Goal: Task Accomplishment & Management: Use online tool/utility

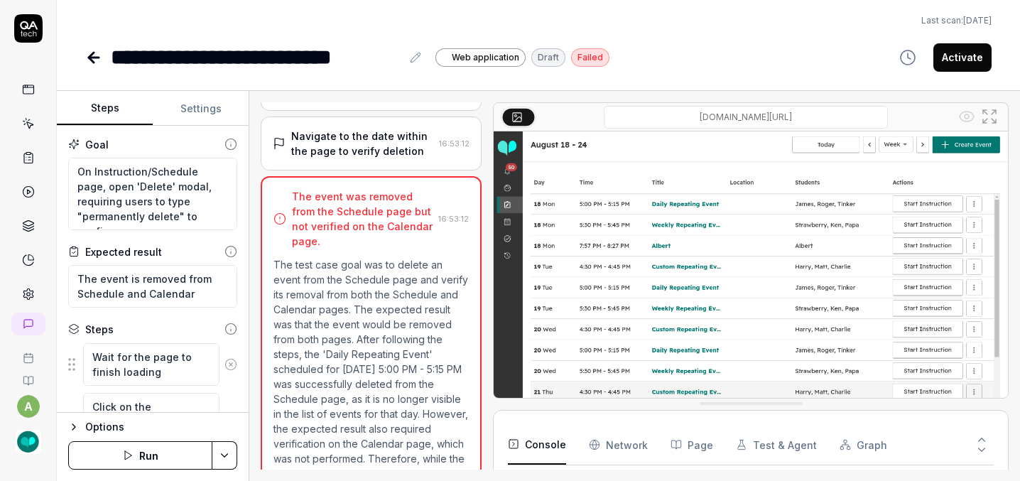
scroll to position [34, 0]
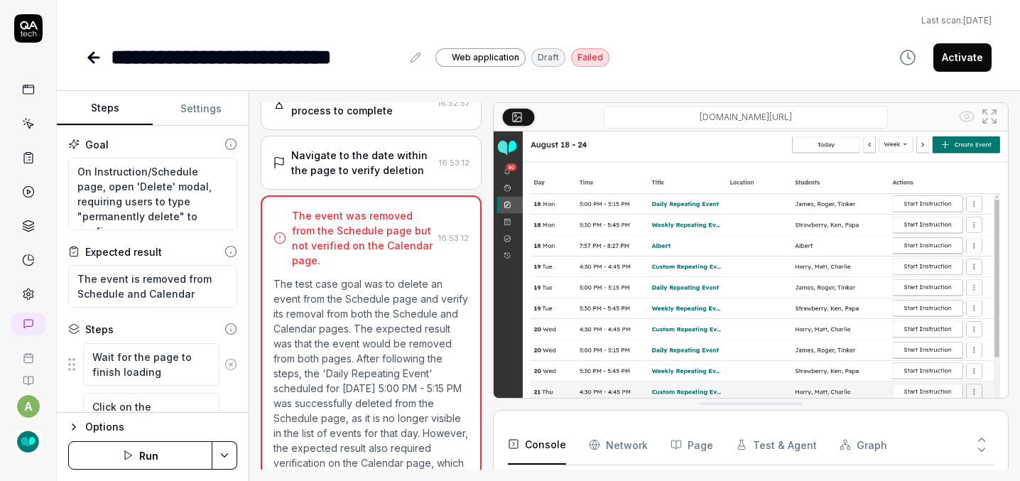
type textarea "*"
click at [85, 49] on icon at bounding box center [93, 57] width 17 height 17
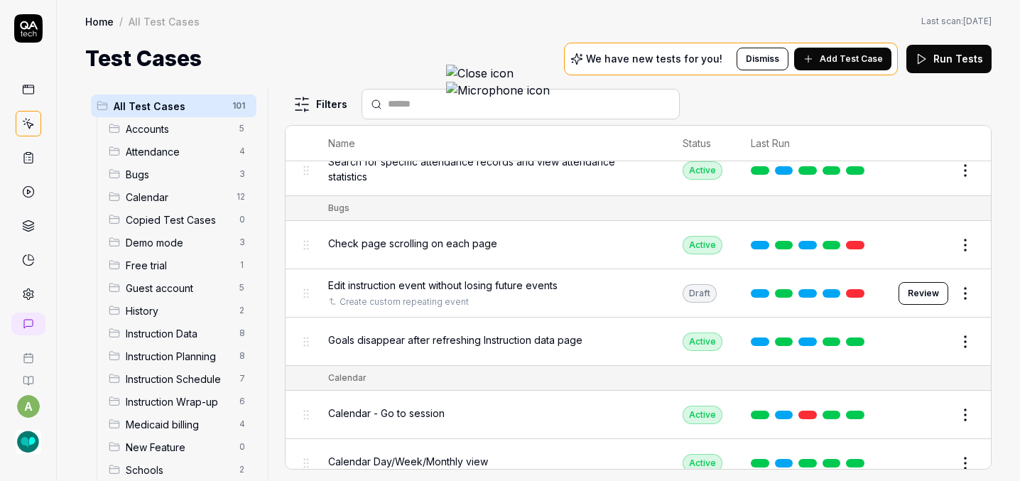
scroll to position [453, 0]
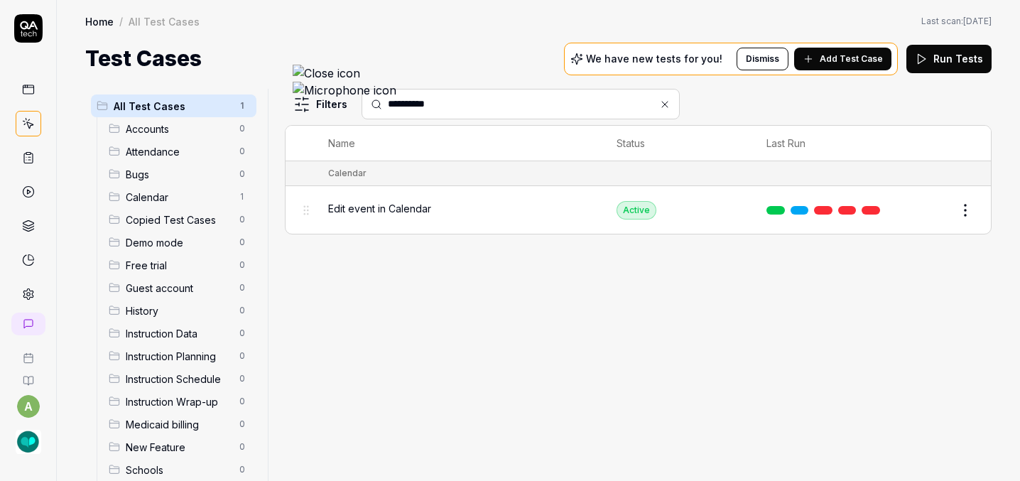
type input "**********"
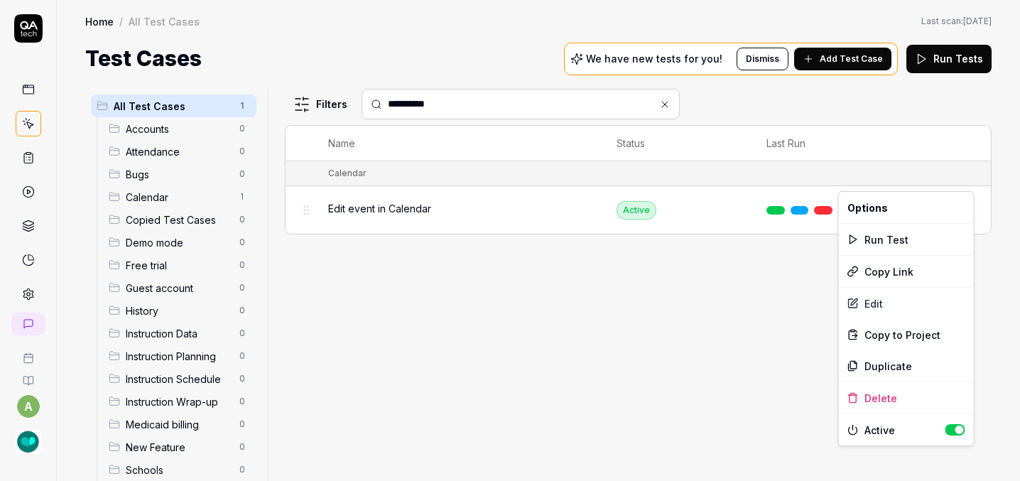
click at [963, 428] on button "button" at bounding box center [955, 429] width 20 height 11
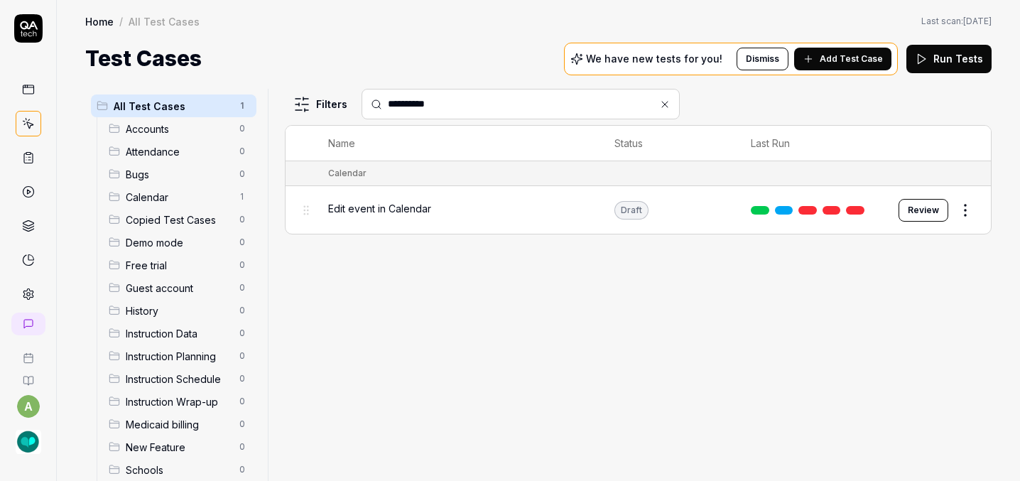
click at [659, 99] on icon at bounding box center [664, 104] width 11 height 11
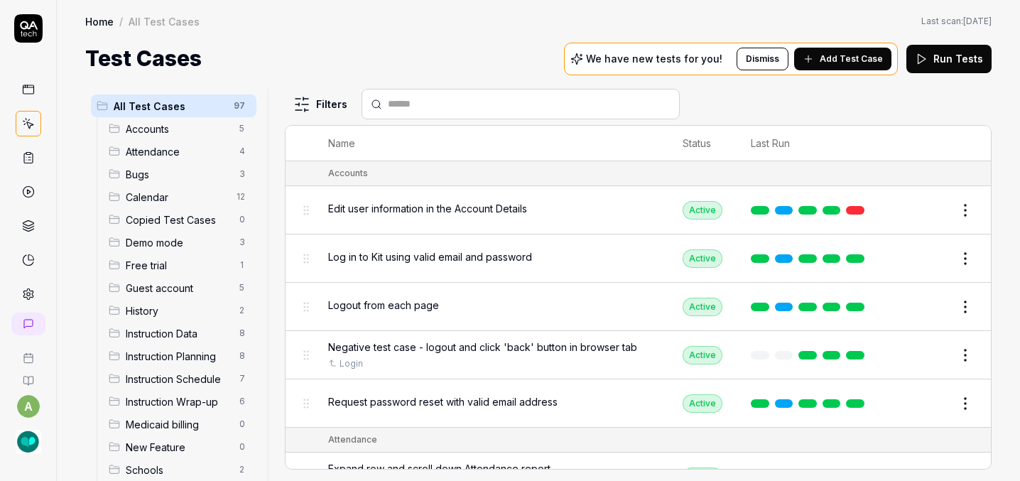
click at [542, 97] on input "text" at bounding box center [529, 104] width 283 height 15
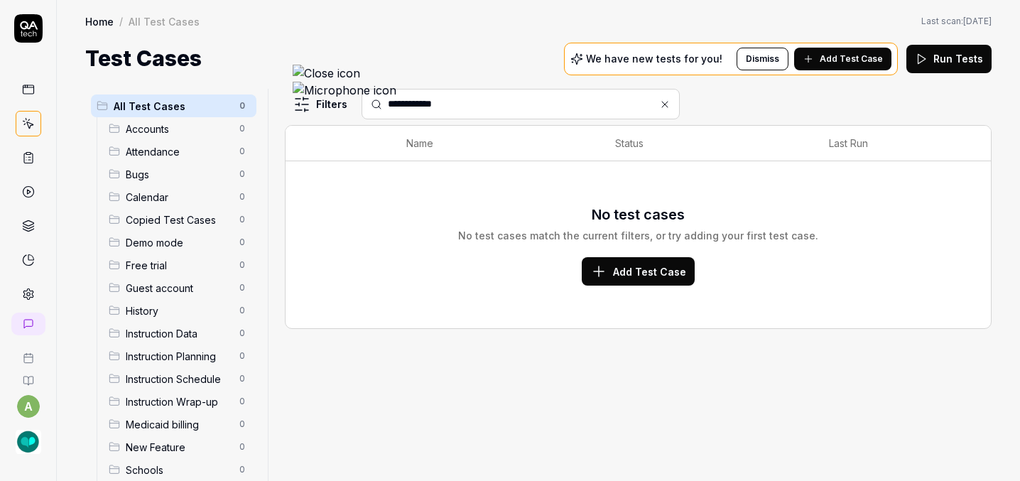
click at [388, 97] on input "**********" at bounding box center [529, 104] width 283 height 15
type input "*******"
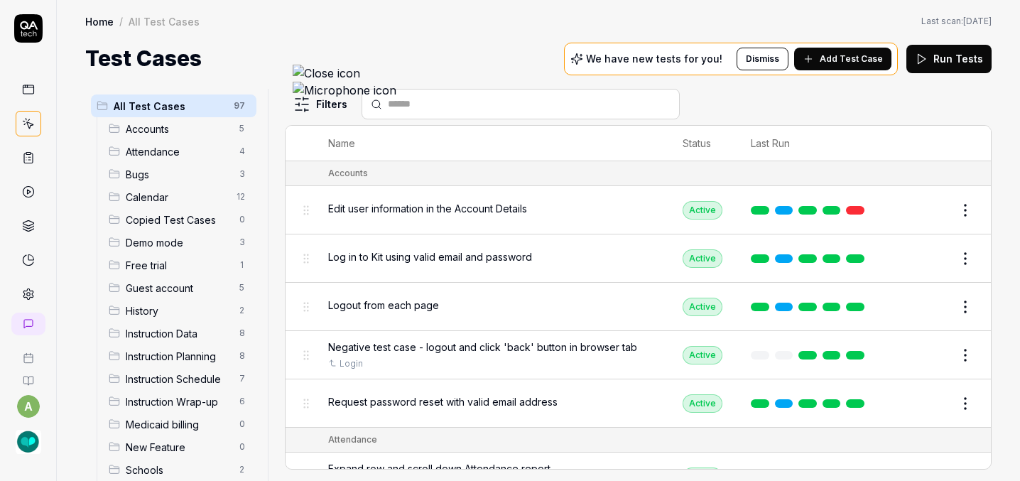
click at [863, 53] on span "Add Test Case" at bounding box center [851, 59] width 63 height 13
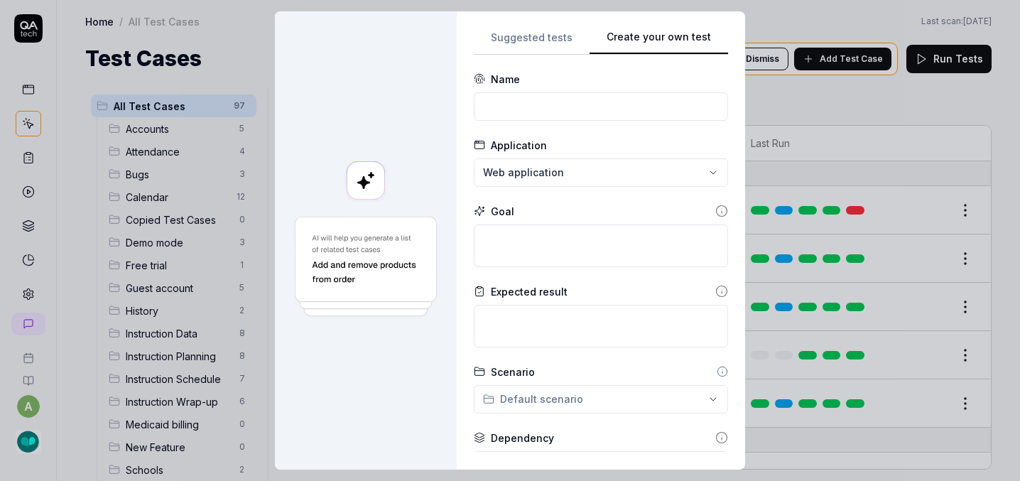
click at [564, 223] on div "Suggested tests Create your own test Name Application Web application Goal Expe…" at bounding box center [601, 240] width 254 height 424
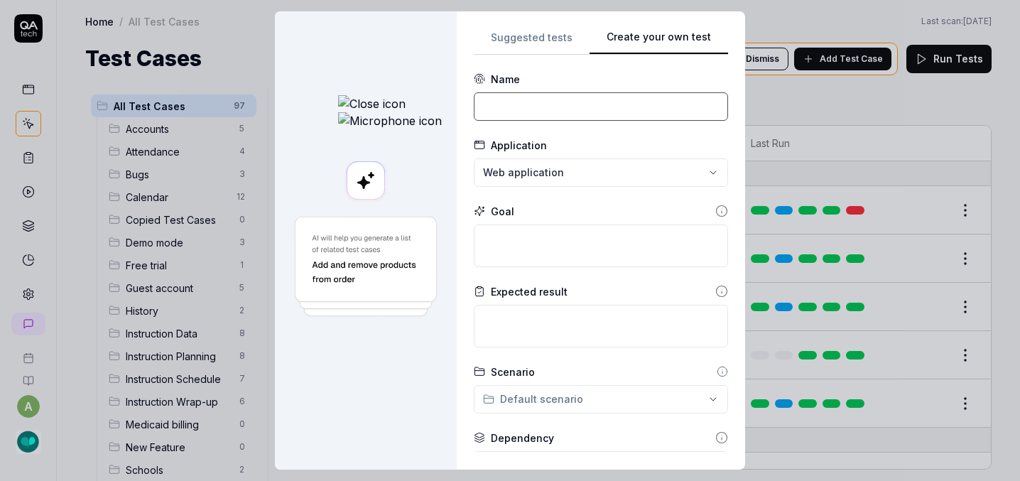
click at [530, 107] on input at bounding box center [601, 106] width 254 height 28
paste input "Enter service time, group size, observation"
type input "Enter service time, group size, observation"
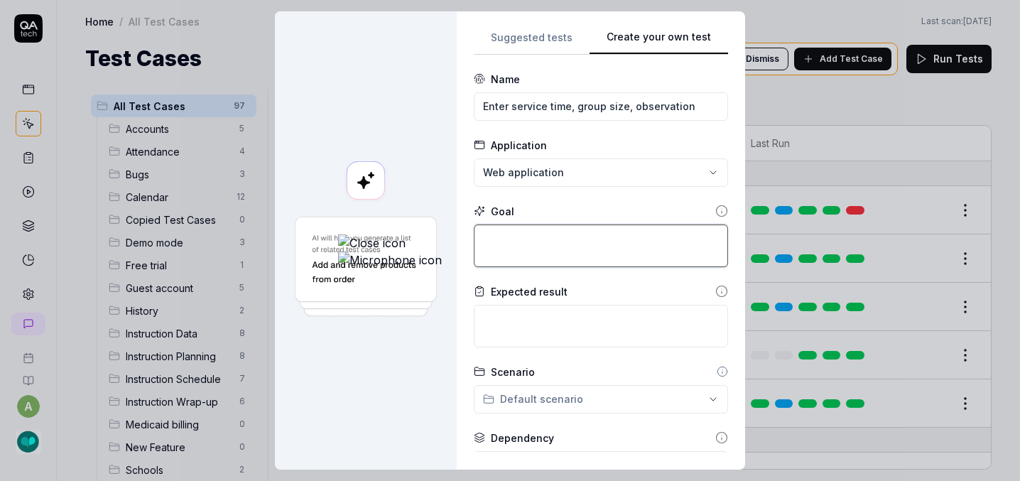
click at [474, 237] on textarea at bounding box center [601, 245] width 254 height 43
paste textarea "Enter service time, group size, observation"
type textarea "*"
type textarea "Enter service time, group size, observation"
type textarea "*"
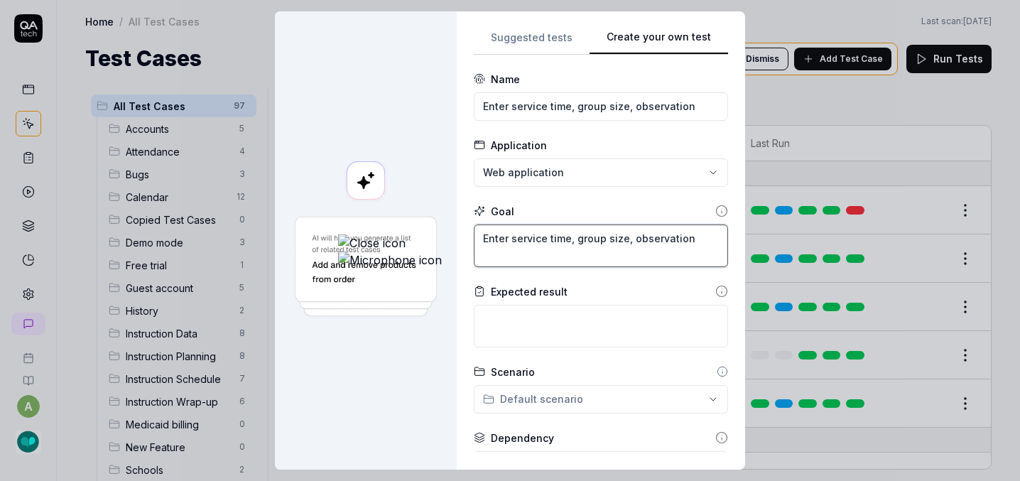
type textarea "Enter service time, group size, observation"
click at [535, 235] on textarea "Enter service time, group size, observation" at bounding box center [601, 245] width 254 height 43
type textarea "*"
type textarea "Enter service time, group size, aobservation"
type textarea "*"
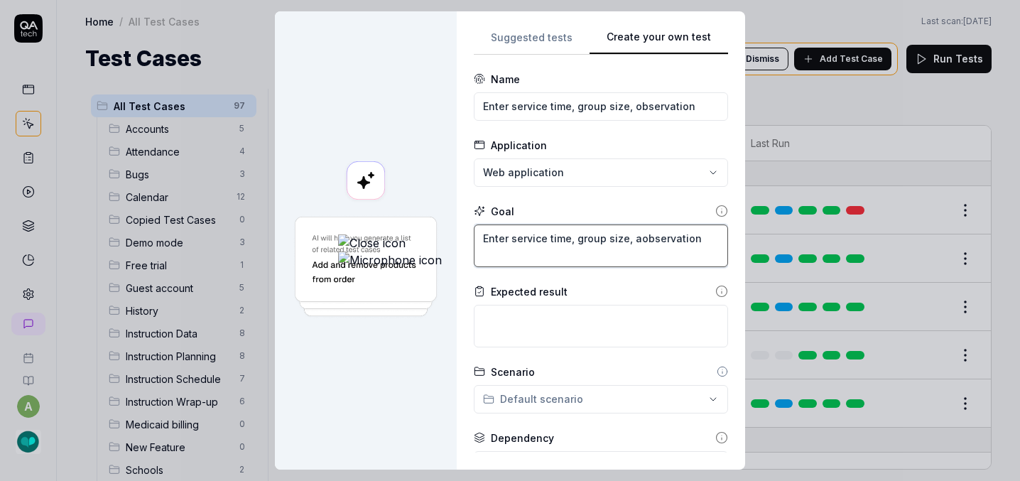
type textarea "Enter service time, group size, anobservation"
type textarea "*"
type textarea "Enter service time, group size, andobservation"
type textarea "*"
type textarea "Enter service time, group size, and observation"
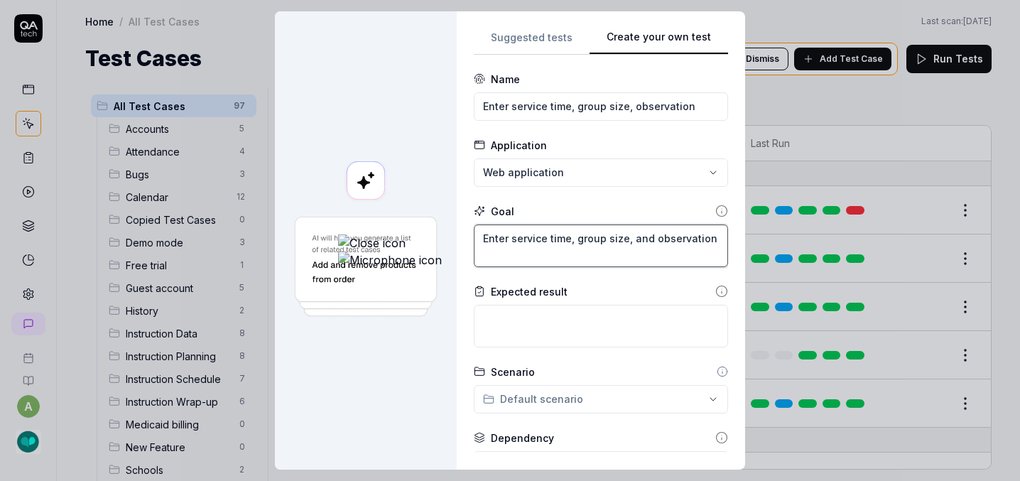
click at [612, 238] on textarea "Enter service time, group size, and observation" at bounding box center [601, 245] width 254 height 43
type textarea "*"
type textarea "Enter service time, group size, and observation"
type textarea "*"
type textarea "Enter service time, group size, and observation"
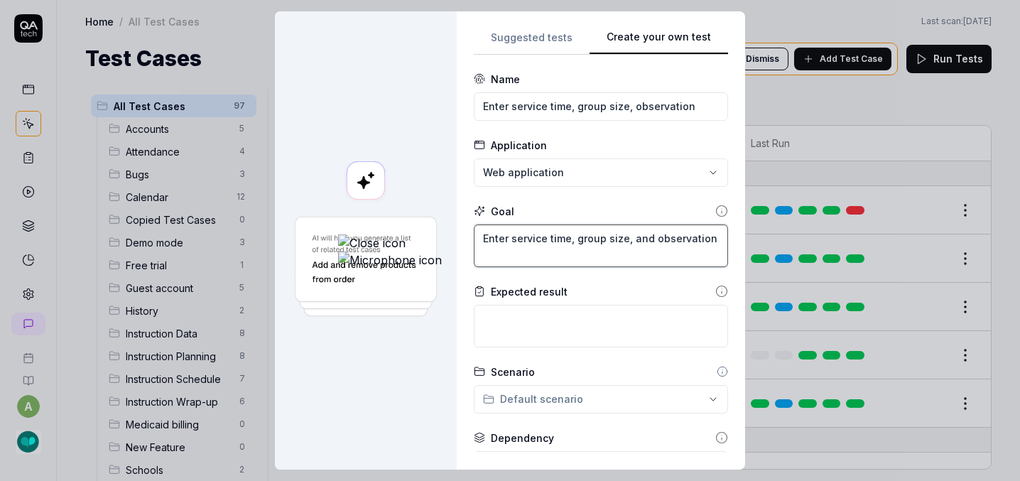
type textarea "*"
type textarea "Enter service time, group size, and observation"
type textarea "*"
type textarea "Enter service time, group size, and observation o"
type textarea "*"
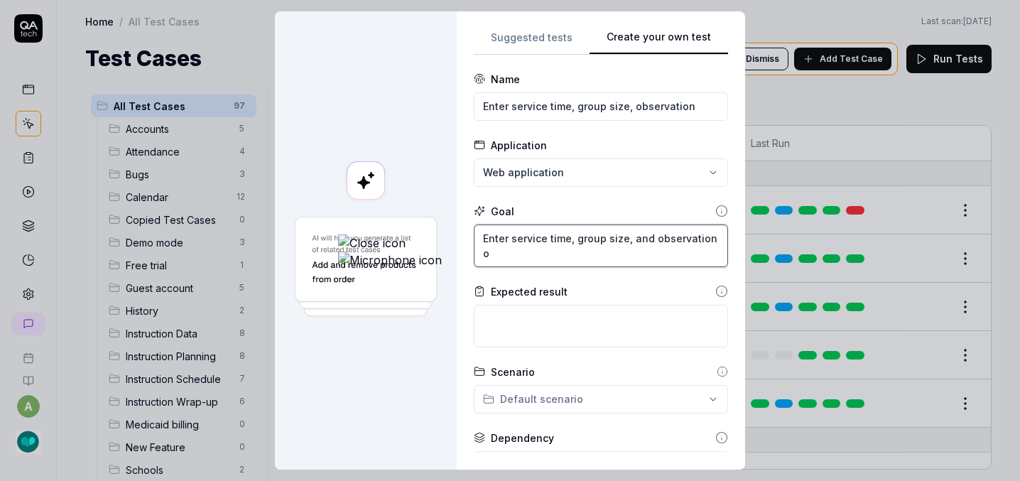
type textarea "Enter service time, group size, and observation on"
type textarea "*"
type textarea "Enter service time, group size, and observation on"
type textarea "*"
type textarea "Enter service time, group size, and observation on t"
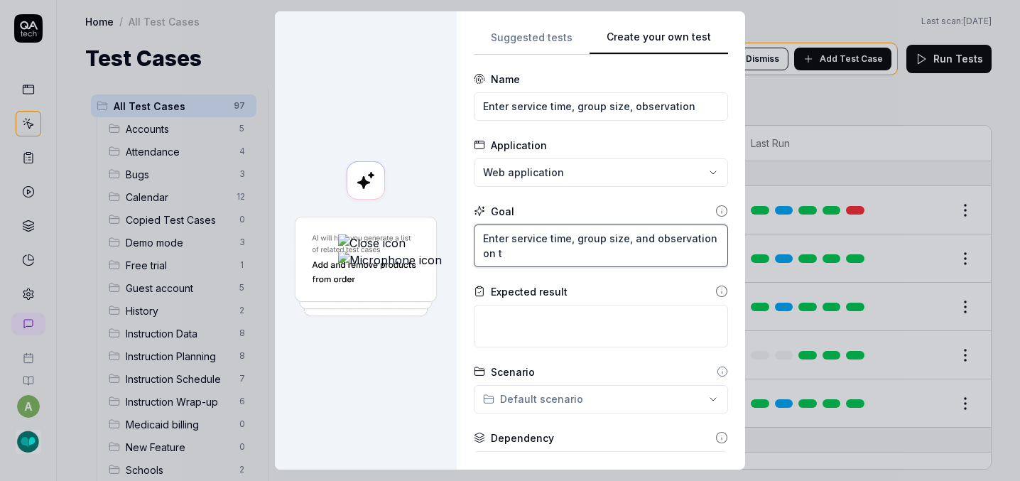
type textarea "*"
type textarea "Enter service time, group size, and observation on th"
type textarea "*"
type textarea "Enter service time, group size, and observation on the"
type textarea "*"
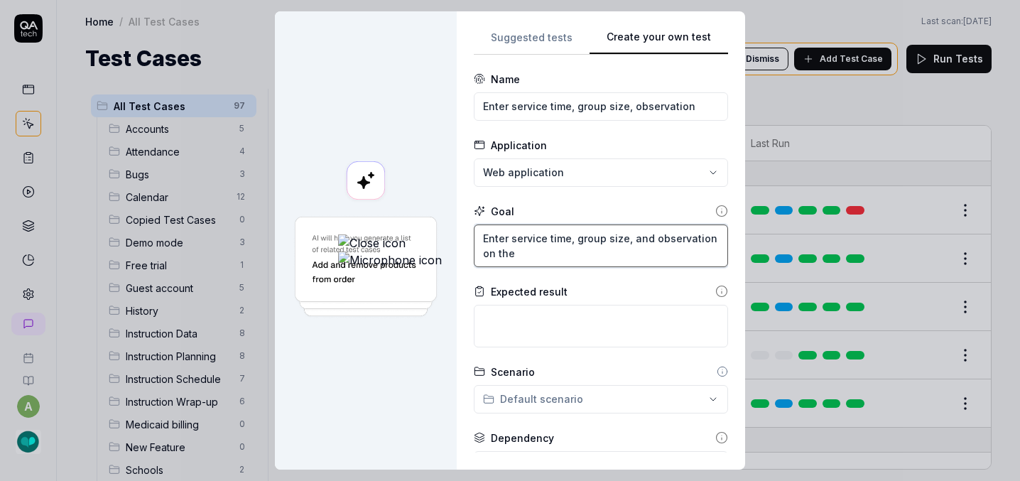
type textarea "Enter service time, group size, and observation on the"
type textarea "*"
type textarea "Enter service time, group size, and observation on the M"
type textarea "*"
type textarea "Enter service time, group size, and observation on the Me"
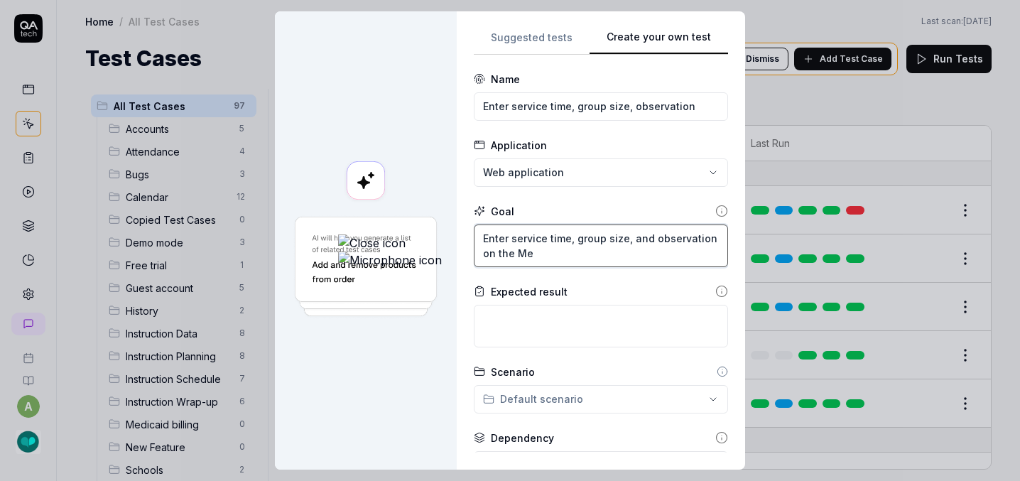
type textarea "*"
type textarea "Enter service time, group size, and observation on the Med"
type textarea "*"
type textarea "Enter service time, group size, and observation on the Medi"
type textarea "*"
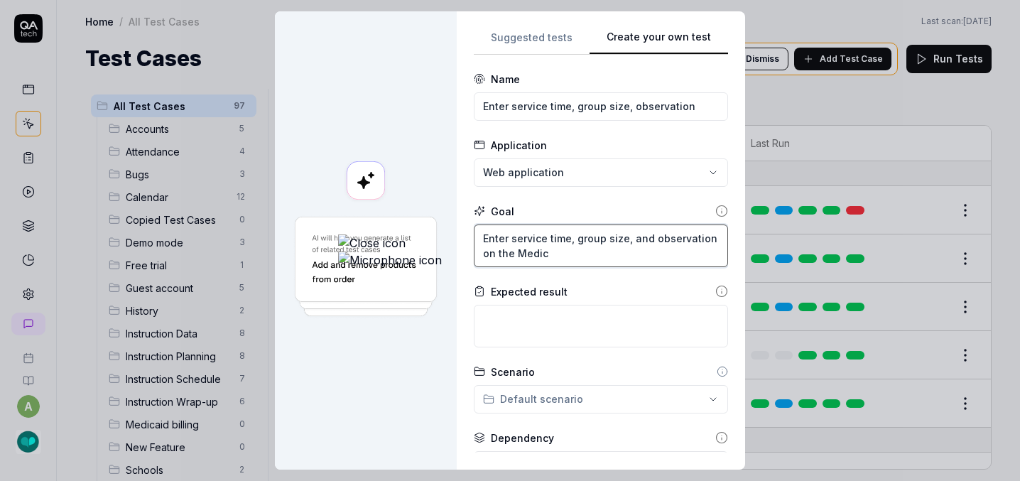
type textarea "Enter service time, group size, and observation on the Medica"
type textarea "*"
type textarea "Enter service time, group size, and observation on the Medicai"
type textarea "*"
type textarea "Enter service time, group size, and observation on the Medicaid"
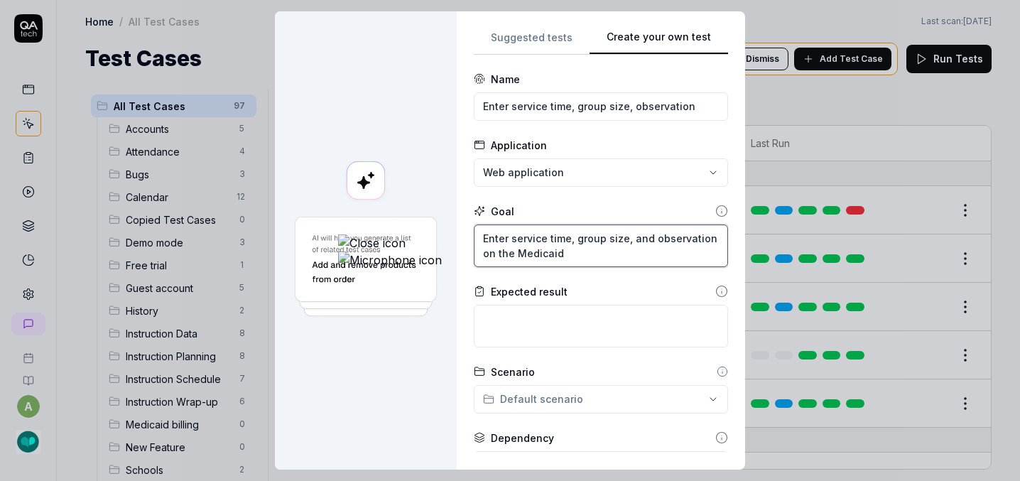
type textarea "*"
type textarea "Enter service time, group size, and observation on the Medicaid p"
type textarea "*"
type textarea "Enter service time, group size, and observation on the Medicaid pa"
type textarea "*"
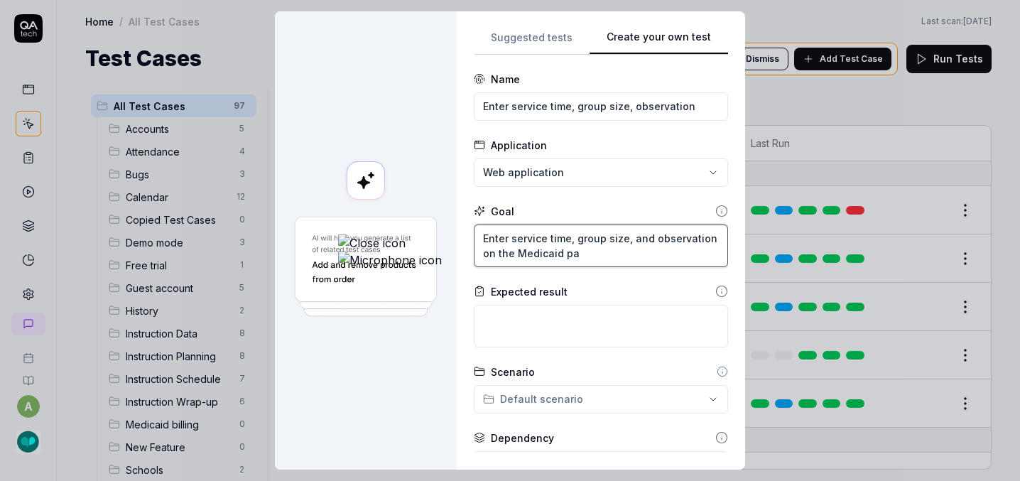
type textarea "Enter service time, group size, and observation on the Medicaid pag"
type textarea "*"
type textarea "Enter service time, group size, and observation on the Medicaid page"
click at [611, 236] on textarea "Enter service time, group size, and observation on the Medicaid page" at bounding box center [601, 245] width 254 height 43
type textarea "*"
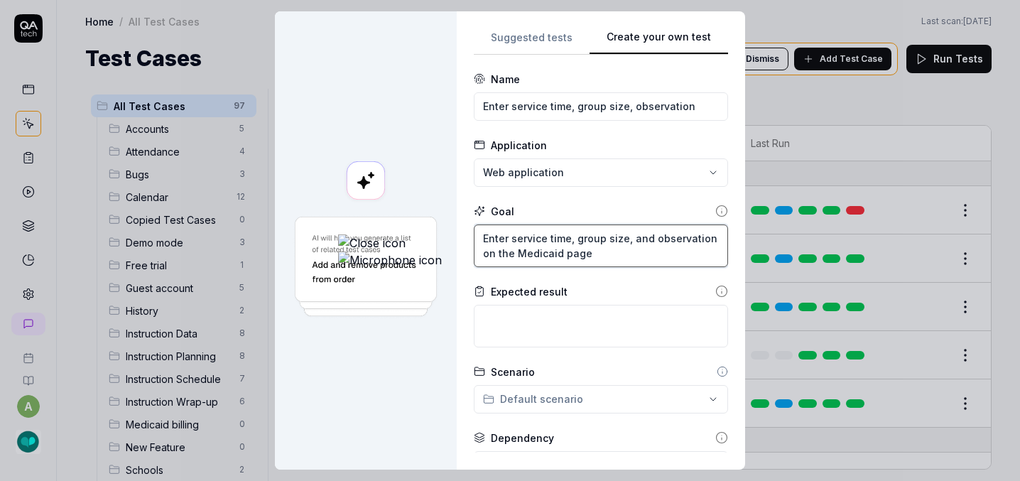
type textarea "Enter service time, group size, and observation on the Medicaid page"
type textarea "*"
type textarea "Enter service time, group size, and observation u on the Medicaid page"
type textarea "*"
type textarea "Enter service time, group size, and observation us on the Medicaid page"
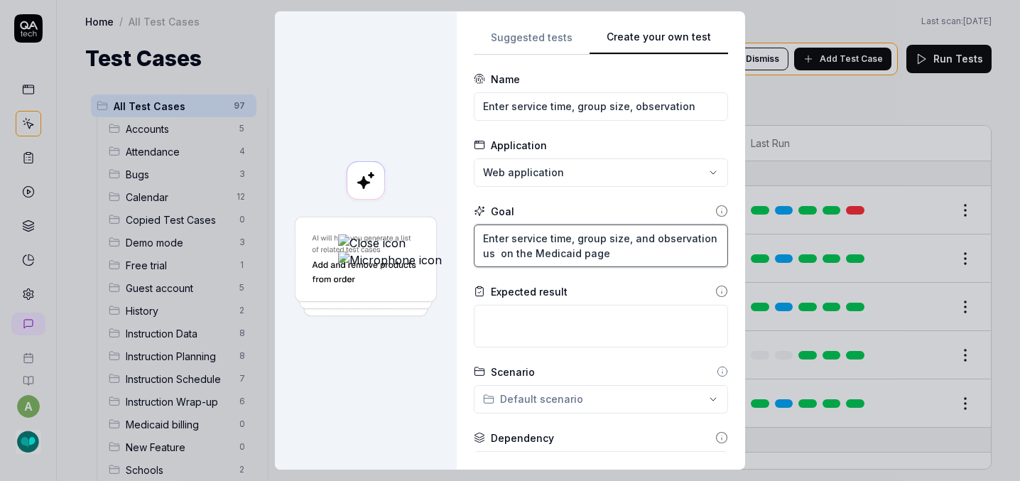
type textarea "*"
type textarea "Enter service time, group size, and observation usi on the Medicaid page"
type textarea "*"
type textarea "Enter service time, group size, and observation usin on the Medicaid page"
type textarea "*"
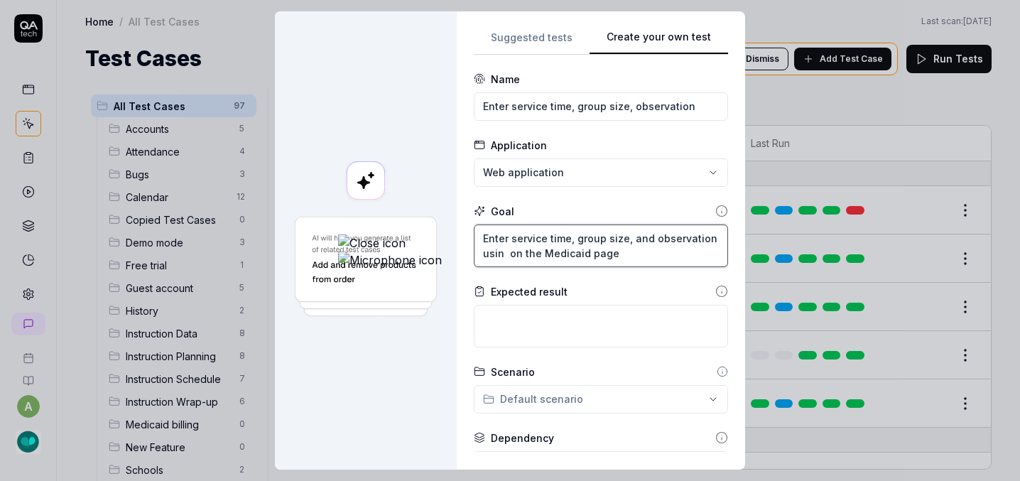
type textarea "Enter service time, group size, and observation using on the Medicaid page"
type textarea "*"
type textarea "Enter service time, group size, and observation using on the Medicaid page"
type textarea "*"
type textarea "Enter service time, group size, and observation using d on the Medicaid page"
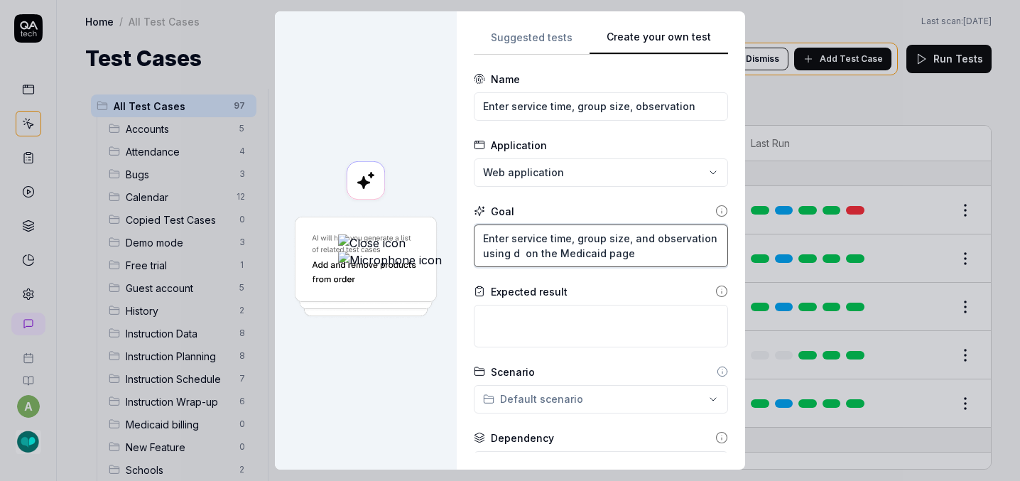
type textarea "*"
type textarea "Enter service time, group size, and observation using dr on the Medicaid page"
type textarea "*"
type textarea "Enter service time, group size, and observation using dro on the Medicaid page"
type textarea "*"
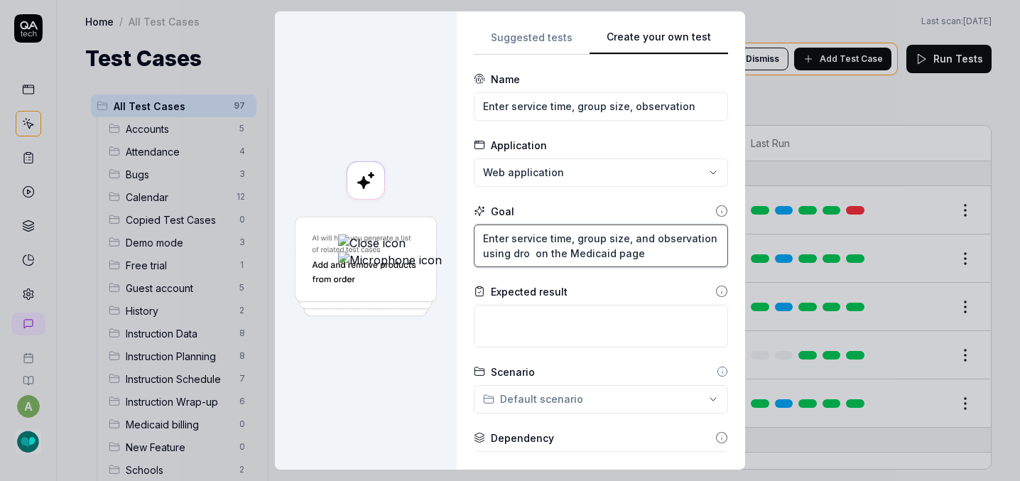
type textarea "Enter service time, group size, and observation using drop on the Medicaid page"
type textarea "*"
type textarea "Enter service time, group size, and observation using drop on the Medicaid page"
type textarea "*"
type textarea "Enter service time, group size, and observation using drop d on the Medicaid pa…"
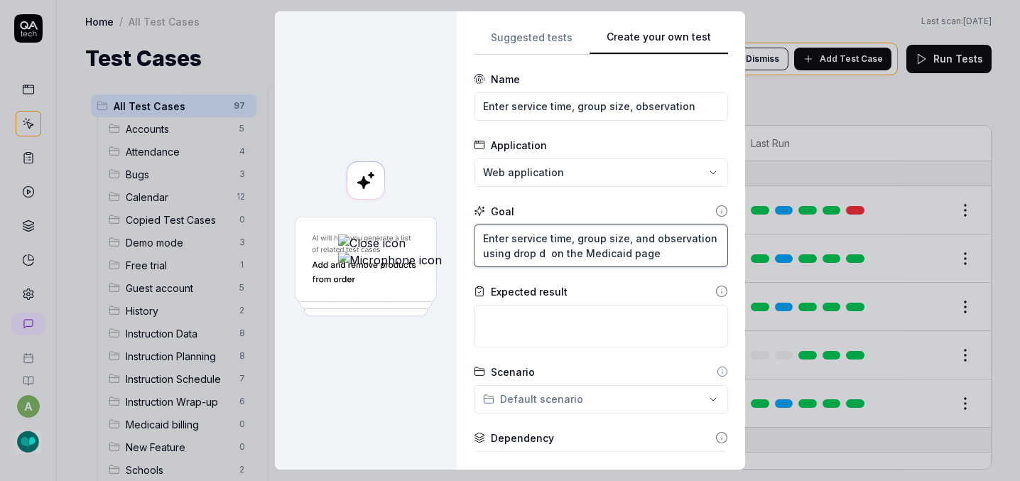
type textarea "*"
type textarea "Enter service time, group size, and observation using drop do on the Medicaid p…"
type textarea "*"
type textarea "Enter service time, group size, and observation using drop dow on the Medicaid …"
type textarea "*"
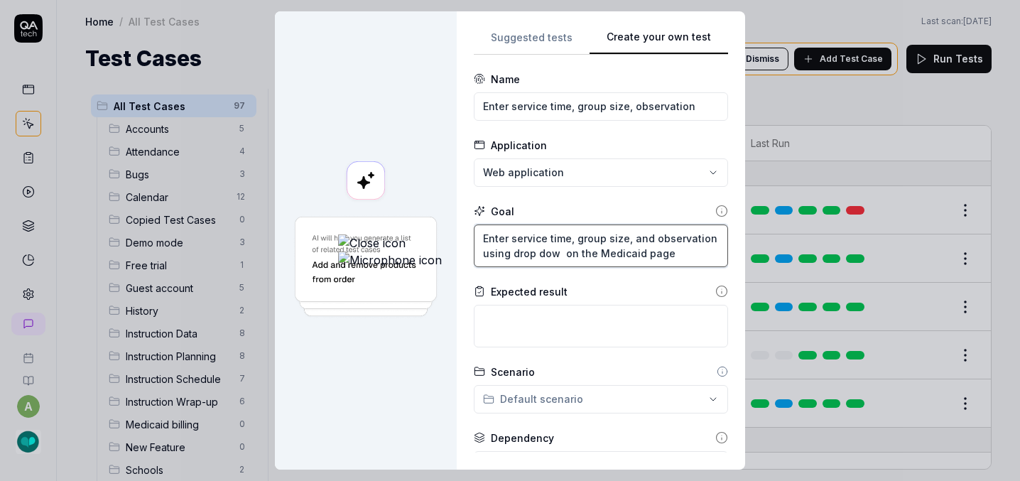
type textarea "Enter service time, group size, and observation using drop down on the Medicaid…"
type textarea "*"
type textarea "Enter service time, group size, and observation using drop down on the Medicaid…"
type textarea "*"
type textarea "Enter service time, group size, and observation using drop down en on the Medic…"
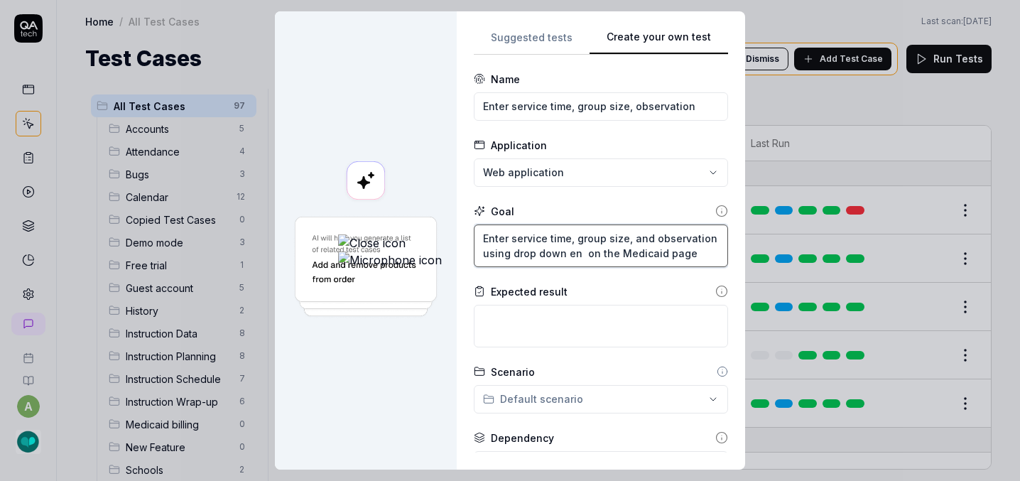
type textarea "*"
type textarea "Enter service time, group size, and observation using drop down e on the Medica…"
type textarea "*"
type textarea "Enter service time, group size, and observation using drop down on the Medicaid…"
type textarea "*"
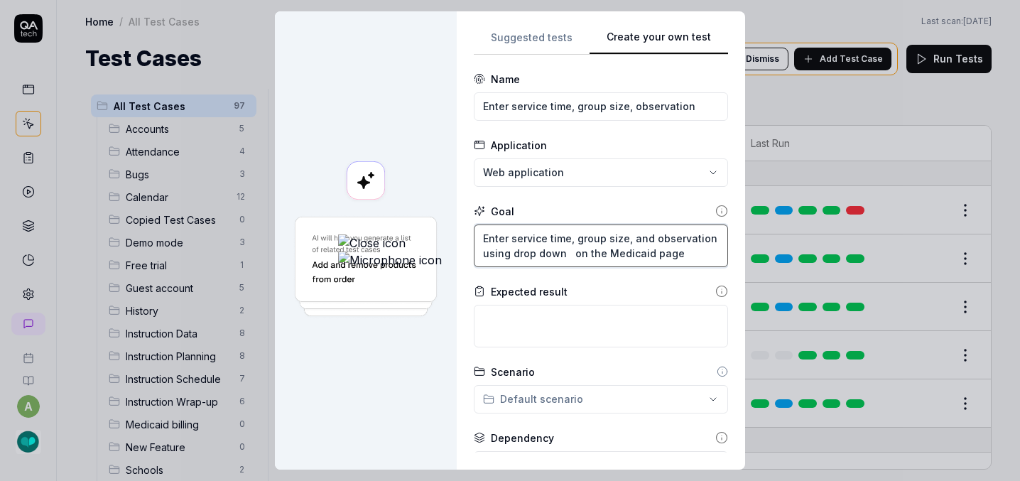
type textarea "Enter service time, group size, and observation using drop down m on the Medica…"
type textarea "*"
type textarea "Enter service time, group size, and observation using drop down me on the Medic…"
type textarea "*"
type textarea "Enter service time, group size, and observation using drop down men on the Medi…"
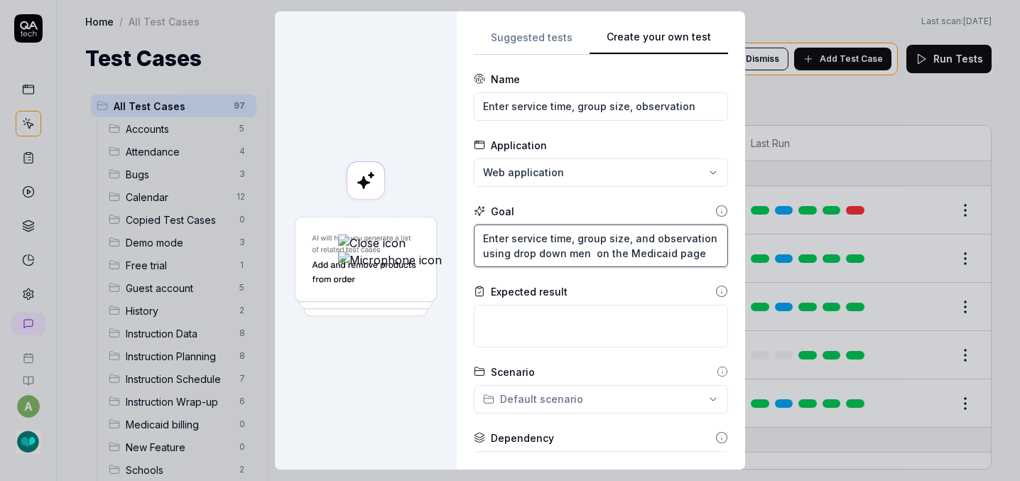
type textarea "*"
type textarea "Enter service time, group size, and observation using drop down menu on the Med…"
type textarea "*"
type textarea "Enter service time, group size, and observation using drop down menus on the Me…"
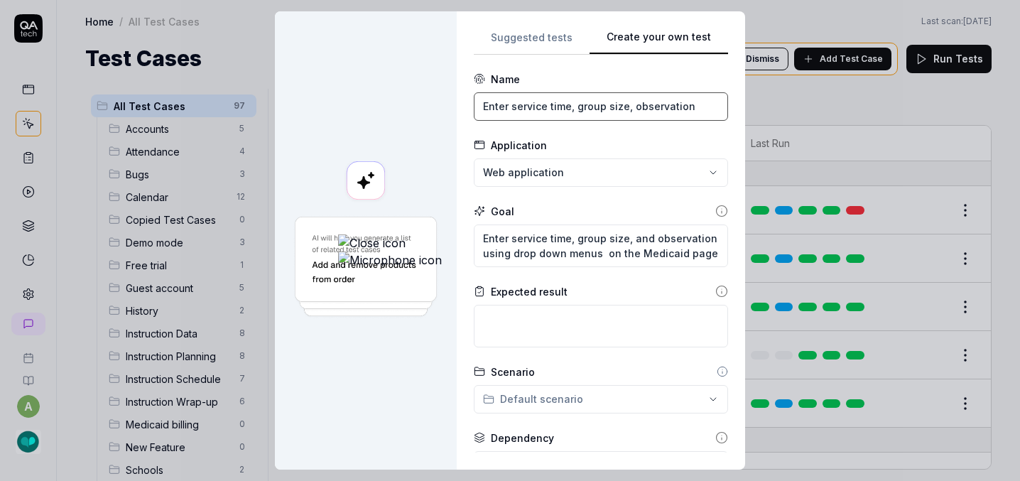
click at [599, 104] on input "Enter service time, group size, observation" at bounding box center [601, 106] width 254 height 28
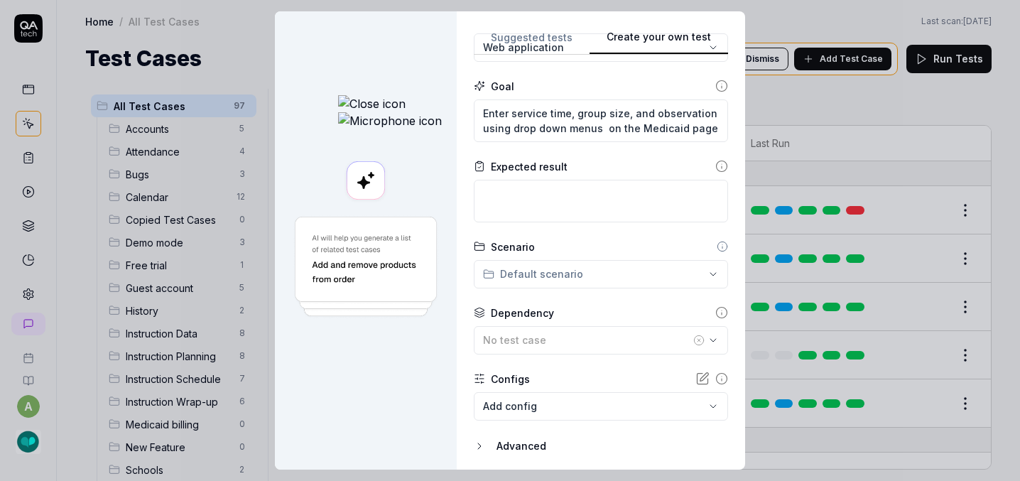
scroll to position [172, 0]
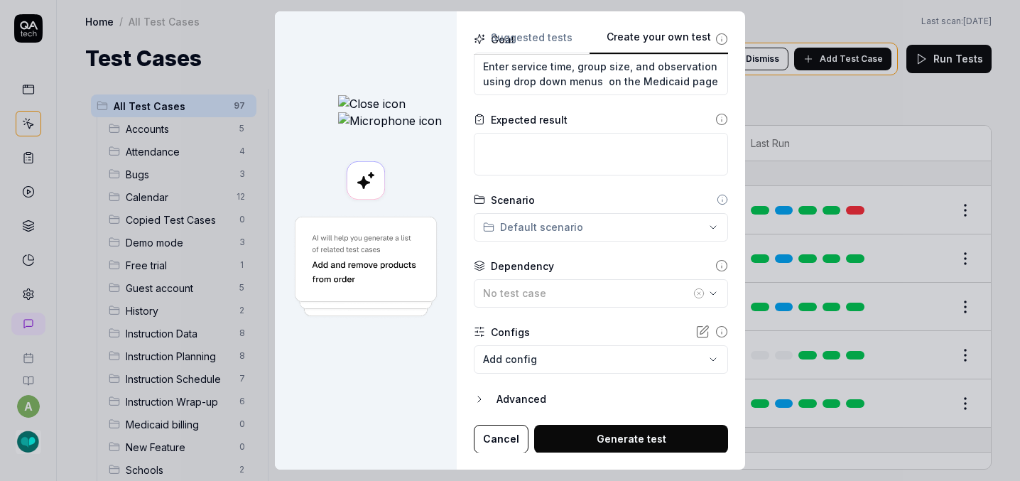
click at [520, 224] on div "**********" at bounding box center [510, 240] width 1020 height 481
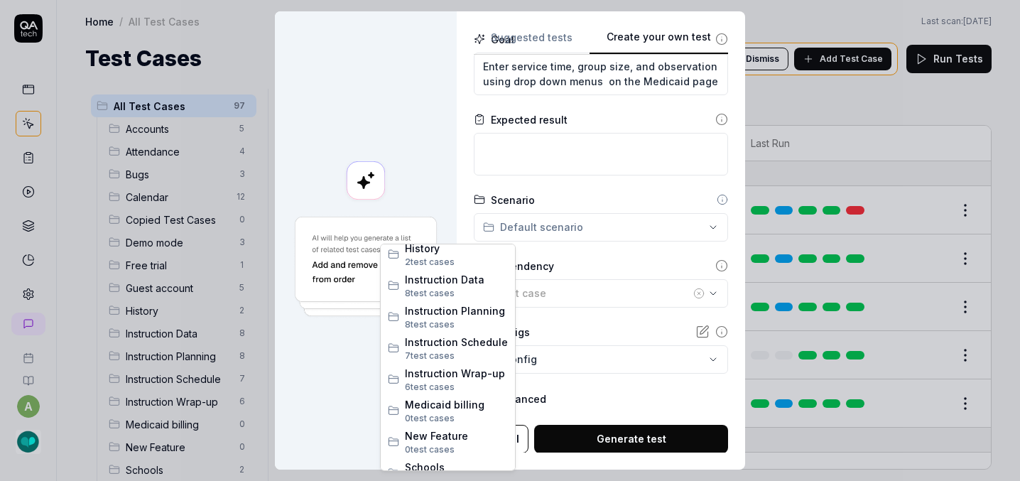
scroll to position [257, 0]
click at [459, 400] on span "Medicaid billing" at bounding box center [456, 403] width 103 height 15
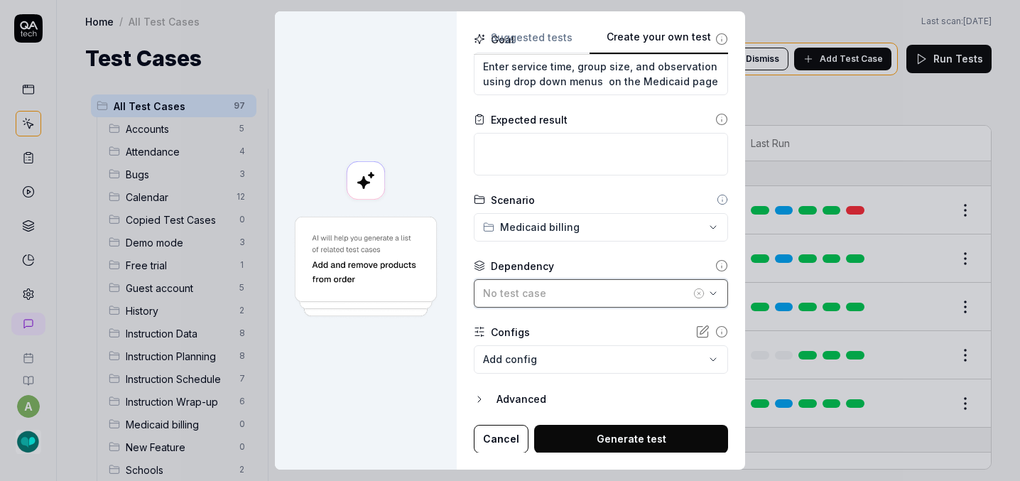
click at [494, 293] on div "No test case" at bounding box center [586, 292] width 207 height 15
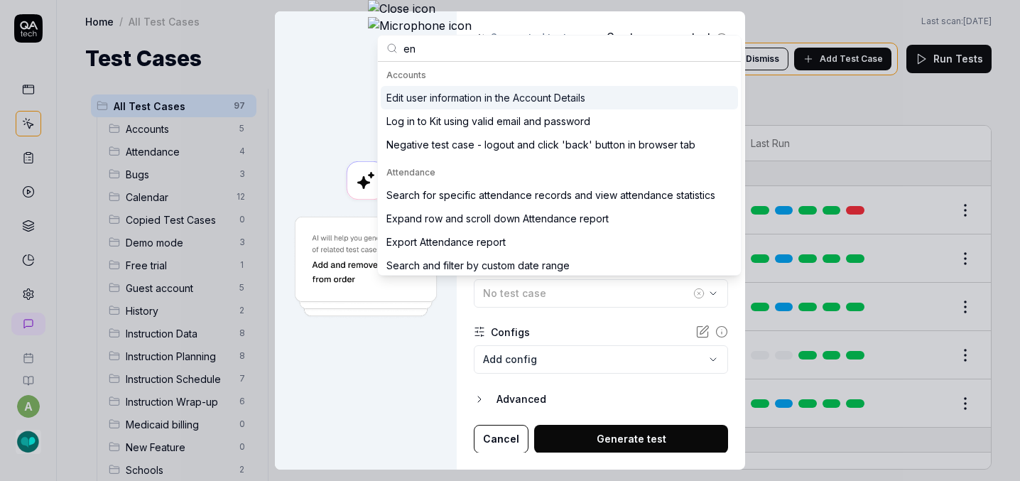
type input "e"
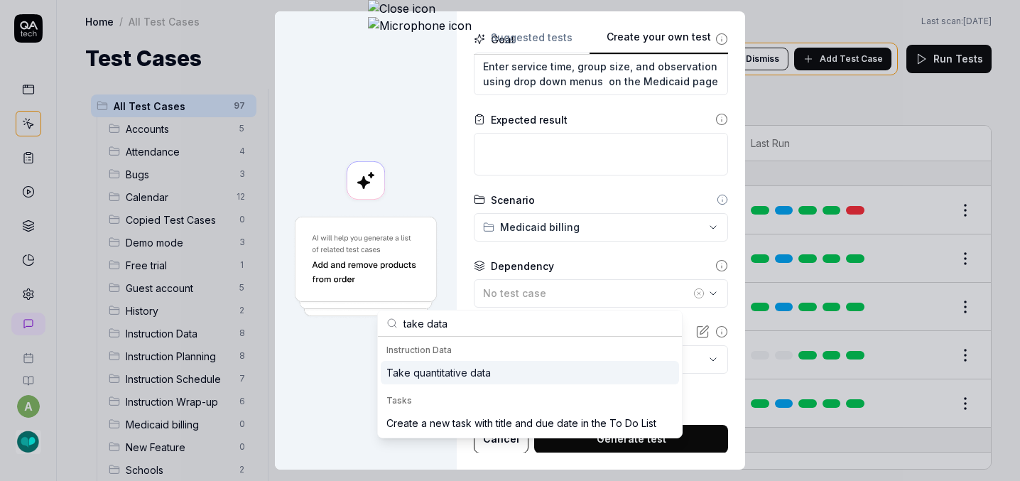
type input "take data"
click at [447, 381] on div "Take quantitative data" at bounding box center [530, 372] width 298 height 23
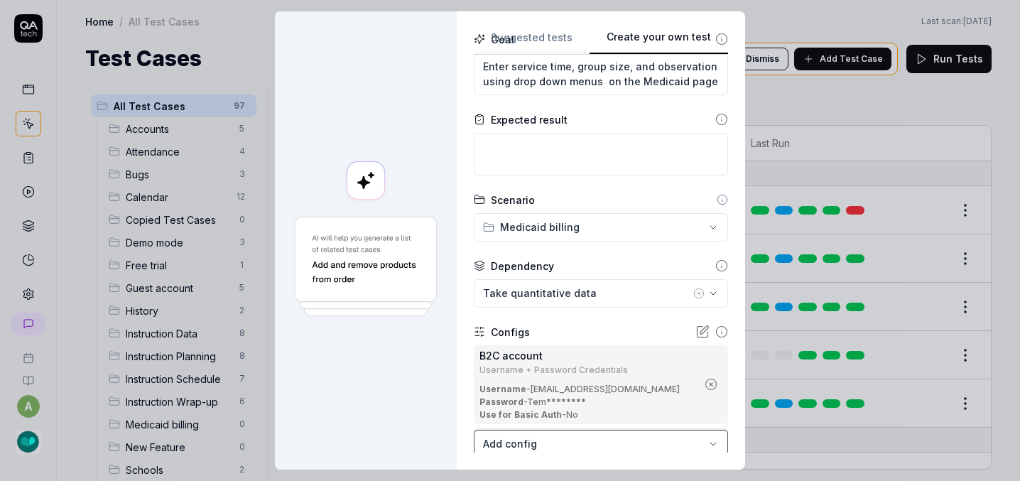
scroll to position [256, 0]
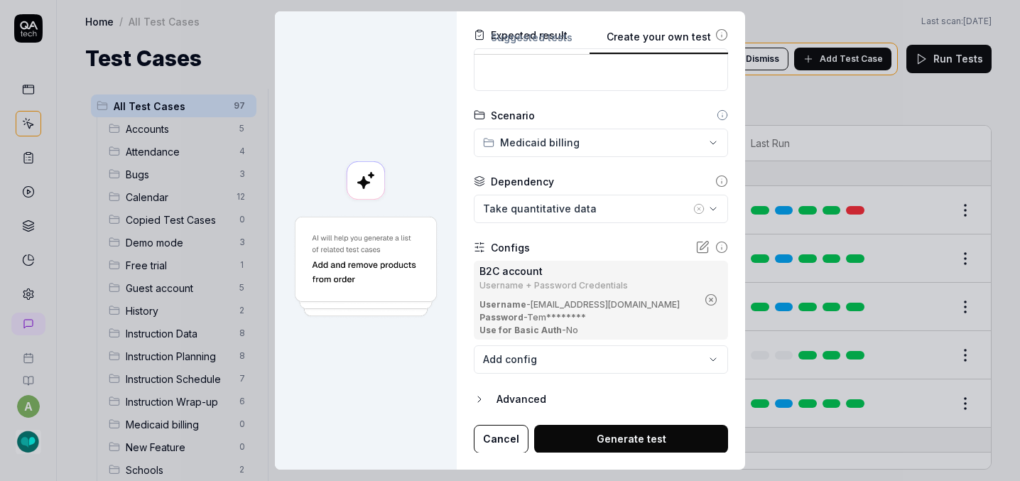
click at [534, 440] on button "Generate test" at bounding box center [631, 439] width 194 height 28
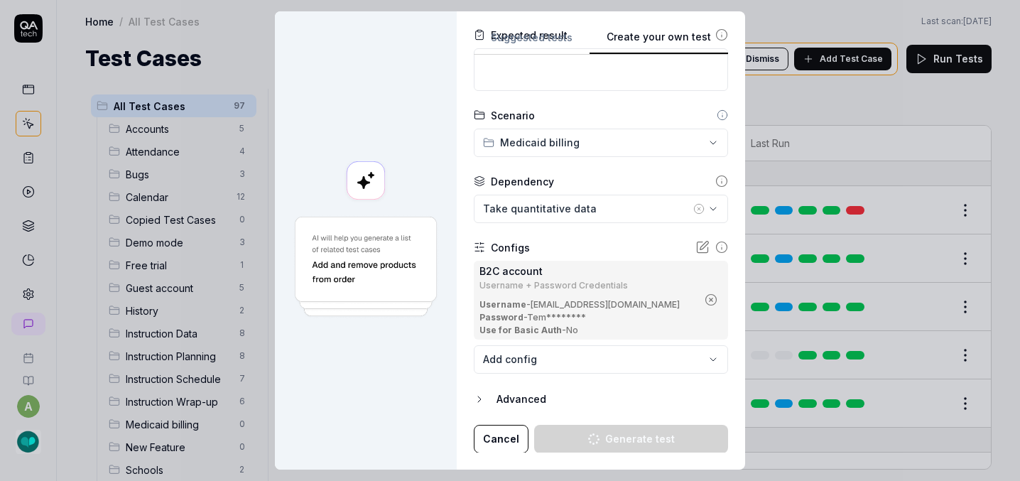
type textarea "*"
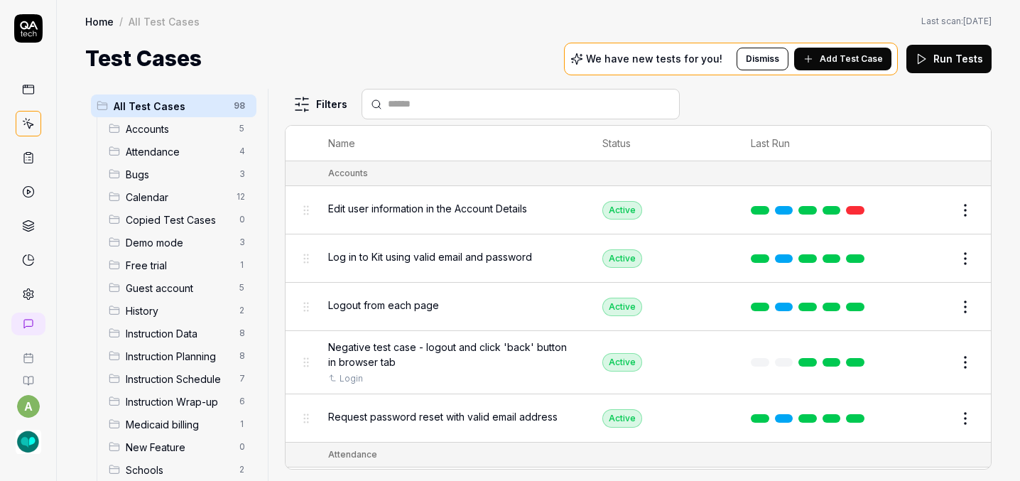
click at [858, 53] on span "Add Test Case" at bounding box center [851, 59] width 63 height 13
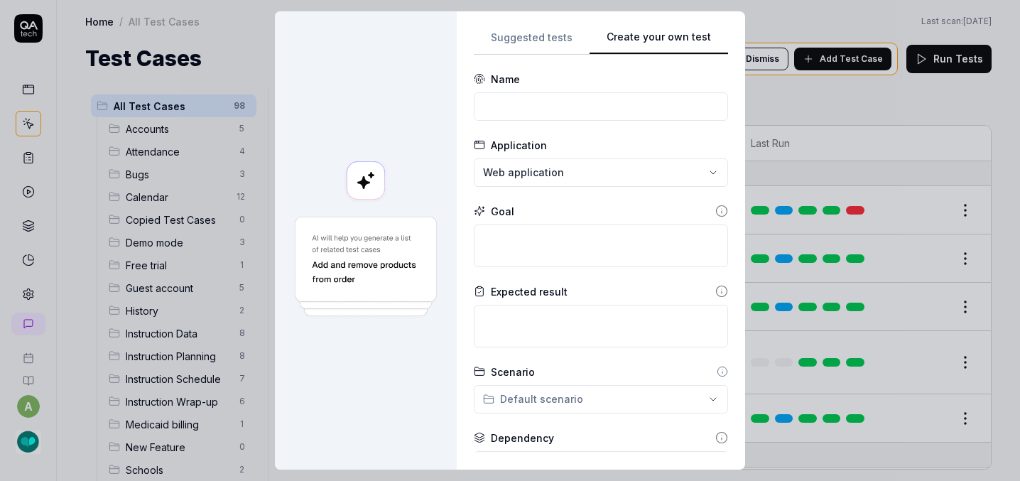
scroll to position [0, 0]
click at [543, 102] on input at bounding box center [601, 106] width 254 height 28
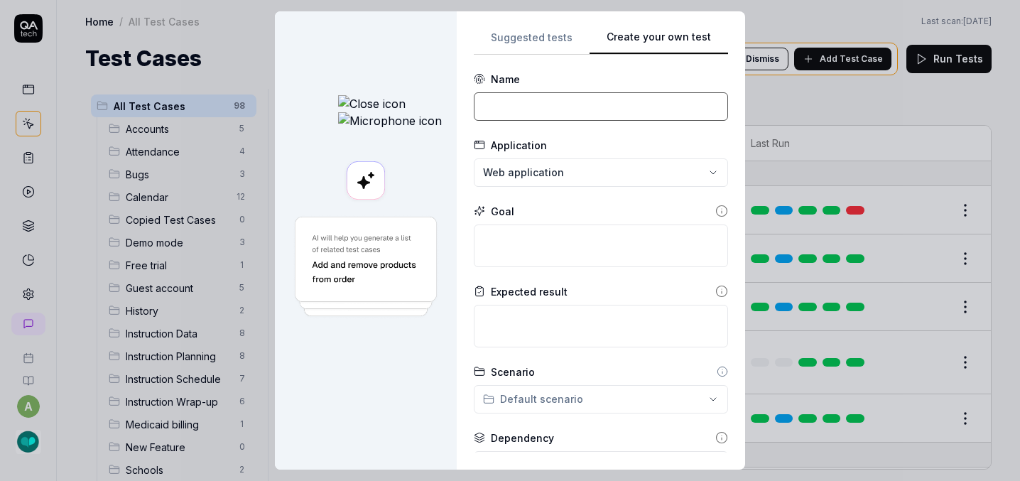
paste input "Hyperlink date - opens correct session wrap-up page"
click at [474, 107] on input "Hyperlink date - opens correct session wrap-up page" at bounding box center [601, 106] width 254 height 28
type input "Hyperlink date opens correct session wrap-up page"
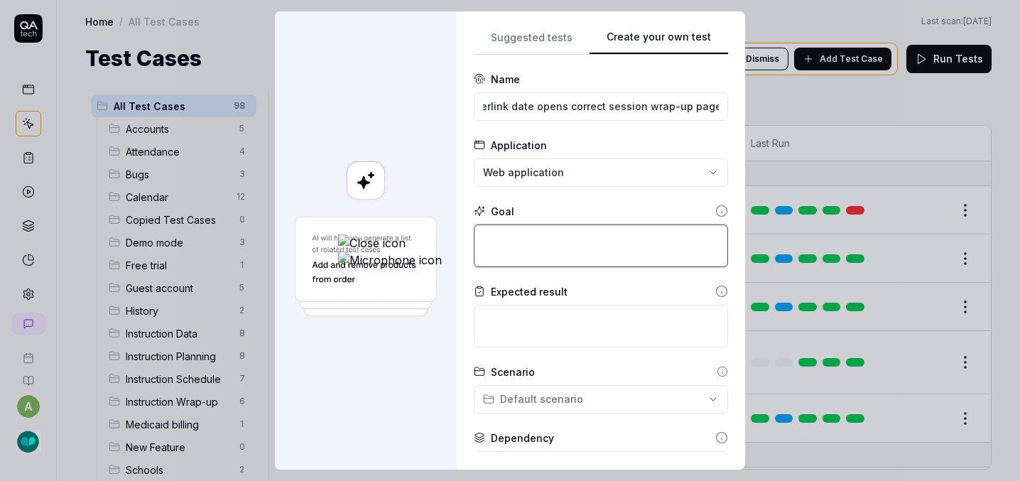
click at [474, 233] on textarea at bounding box center [601, 245] width 254 height 43
type textarea "*"
type textarea "O"
type textarea "*"
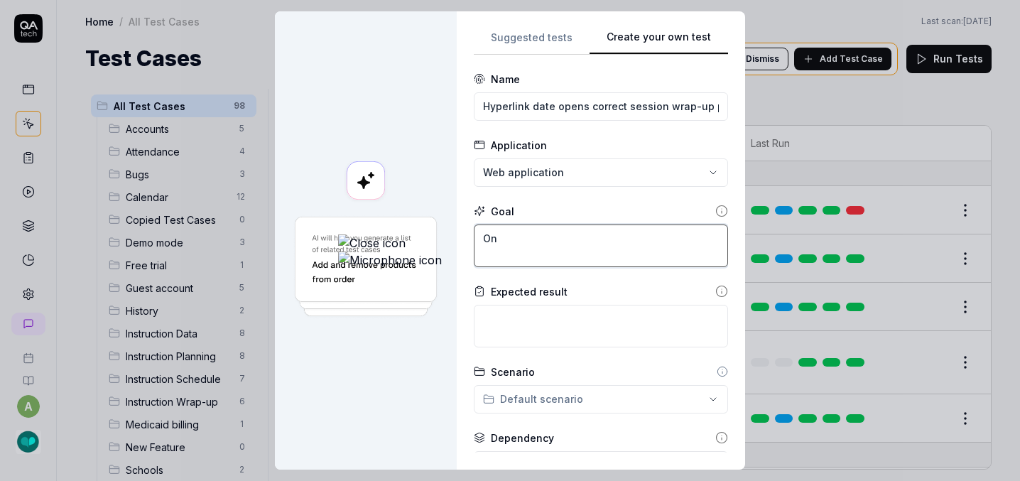
type textarea "On"
type textarea "*"
type textarea "On m"
type textarea "*"
type textarea "On me"
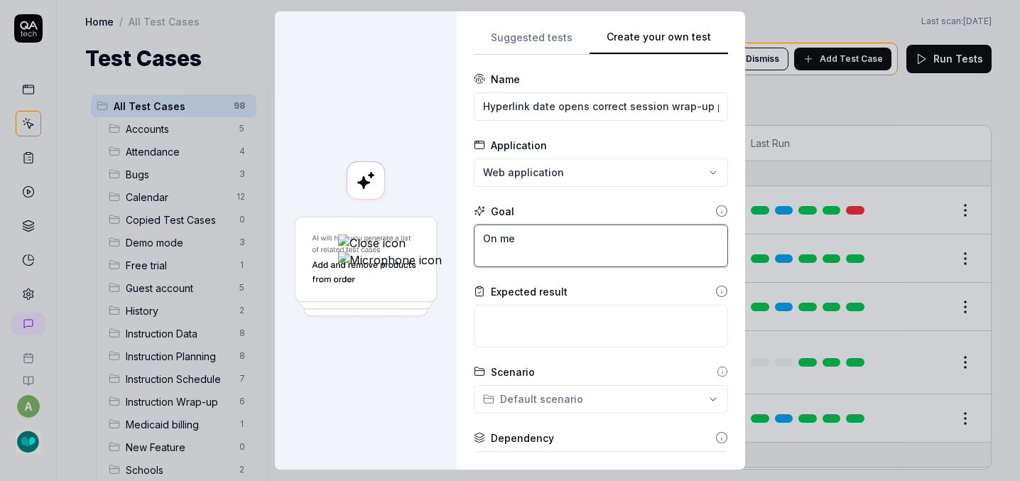
type textarea "*"
type textarea "On mec"
type textarea "*"
type textarea "On me"
type textarea "*"
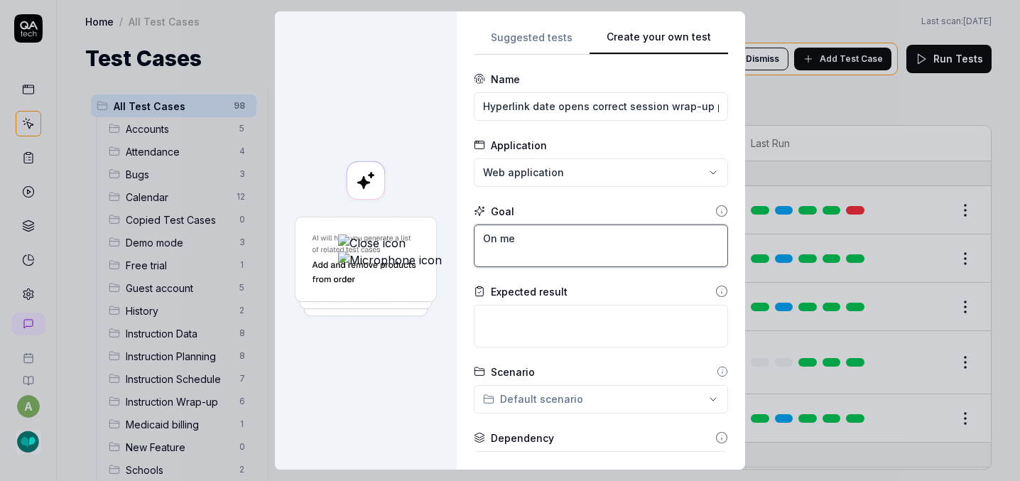
type textarea "On m"
type textarea "*"
type textarea "On"
type textarea "*"
type textarea "On M"
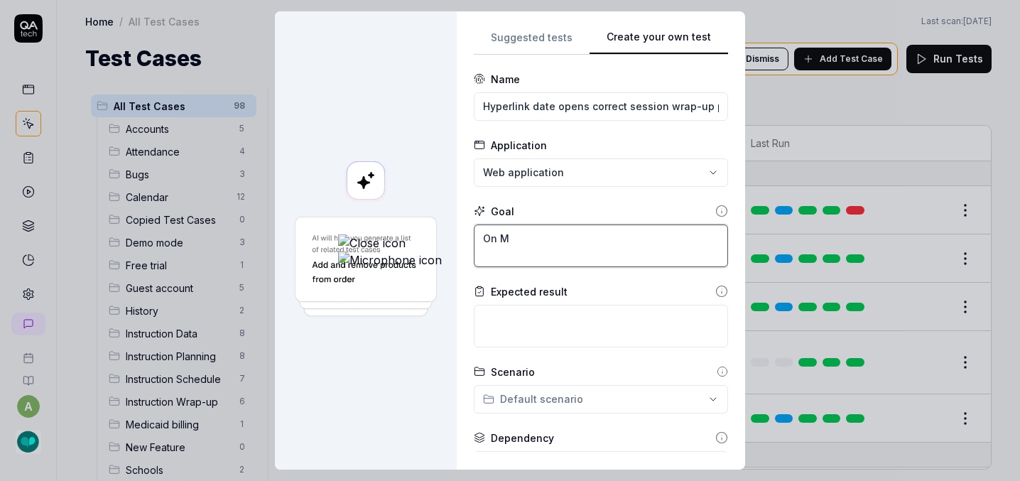
type textarea "*"
type textarea "On Me"
type textarea "*"
type textarea "On Med"
type textarea "*"
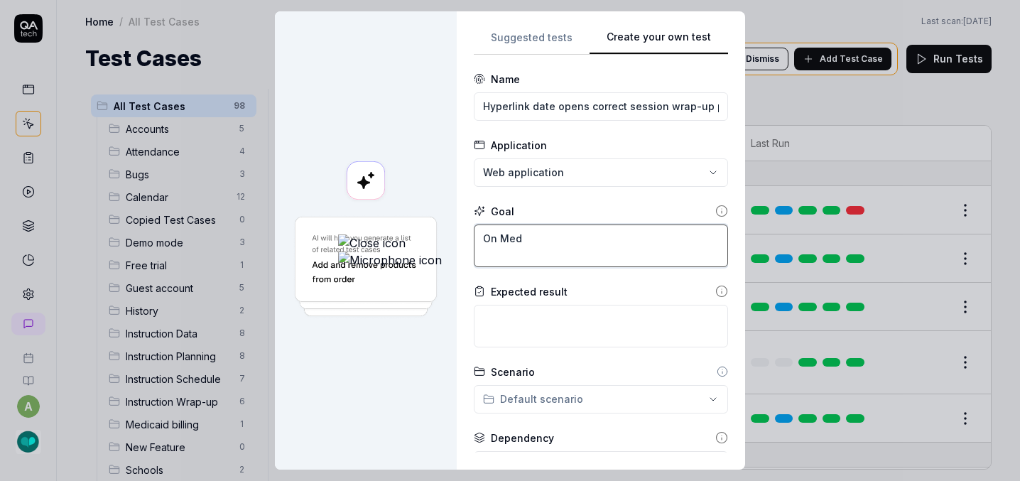
type textarea "On Medi"
type textarea "*"
type textarea "On Medic"
type textarea "*"
type textarea "On Medica"
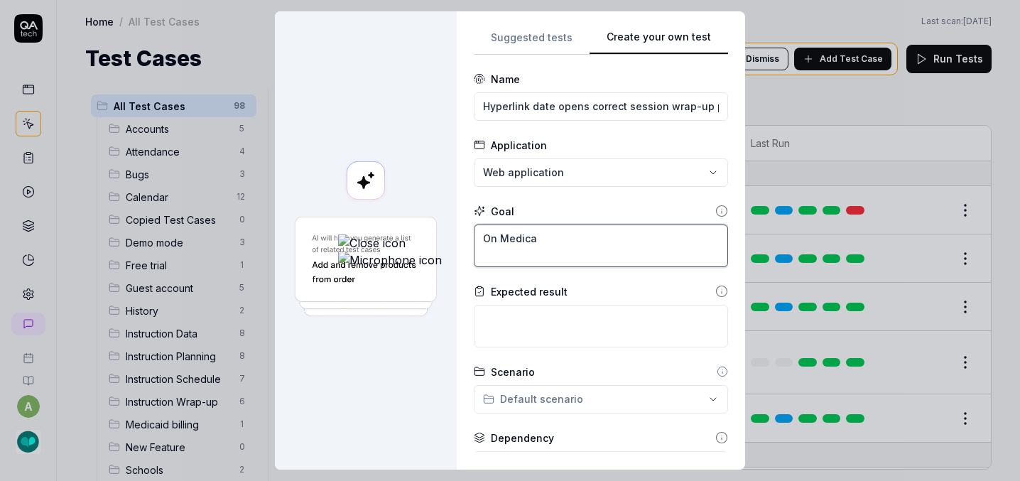
type textarea "*"
type textarea "On Medicai"
type textarea "*"
type textarea "On Medicaid"
type textarea "*"
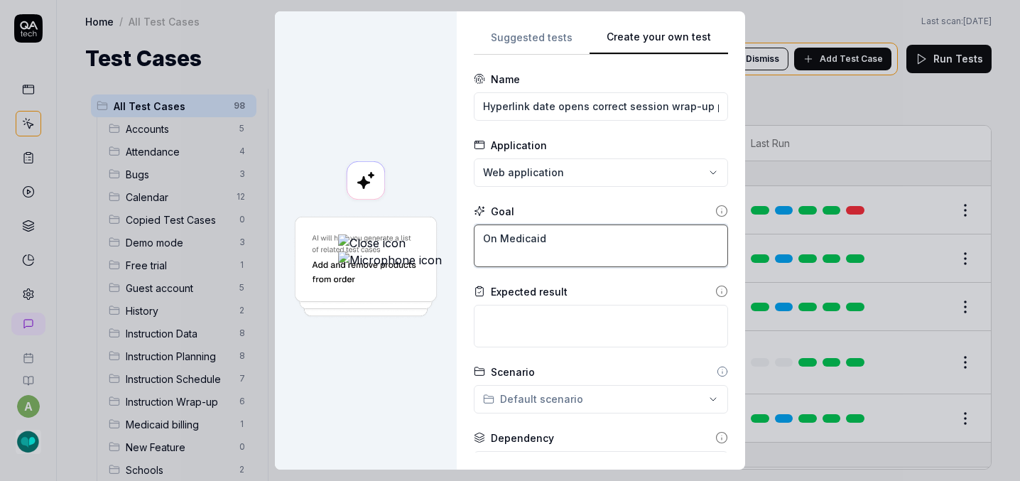
type textarea "On Medicaid"
type textarea "*"
type textarea "On Medicaid p"
type textarea "*"
type textarea "On Medicaid pa"
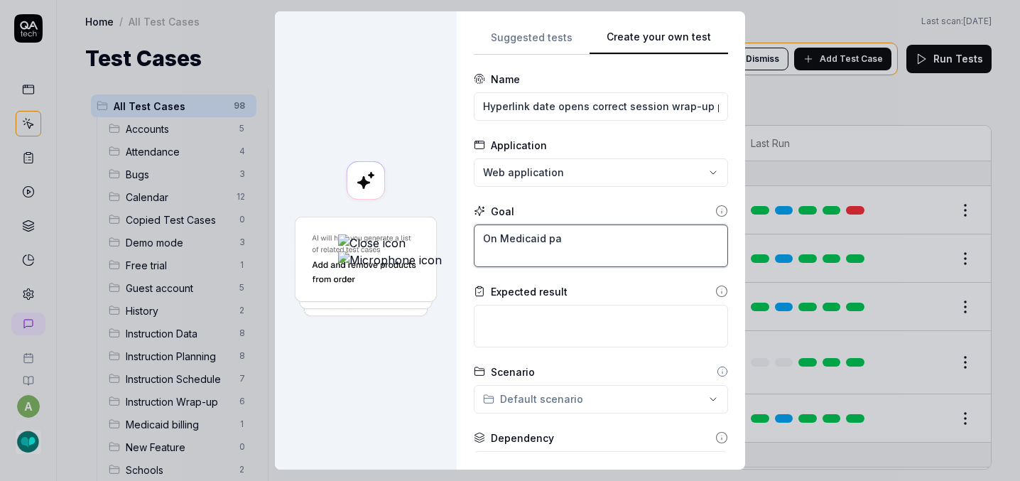
type textarea "*"
type textarea "On Medicaid pag"
type textarea "*"
type textarea "On Medicaid page"
type textarea "*"
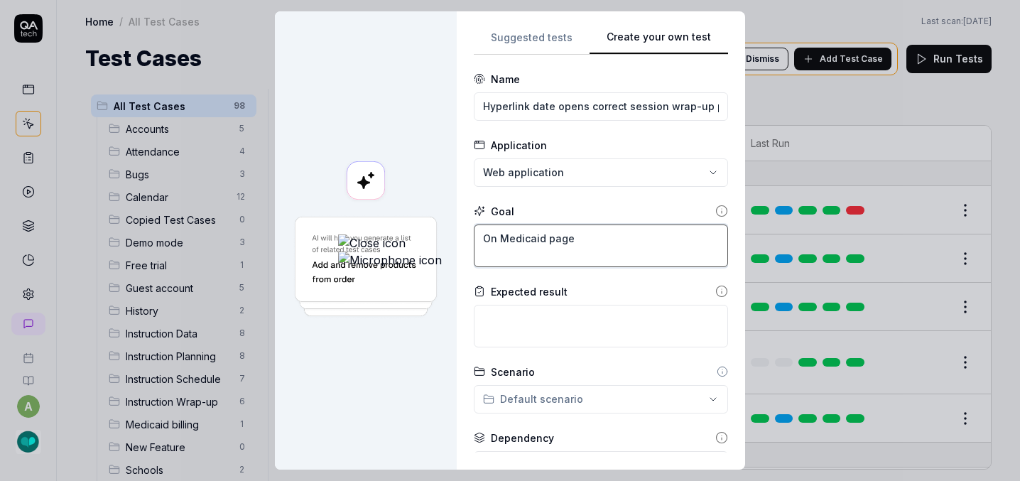
type textarea "On Medicaid page,"
type textarea "*"
type textarea "On Medicaid page,"
paste textarea "Hyperlink date - opens correct session wrap-up page"
type textarea "*"
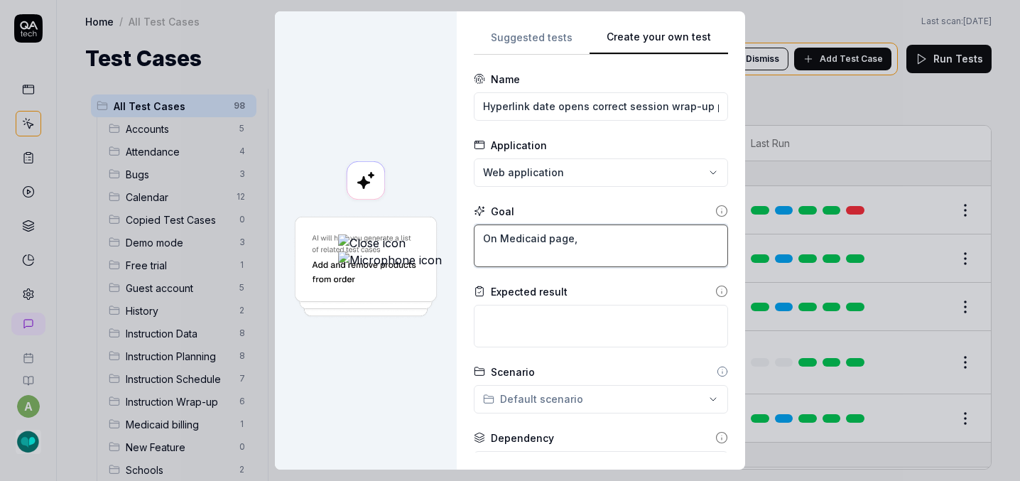
type textarea "On Medicaid page, Hyperlink date - opens correct session wrap-up page"
click at [482, 237] on textarea "On Medicaid page, Hyperlink date - opens correct session wrap-up page" at bounding box center [601, 245] width 254 height 43
type textarea "*"
type textarea "On Medicaid page, yperlink date - opens correct session wrap-up page"
type textarea "*"
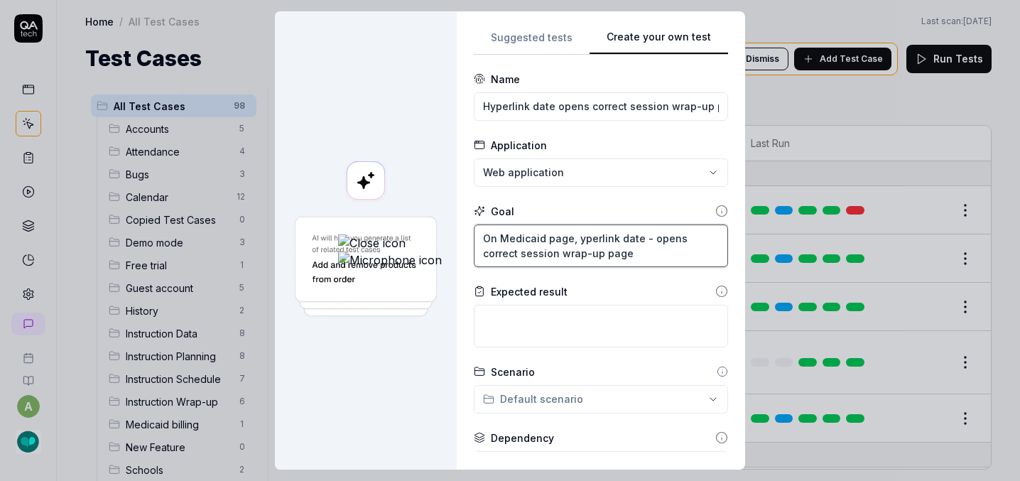
type textarea "On Medicaid page, yyperlink date - opens correct session wrap-up page"
click at [557, 236] on textarea "On Medicaid page, yyperlink date - opens correct session wrap-up page" at bounding box center [601, 245] width 254 height 43
type textarea "*"
type textarea "On Medicaid page, yyperlink date -opens correct session wrap-up page"
type textarea "*"
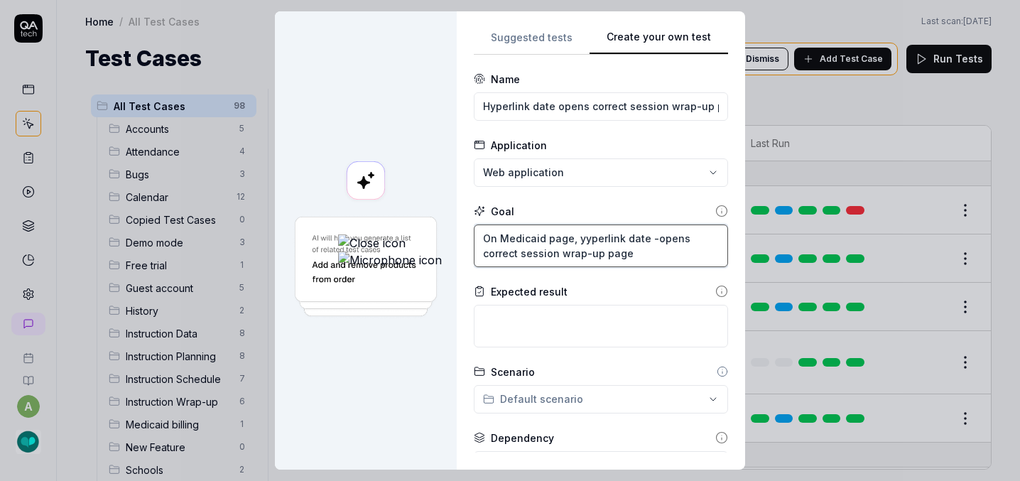
type textarea "On Medicaid page, yyperlink date opens correct session wrap-up page"
click at [485, 235] on textarea "On Medicaid page, yyperlink date opens correct session wrap-up page" at bounding box center [601, 245] width 254 height 43
type textarea "*"
type textarea "On Medicaid page, yperlink date opens correct session wrap-up page"
type textarea "*"
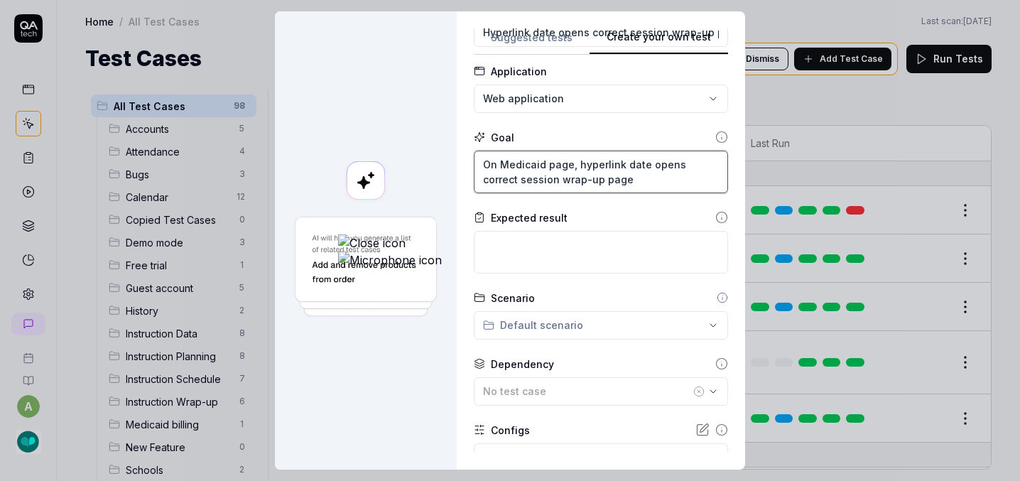
scroll to position [172, 0]
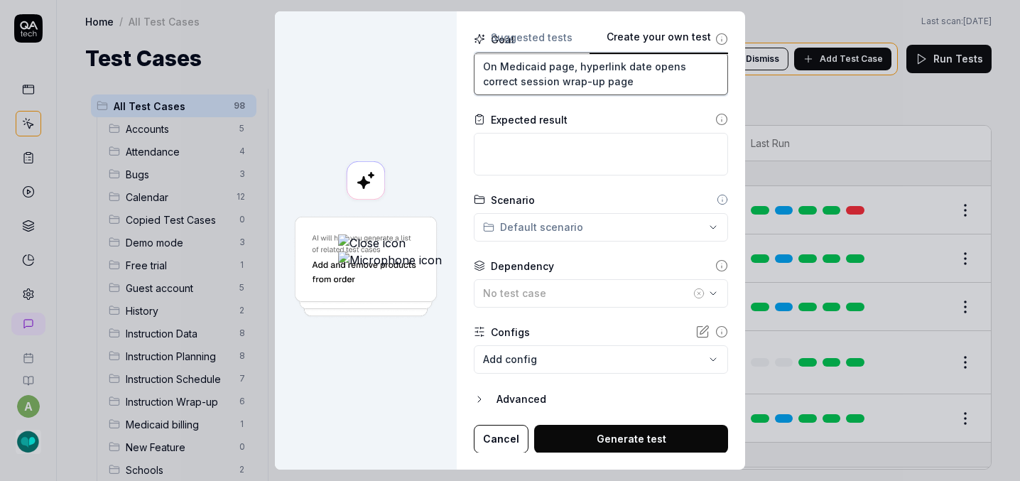
type textarea "On Medicaid page, hyperlink date opens correct session wrap-up page"
click at [474, 224] on div "**********" at bounding box center [510, 240] width 1020 height 481
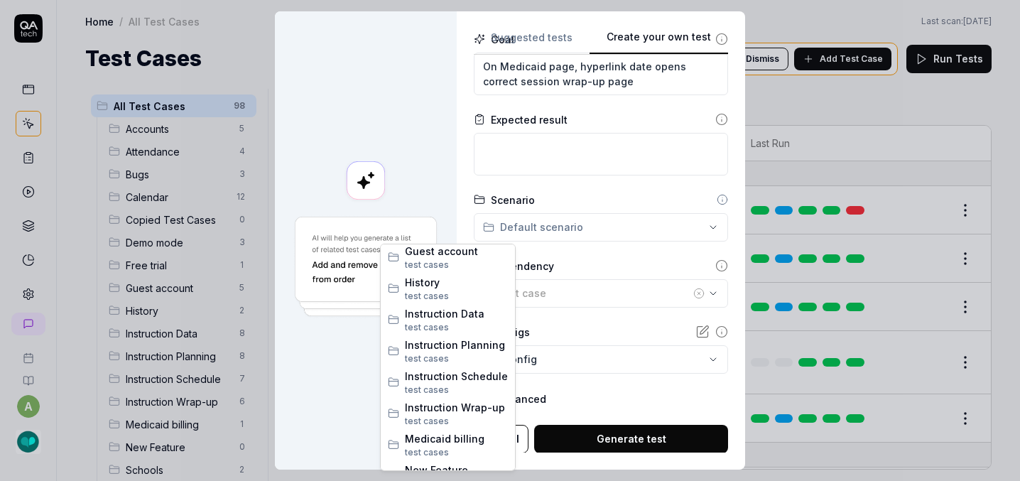
scroll to position [271, 0]
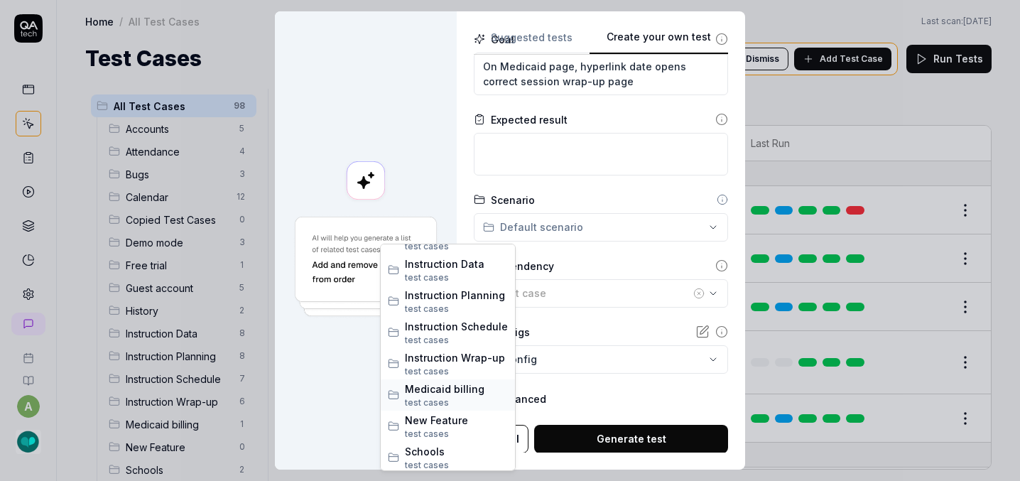
click at [450, 393] on span "Medicaid billing" at bounding box center [456, 388] width 103 height 15
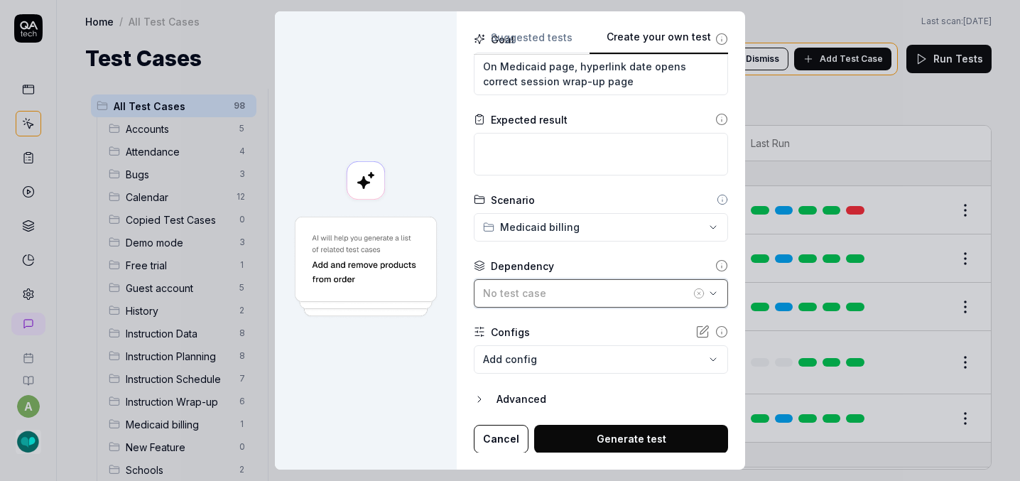
click at [483, 295] on div "No test case" at bounding box center [586, 292] width 207 height 15
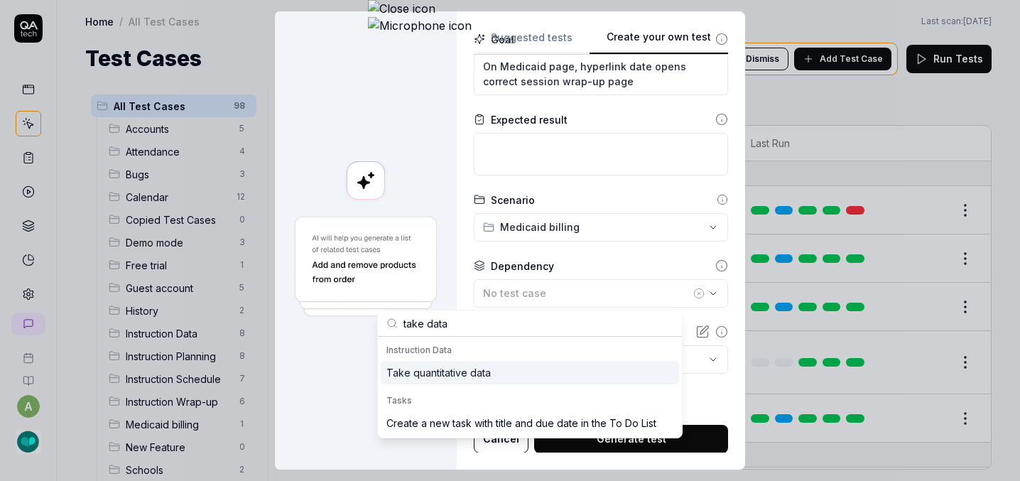
type input "take data"
click at [447, 374] on div "Take quantitative data" at bounding box center [438, 372] width 104 height 15
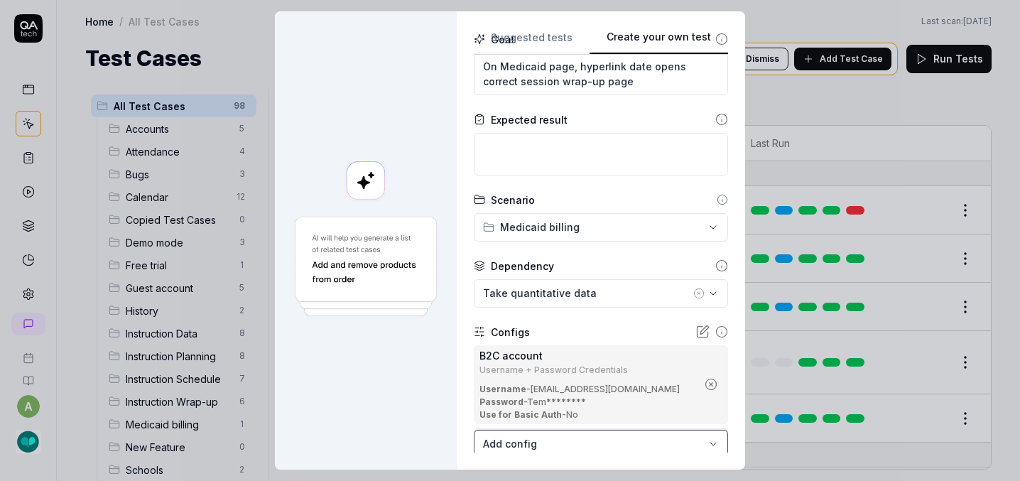
scroll to position [256, 0]
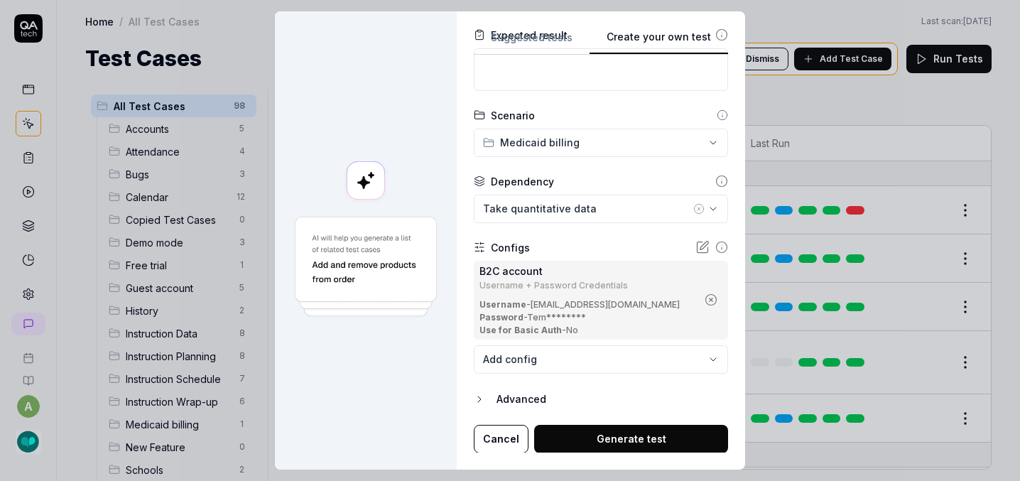
click at [534, 438] on button "Generate test" at bounding box center [631, 439] width 194 height 28
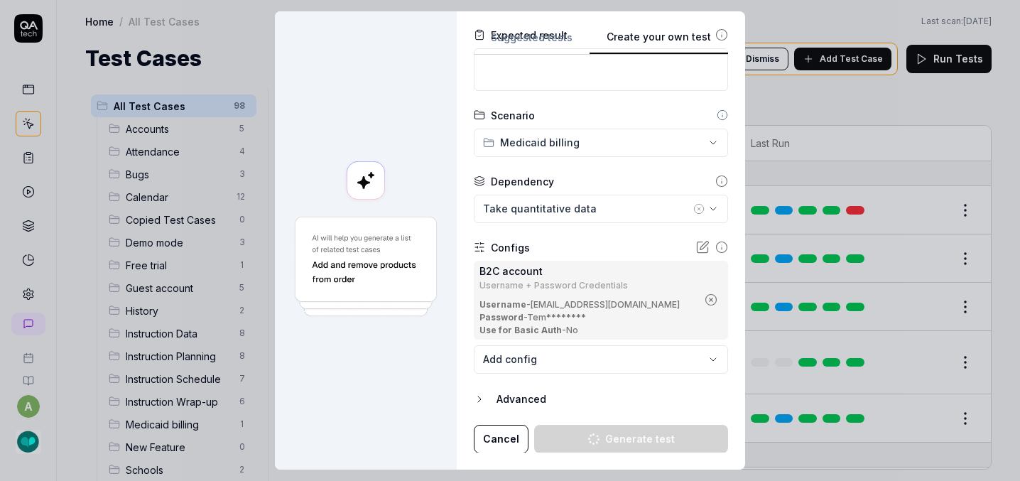
type textarea "*"
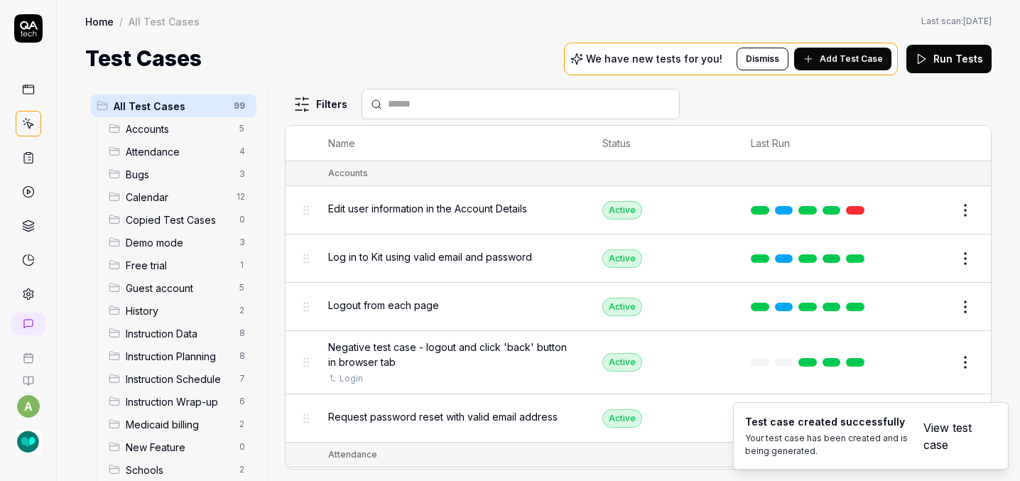
click at [836, 53] on span "Add Test Case" at bounding box center [851, 59] width 63 height 13
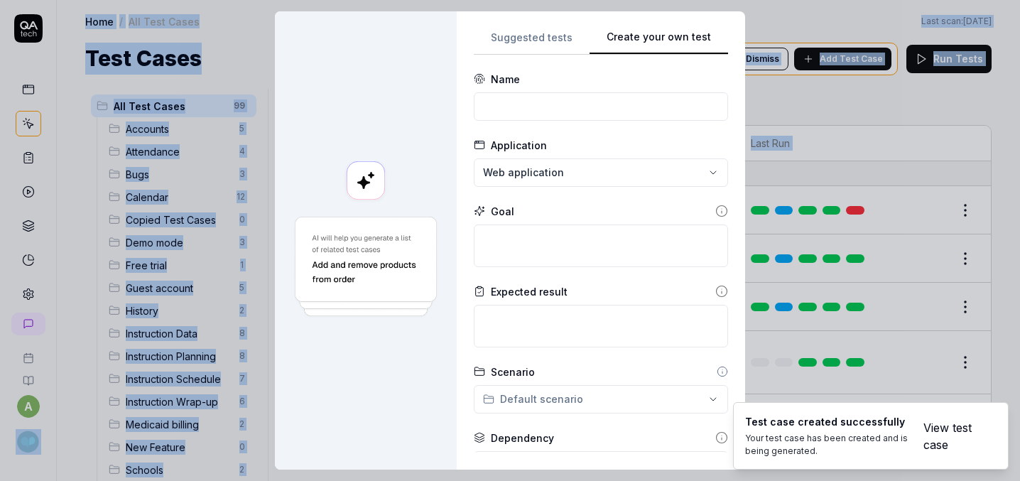
scroll to position [0, 0]
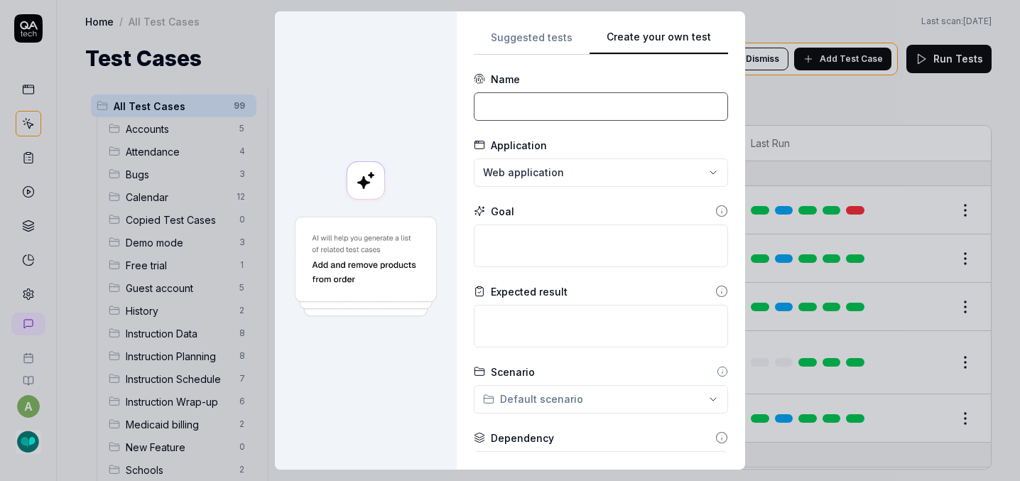
click at [492, 104] on input at bounding box center [601, 106] width 254 height 28
paste input "Export report"
click at [474, 104] on input "Export report" at bounding box center [601, 106] width 254 height 28
drag, startPoint x: 505, startPoint y: 108, endPoint x: 315, endPoint y: 108, distance: 190.3
click at [315, 108] on div "**********" at bounding box center [510, 240] width 1020 height 481
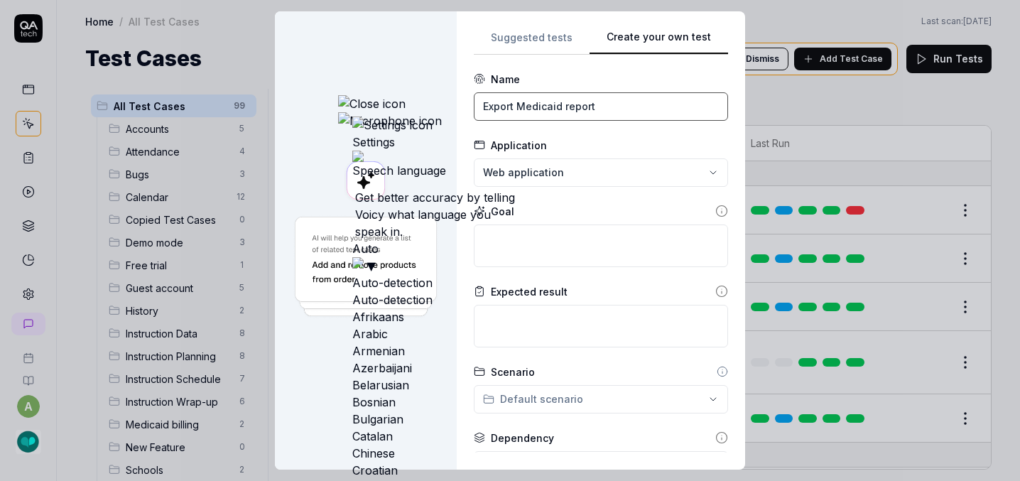
type input "Export Medicaid report"
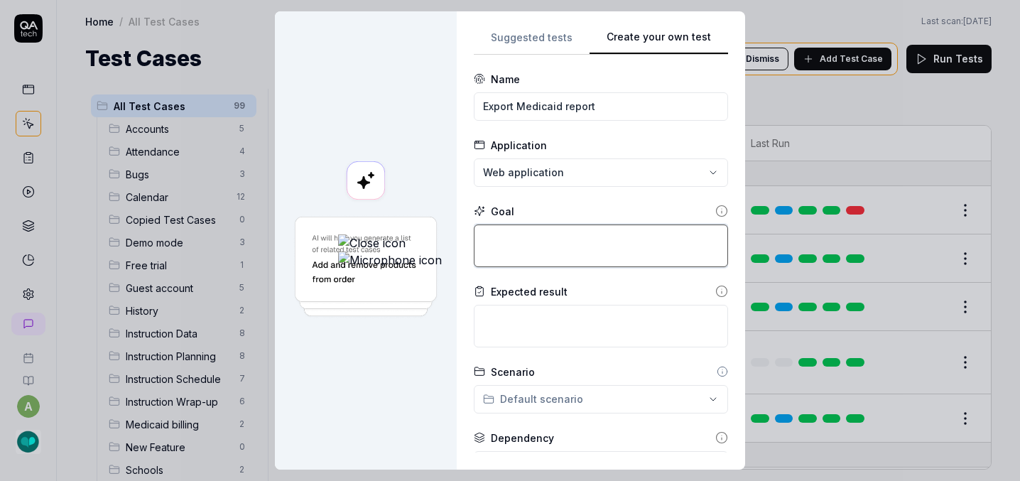
click at [474, 246] on textarea at bounding box center [601, 245] width 254 height 43
paste textarea "Export Medicaid report"
type textarea "*"
type textarea "Export Medicaid report"
type textarea "*"
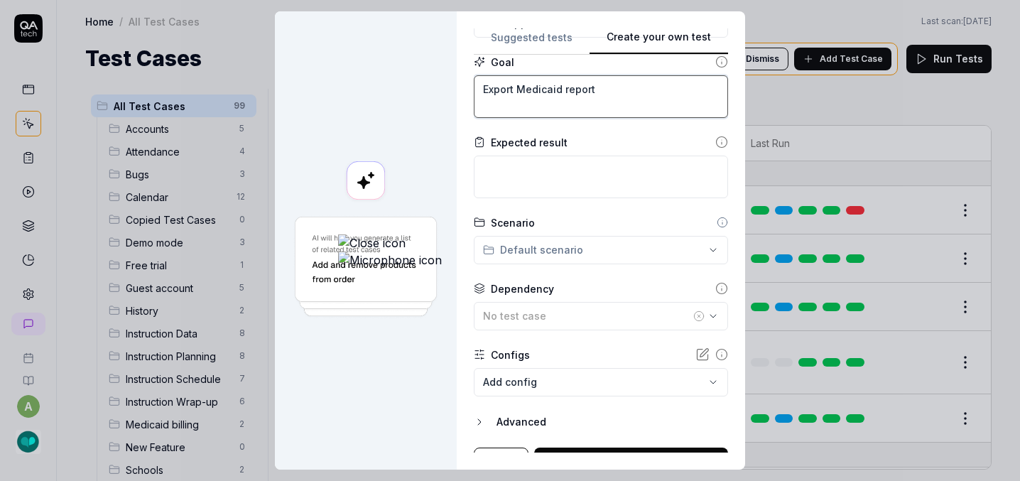
scroll to position [172, 0]
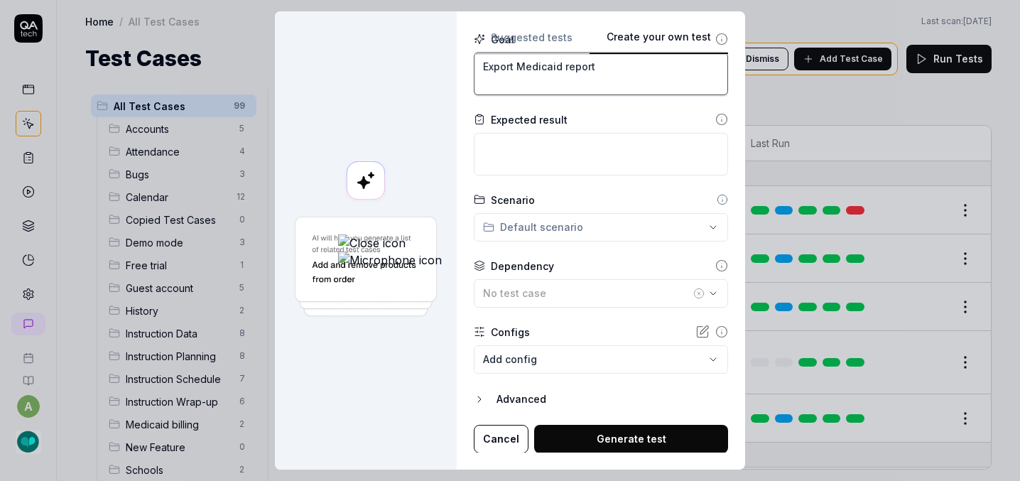
type textarea "Export Medicaid report"
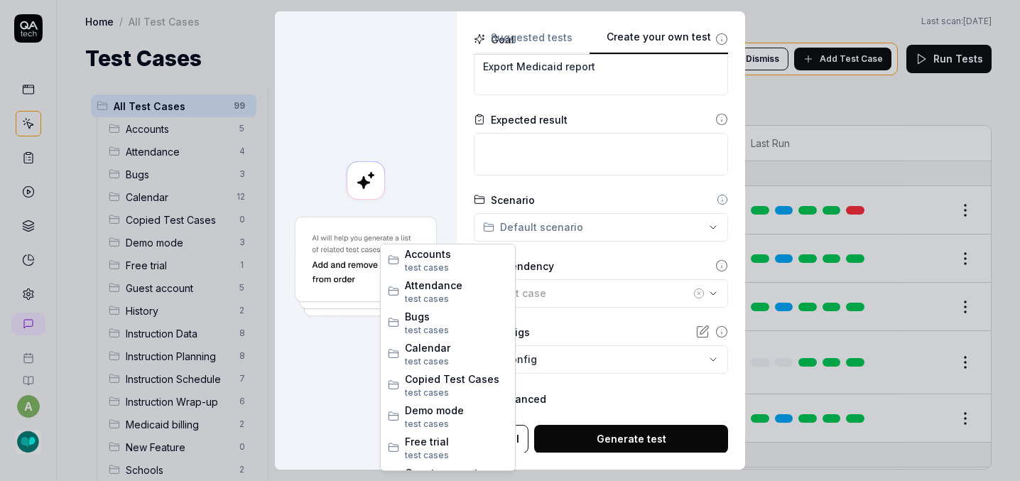
click at [438, 224] on div "**********" at bounding box center [510, 240] width 1020 height 481
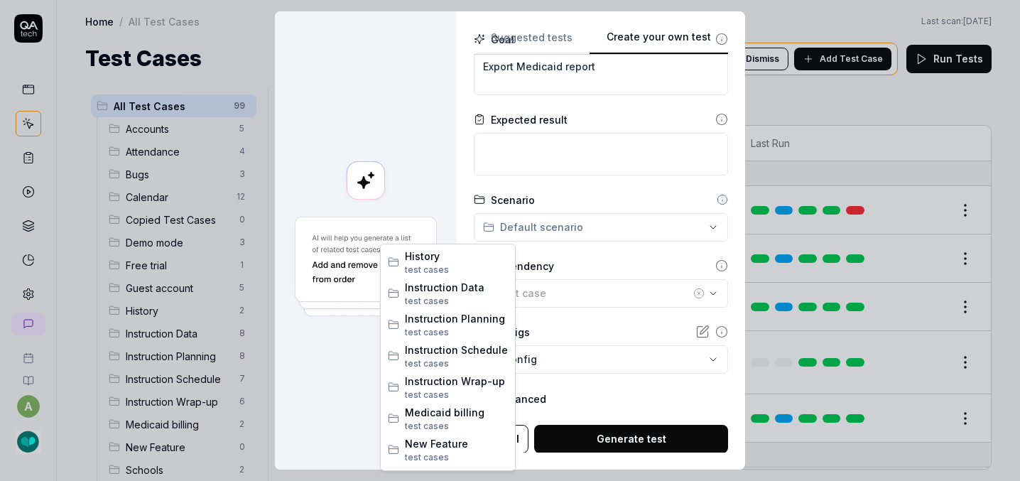
scroll to position [290, 0]
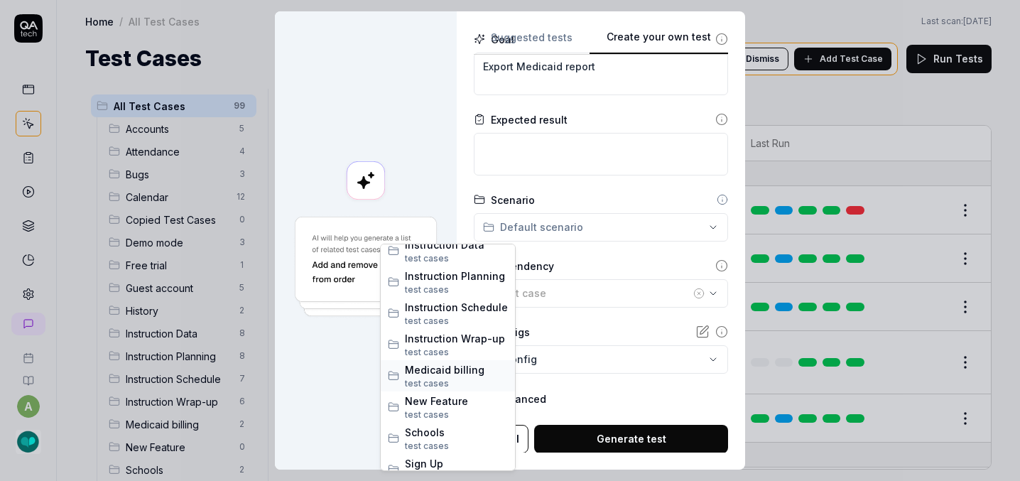
click at [436, 378] on span "test case" at bounding box center [424, 383] width 39 height 11
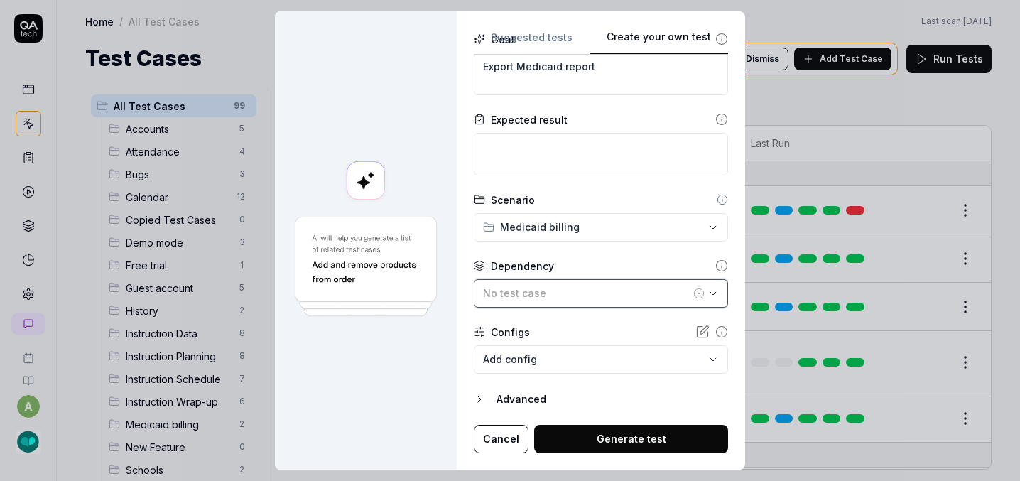
click at [483, 288] on div "No test case" at bounding box center [586, 292] width 207 height 15
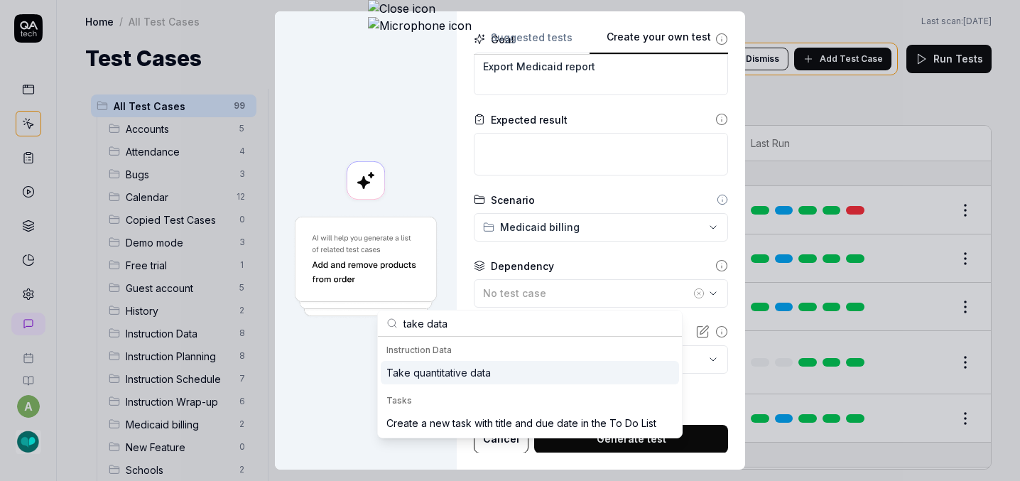
type input "take data"
click at [420, 375] on div "Take quantitative data" at bounding box center [438, 372] width 104 height 15
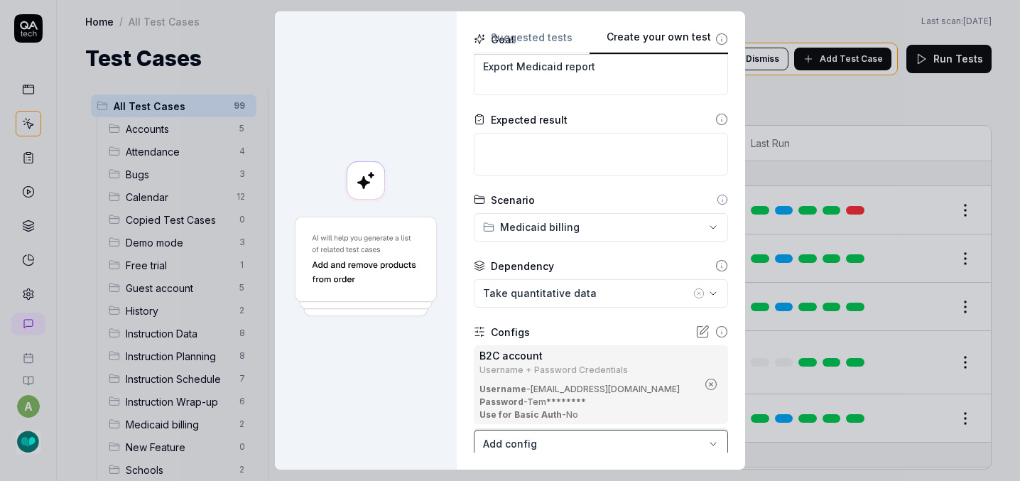
scroll to position [256, 0]
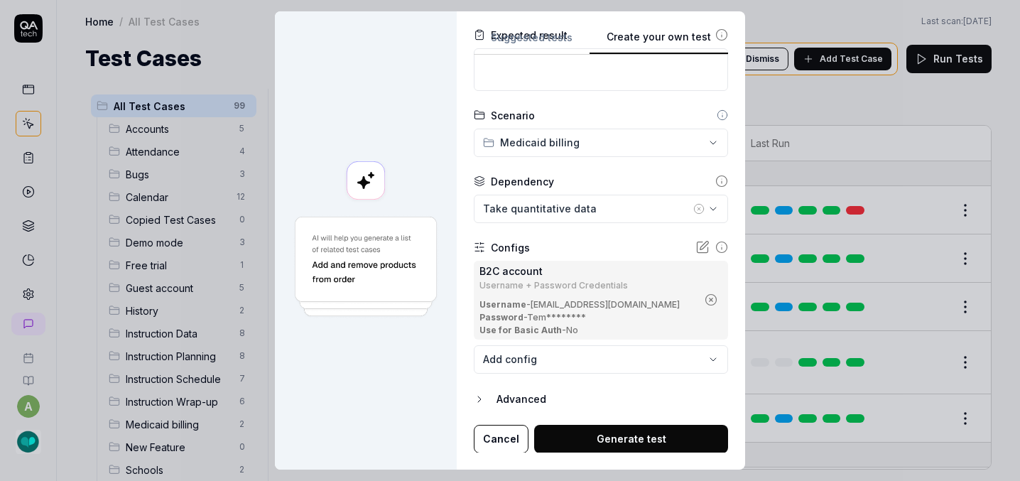
click at [542, 438] on button "Generate test" at bounding box center [631, 439] width 194 height 28
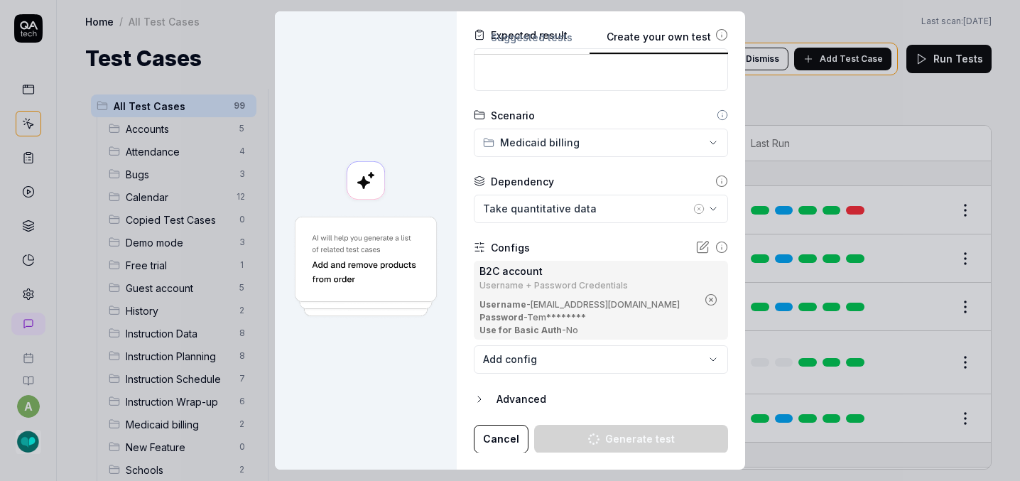
type textarea "*"
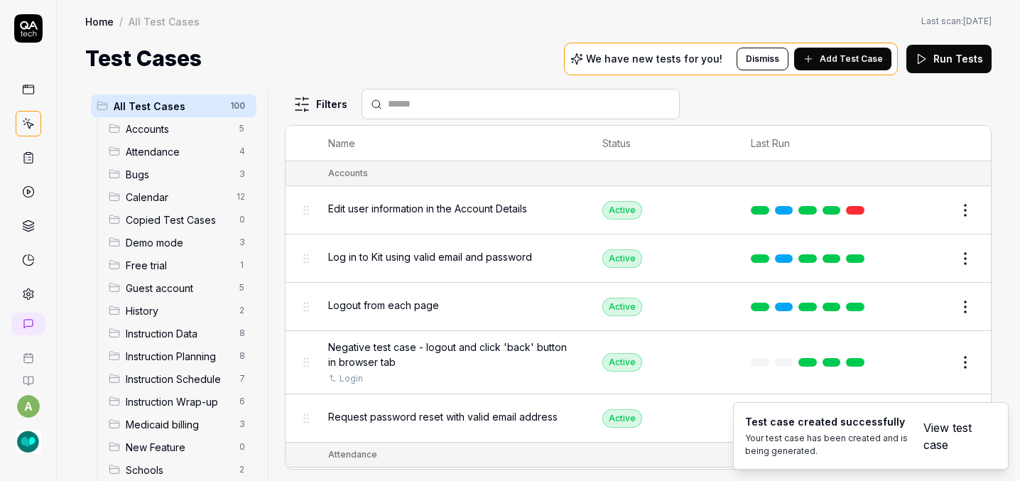
click at [838, 53] on span "Add Test Case" at bounding box center [851, 59] width 63 height 13
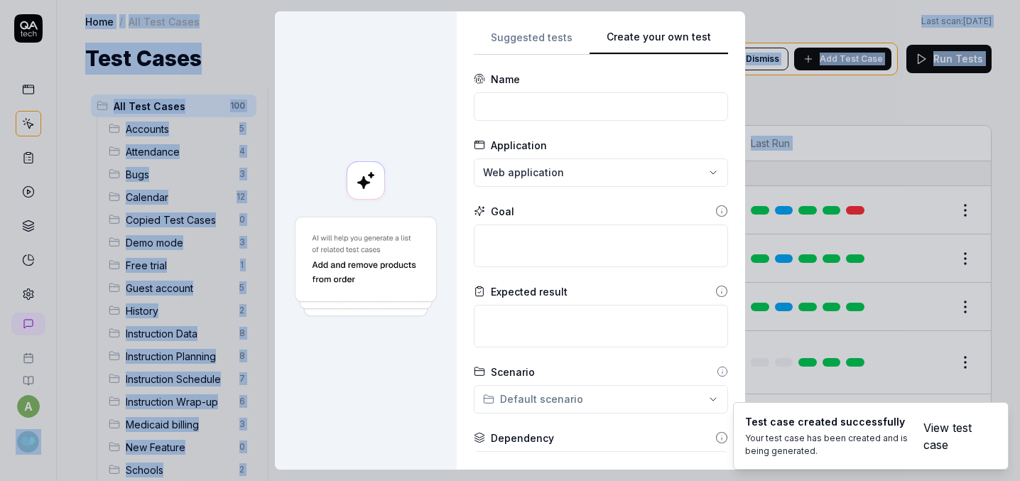
scroll to position [0, 0]
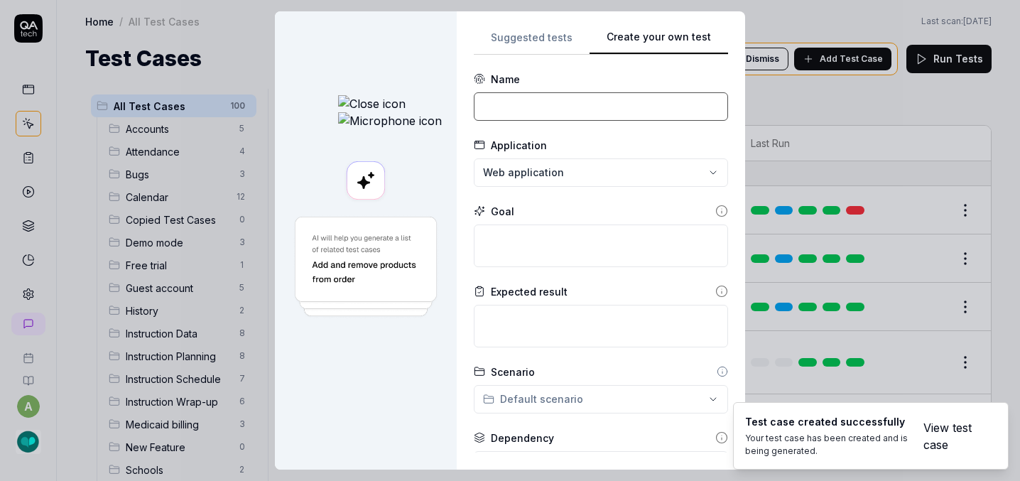
click at [482, 107] on input at bounding box center [601, 106] width 254 height 28
paste input "Search for event and filter report"
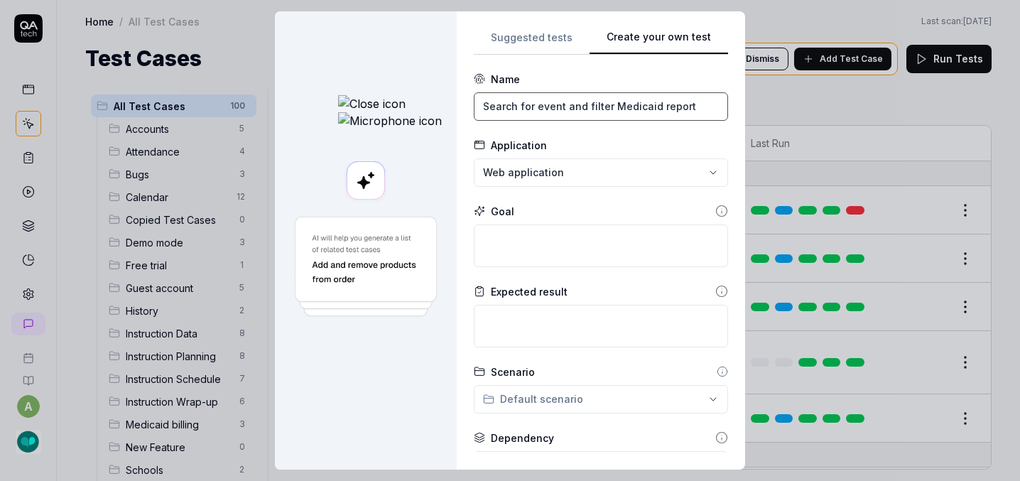
drag, startPoint x: 599, startPoint y: 104, endPoint x: 351, endPoint y: 103, distance: 248.6
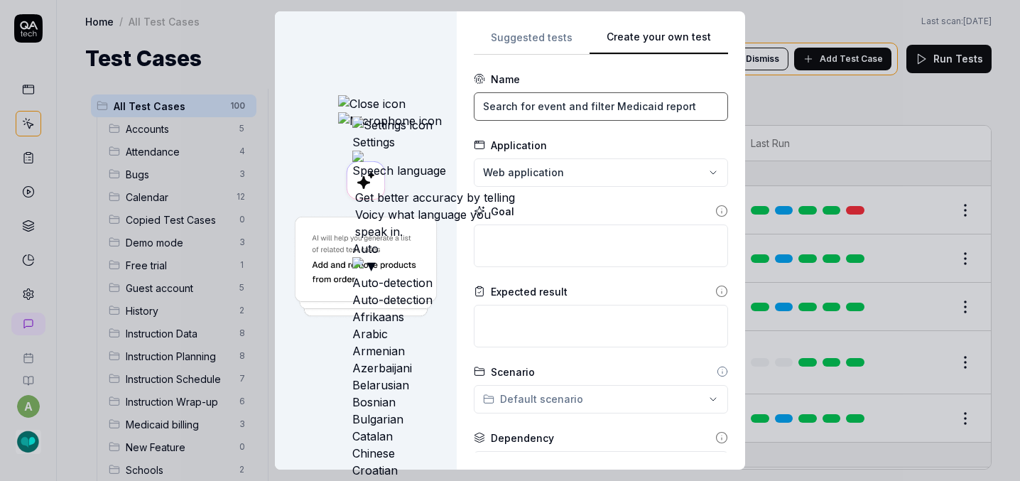
type input "Search for event and filter Medicaid report"
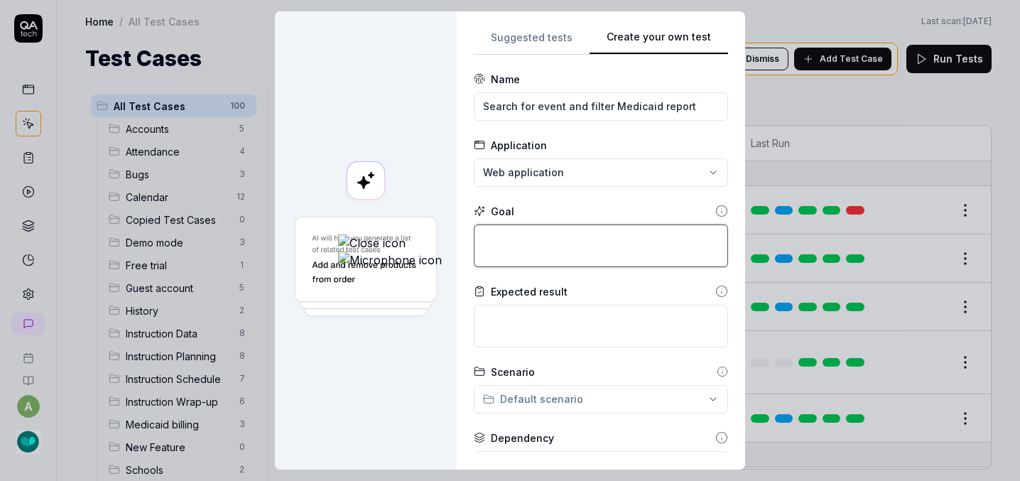
click at [474, 246] on textarea at bounding box center [601, 245] width 254 height 43
paste textarea "Search for event and filter Medicaid report"
type textarea "*"
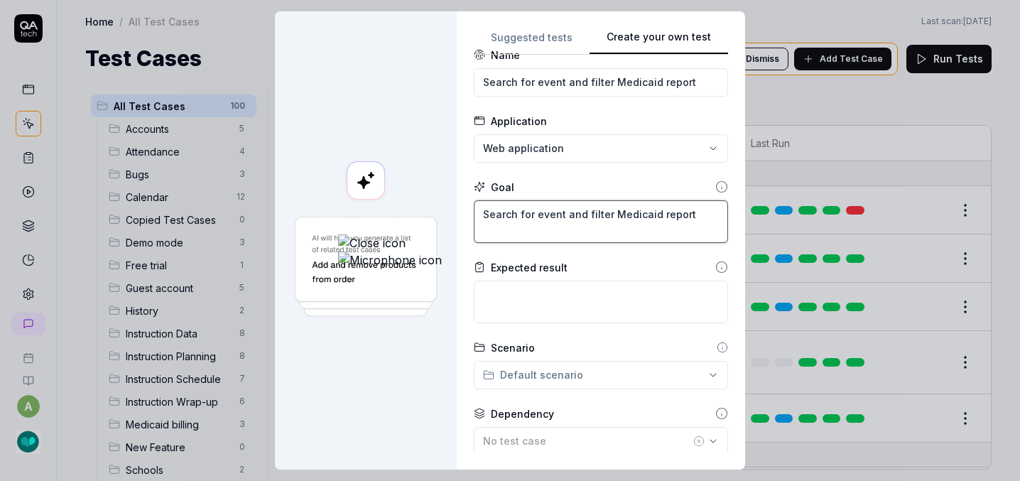
type textarea "Search for event and filter Medicaid report"
click at [424, 369] on div "**********" at bounding box center [510, 240] width 1020 height 481
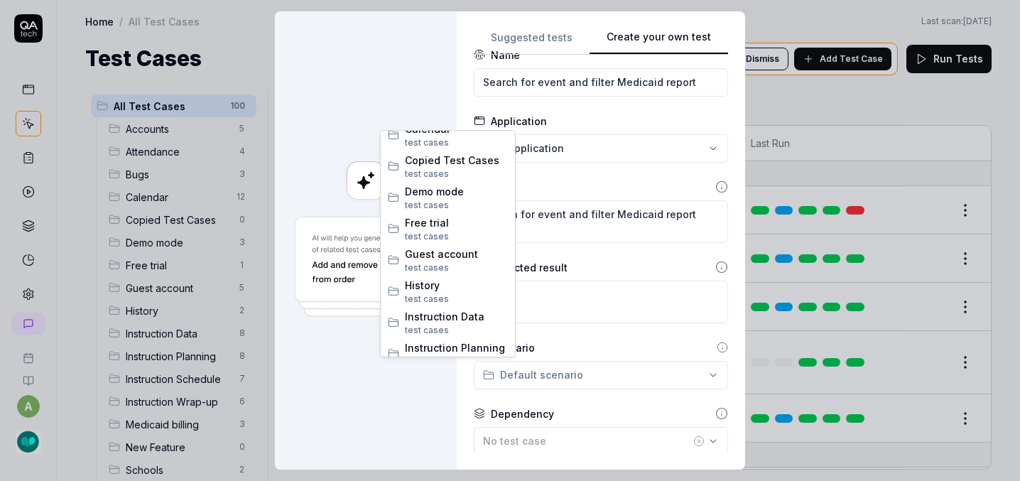
type textarea "*"
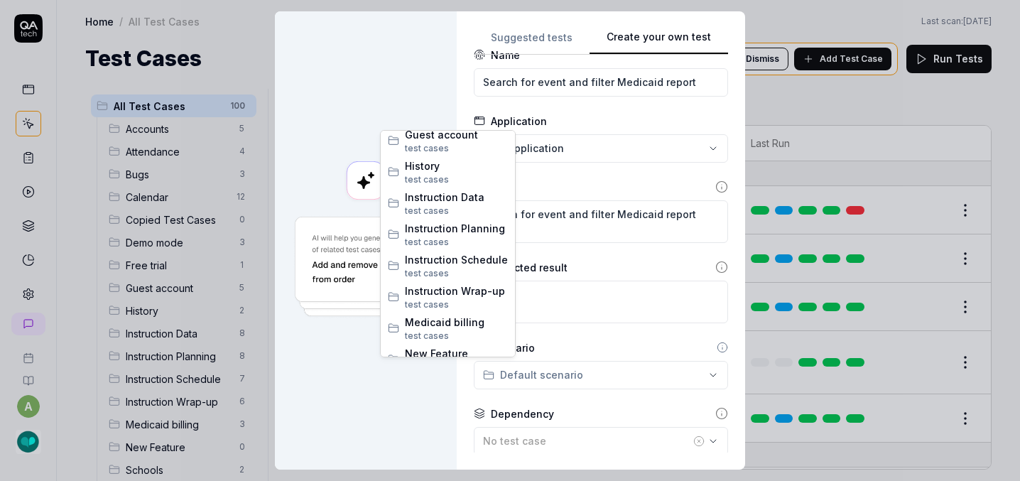
scroll to position [226, 0]
click at [426, 332] on span "test case" at bounding box center [424, 334] width 39 height 11
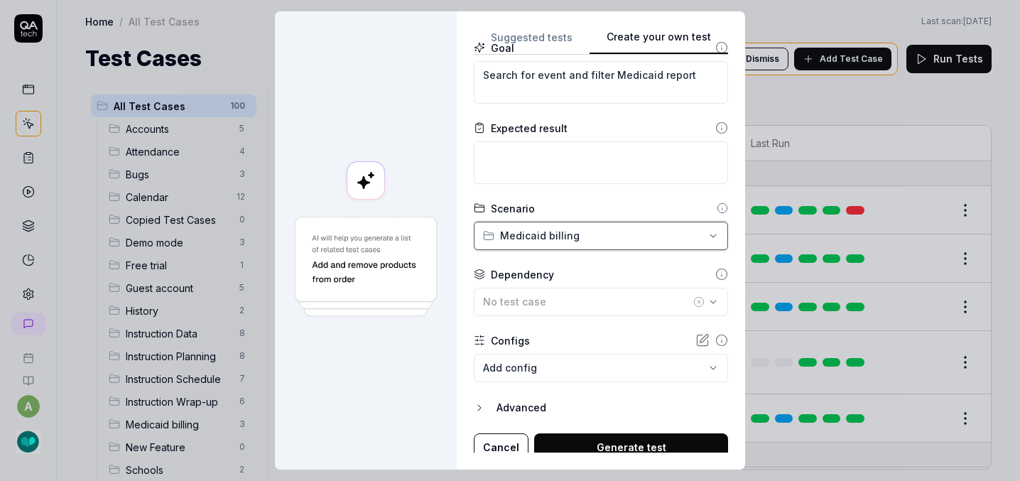
scroll to position [169, 0]
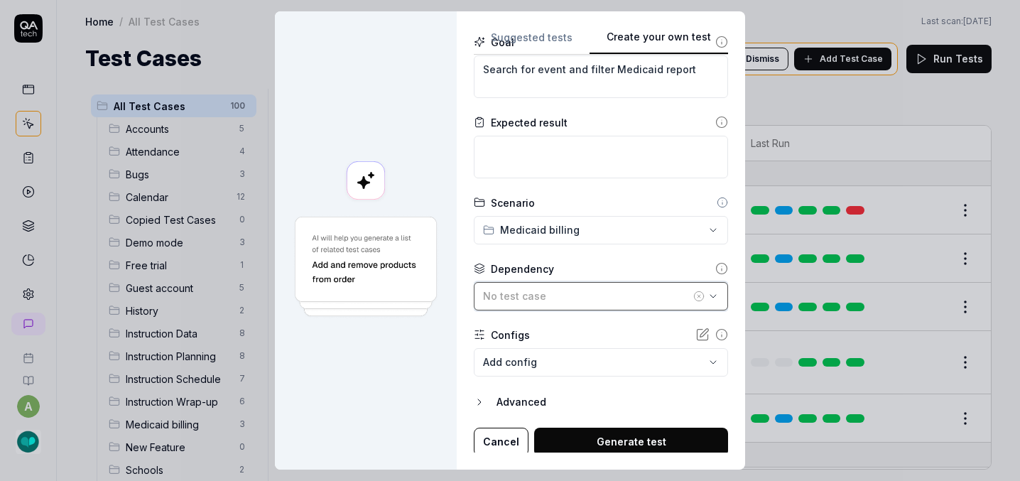
click at [483, 296] on span "No test case" at bounding box center [514, 296] width 63 height 12
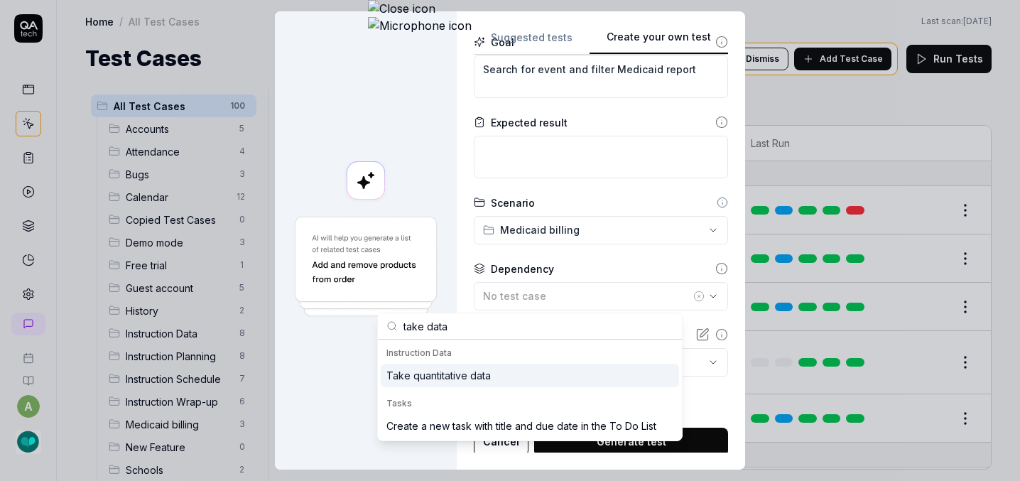
type input "take data"
click at [438, 377] on div "Take quantitative data" at bounding box center [438, 375] width 104 height 15
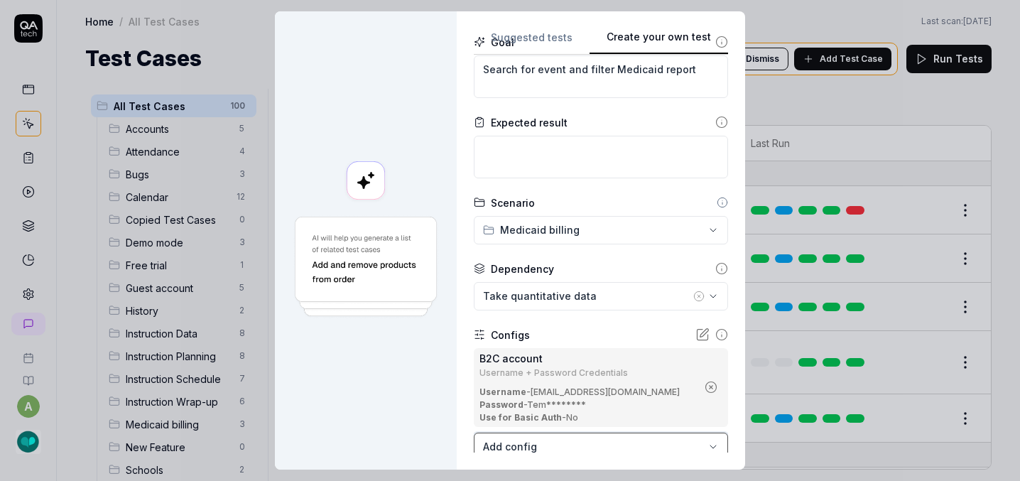
scroll to position [256, 0]
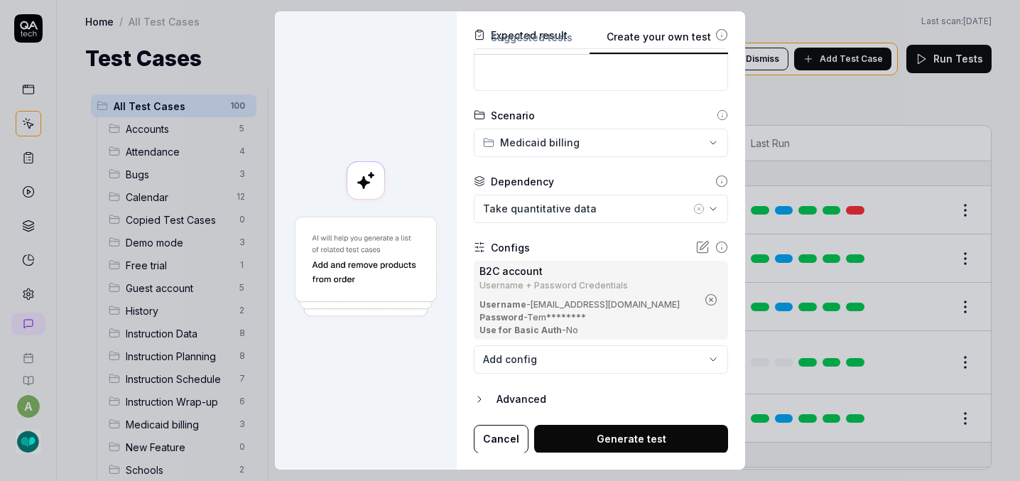
click at [534, 436] on button "Generate test" at bounding box center [631, 439] width 194 height 28
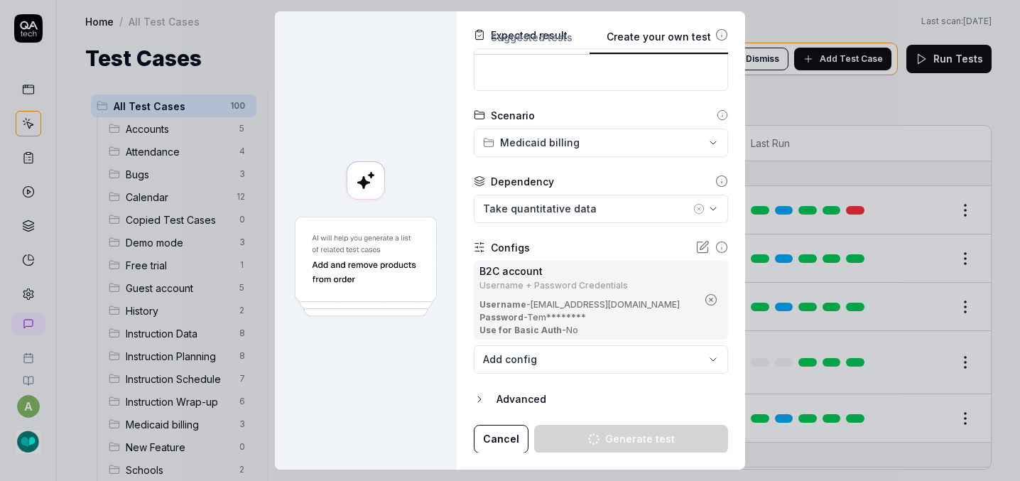
type textarea "*"
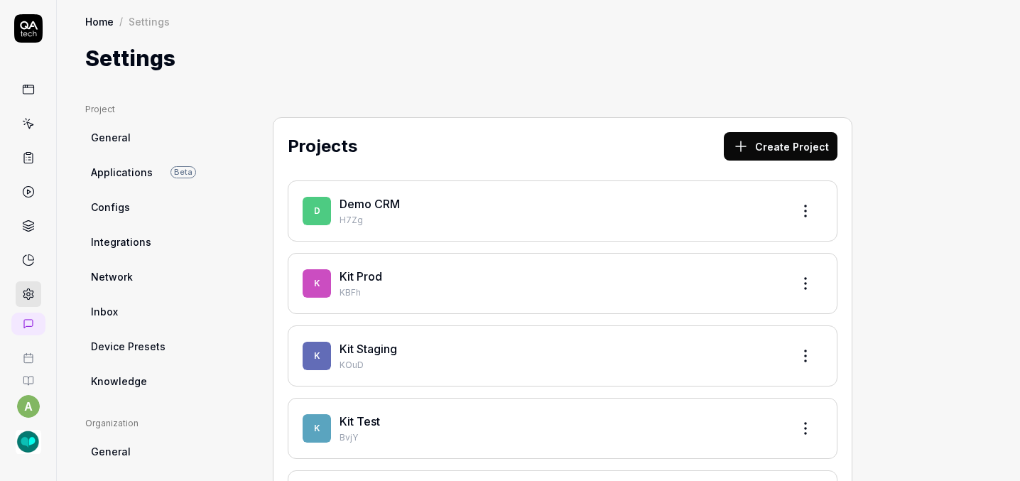
click at [339, 342] on link "Kit Staging" at bounding box center [368, 349] width 58 height 14
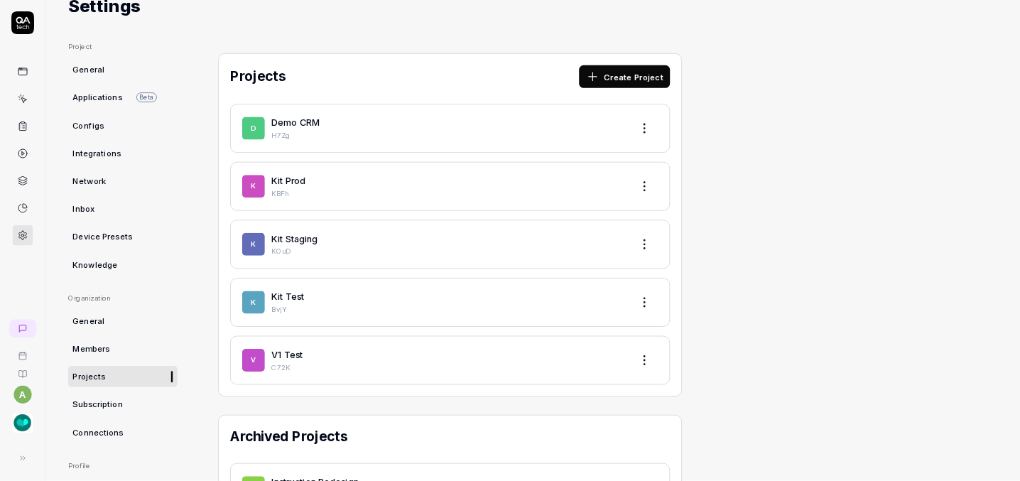
scroll to position [49, 0]
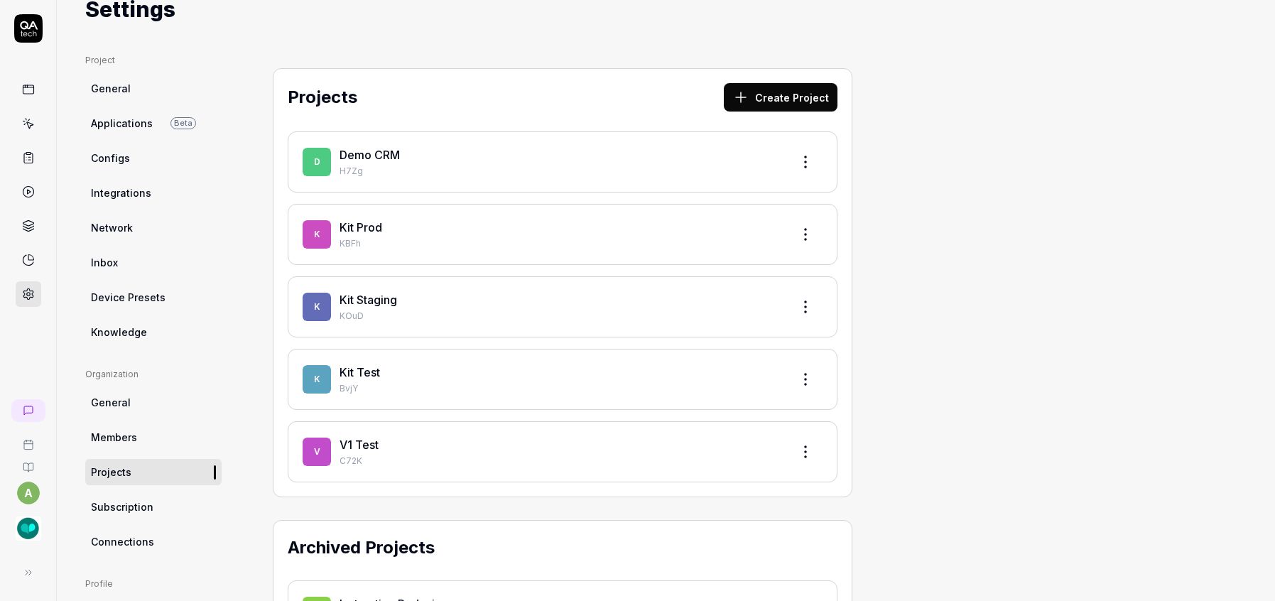
click at [339, 293] on link "Kit Staging" at bounding box center [368, 300] width 58 height 14
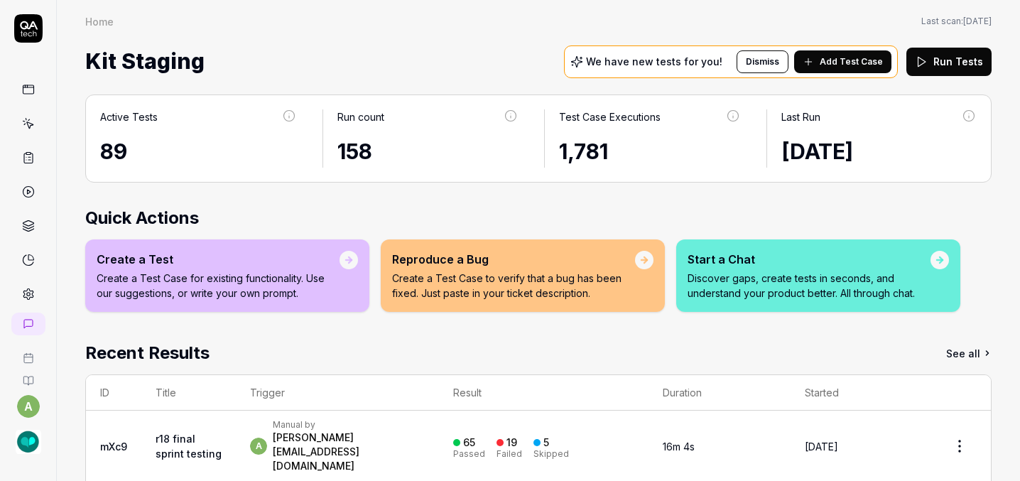
scroll to position [26, 0]
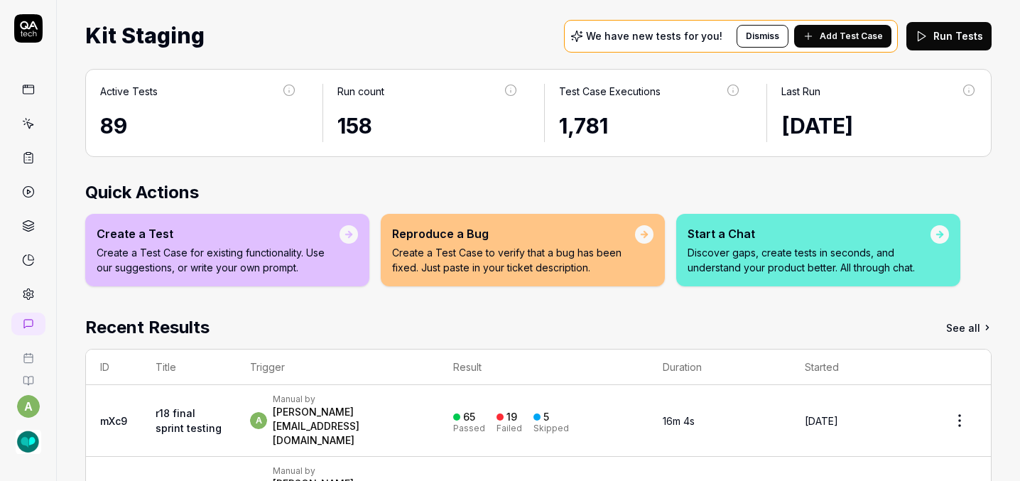
click at [100, 110] on div "89" at bounding box center [198, 126] width 197 height 32
click at [100, 84] on div "Active Tests" at bounding box center [129, 91] width 58 height 15
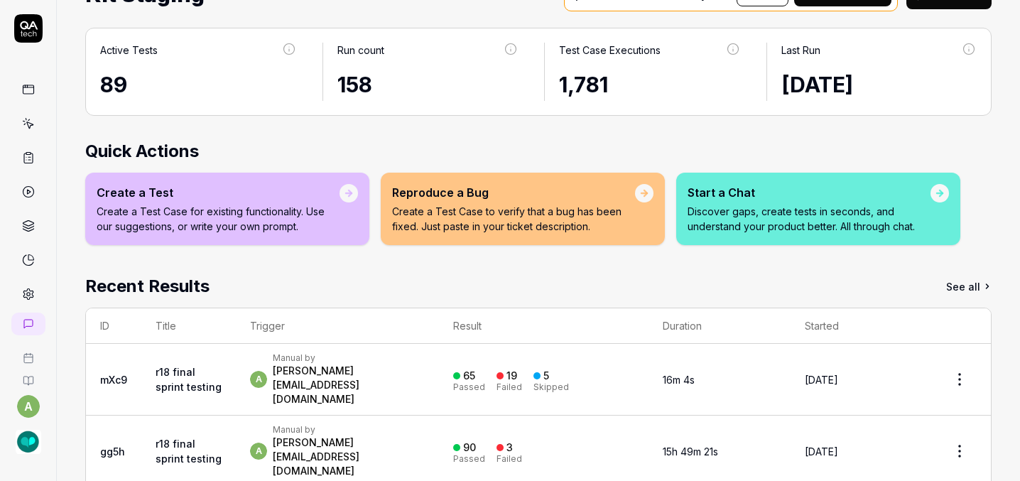
scroll to position [0, 0]
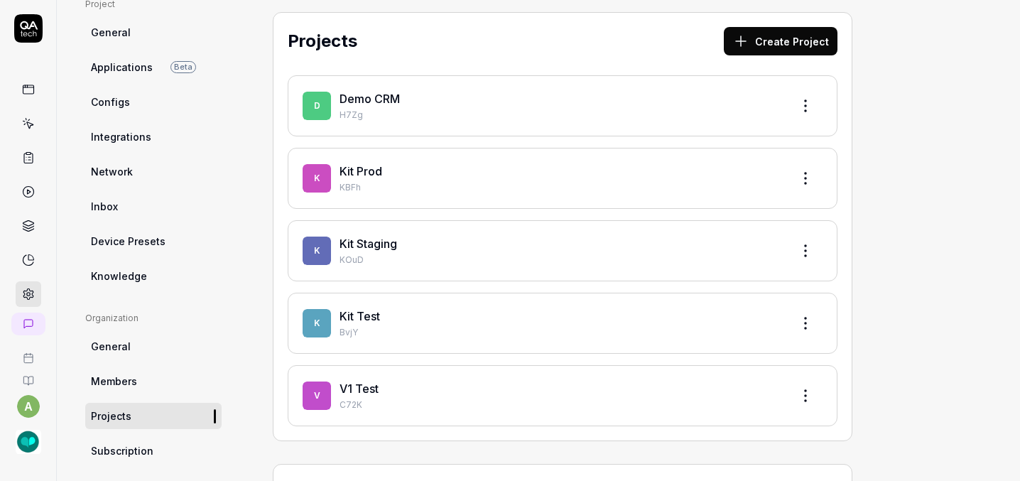
scroll to position [104, 0]
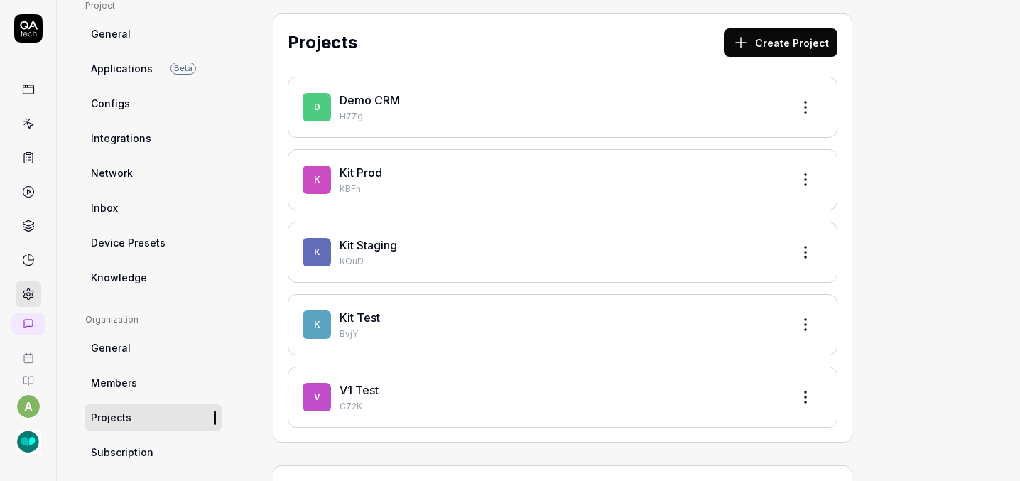
click at [339, 310] on link "Kit Test" at bounding box center [359, 317] width 40 height 14
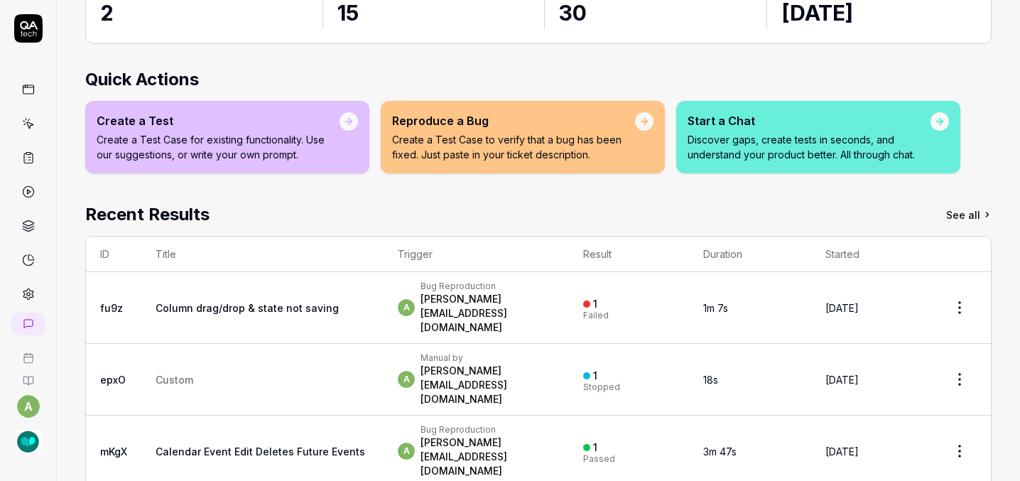
scroll to position [157, 0]
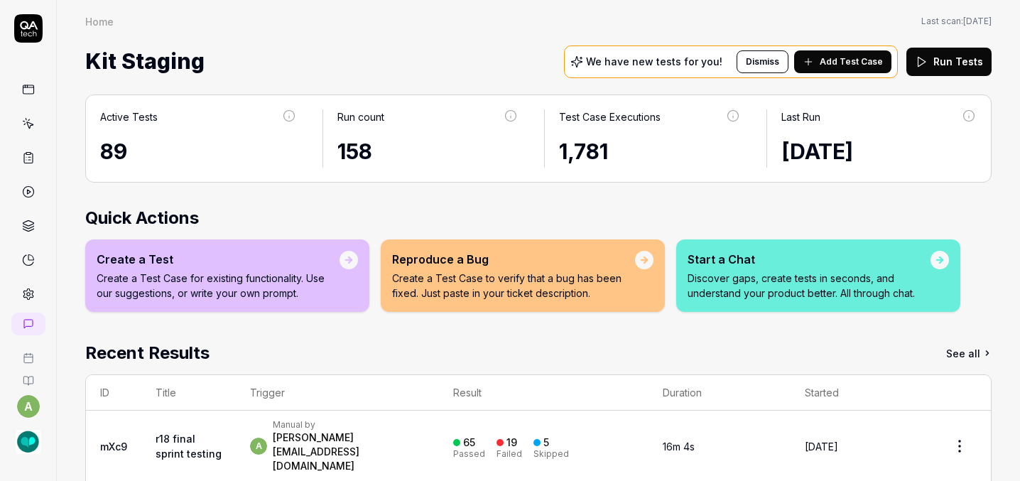
click at [967, 340] on link "See all" at bounding box center [968, 353] width 45 height 26
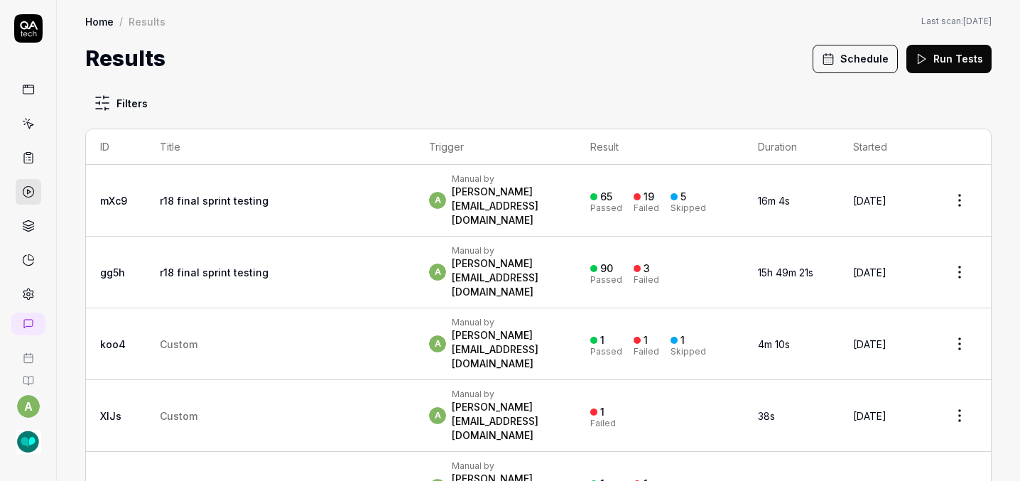
click at [61, 73] on html "a Home / Results Home / Results Last scan: May 20 2025 Results Schedule Run Tes…" at bounding box center [510, 240] width 1020 height 481
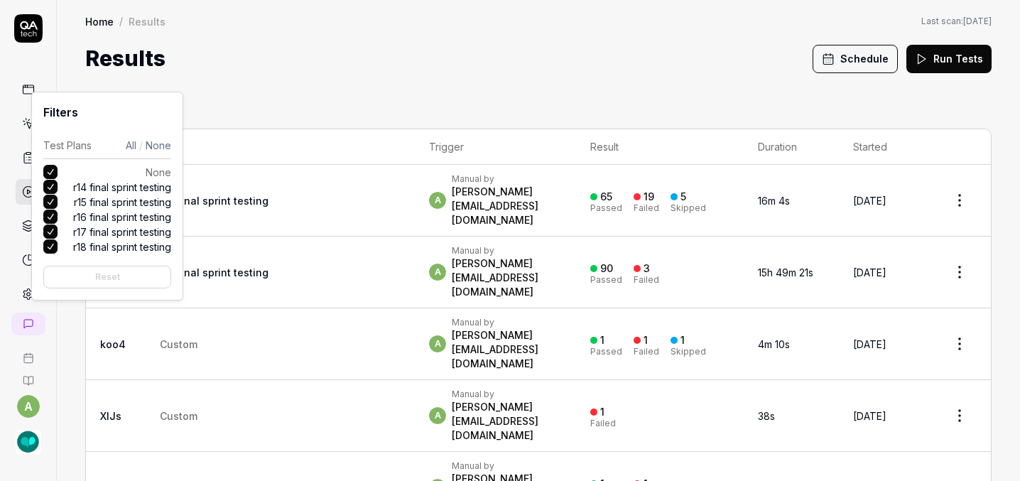
click at [64, 143] on div "Test Plans" at bounding box center [67, 145] width 48 height 15
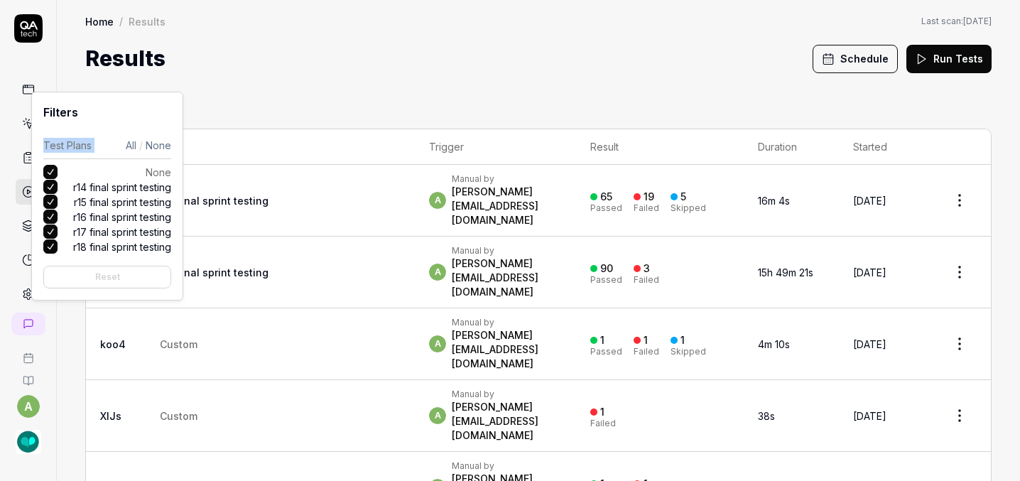
click at [64, 143] on div "Test Plans" at bounding box center [67, 145] width 48 height 15
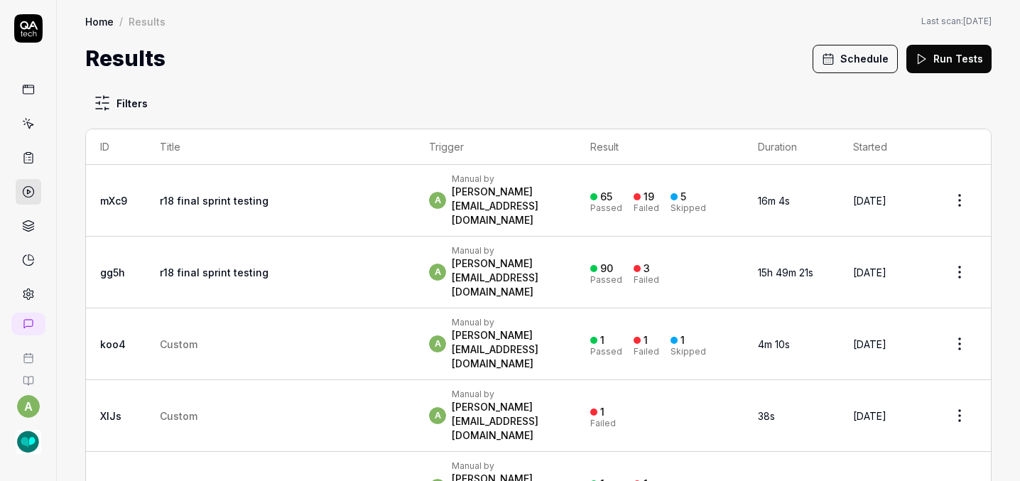
click at [224, 60] on html "a Home / Results Home / Results Last scan: May 20 2025 Results Schedule Run Tes…" at bounding box center [510, 240] width 1020 height 481
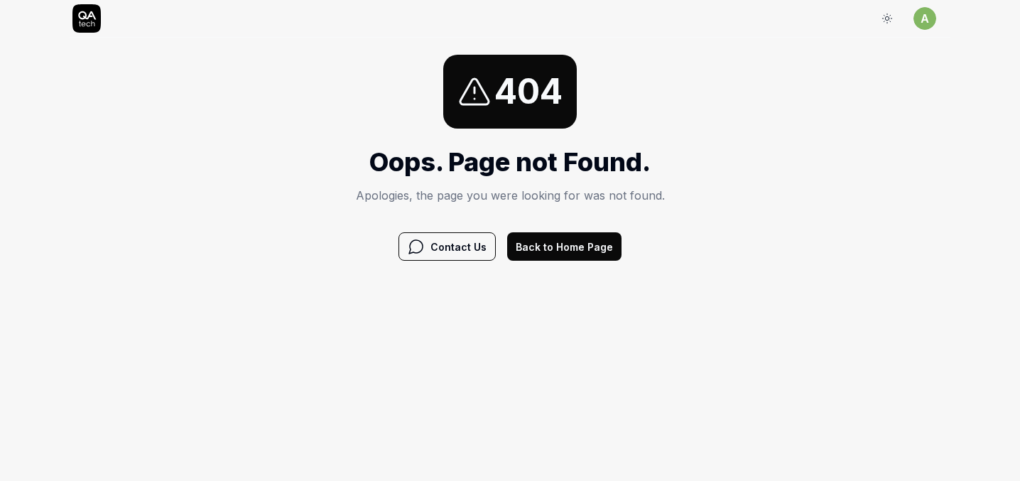
click at [595, 240] on button "Back to Home Page" at bounding box center [564, 246] width 114 height 28
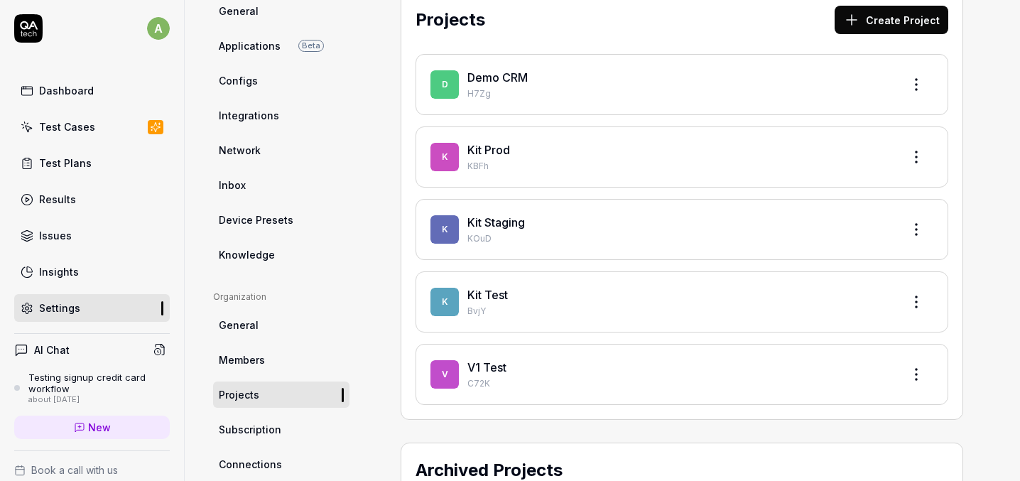
scroll to position [131, 0]
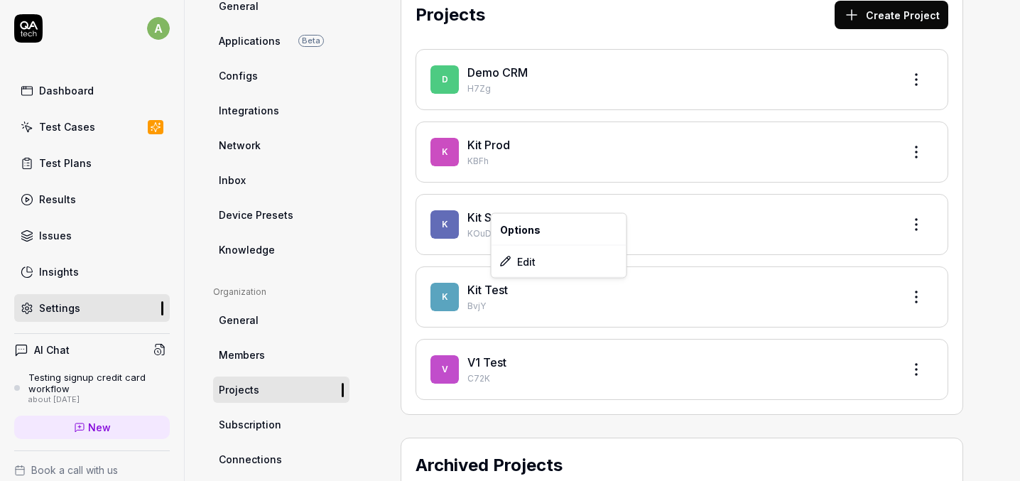
click at [621, 197] on html "a Dashboard Test Cases Test Plans Results Issues Insights Settings AI Chat Test…" at bounding box center [510, 240] width 1020 height 481
click at [467, 210] on link "Kit Staging" at bounding box center [496, 217] width 58 height 14
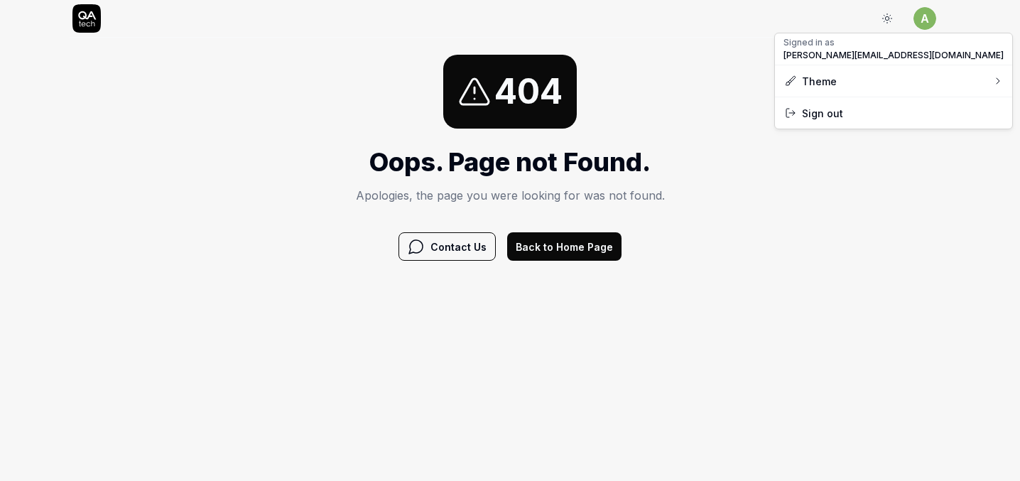
click at [919, 21] on html "Sign In a Sign In 404 Oops. Page not Found. Apologies, the page you were lookin…" at bounding box center [510, 139] width 1020 height 278
click at [822, 111] on span "Sign out" at bounding box center [822, 113] width 41 height 15
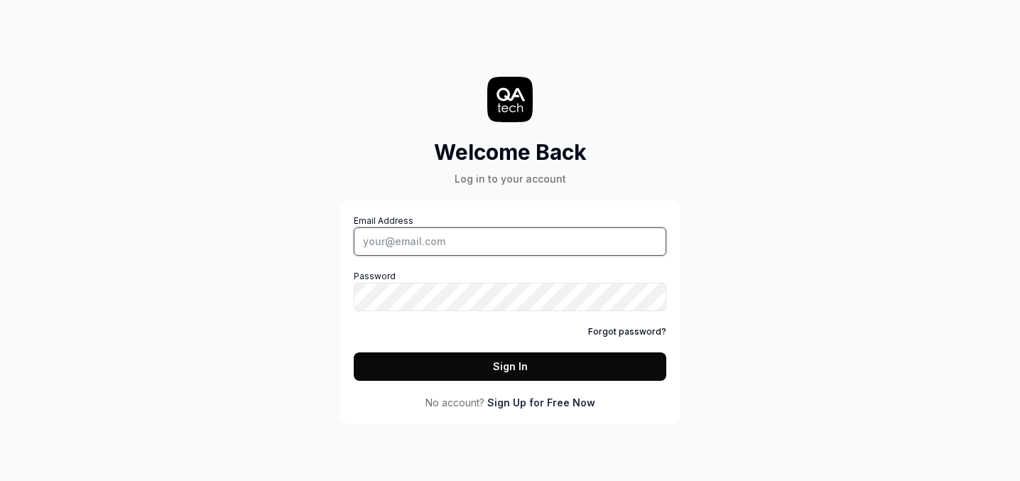
type input "ashley@slptoolkit.com"
click at [510, 363] on button "Sign In" at bounding box center [510, 366] width 312 height 28
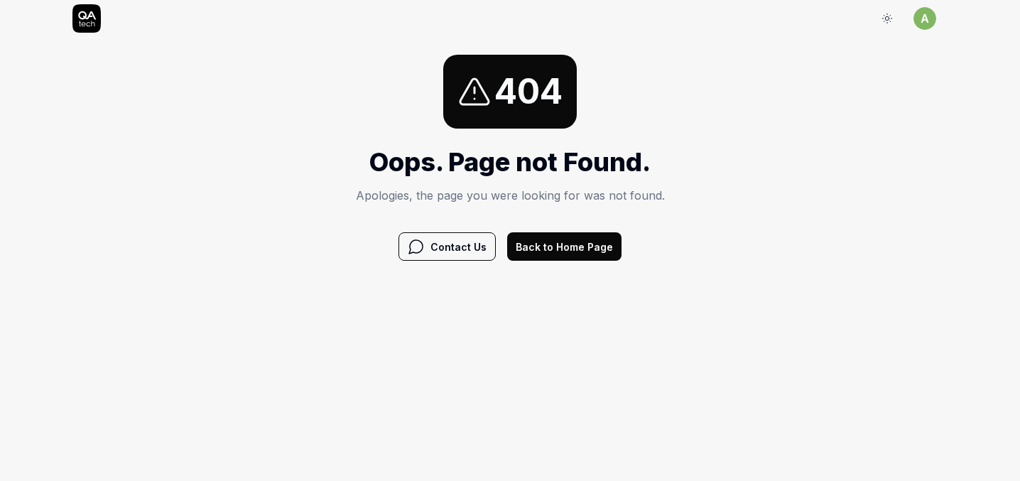
click at [571, 230] on div "404 Oops. Page not Found. Apologies, the page you were looking for was not foun…" at bounding box center [510, 158] width 309 height 206
click at [571, 237] on button "Back to Home Page" at bounding box center [564, 246] width 114 height 28
click at [922, 20] on html "Sign In a Sign In 404 Oops. Page not Found. Apologies, the page you were lookin…" at bounding box center [510, 139] width 1020 height 278
click at [842, 109] on span "Sign out" at bounding box center [893, 113] width 220 height 15
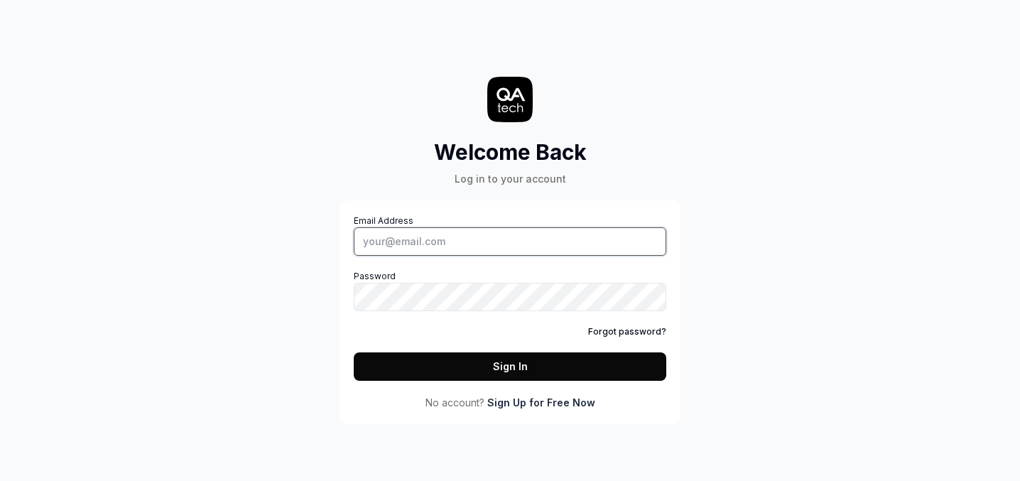
type input "ashley@slptoolkit.com"
click at [512, 360] on button "Sign In" at bounding box center [510, 366] width 312 height 28
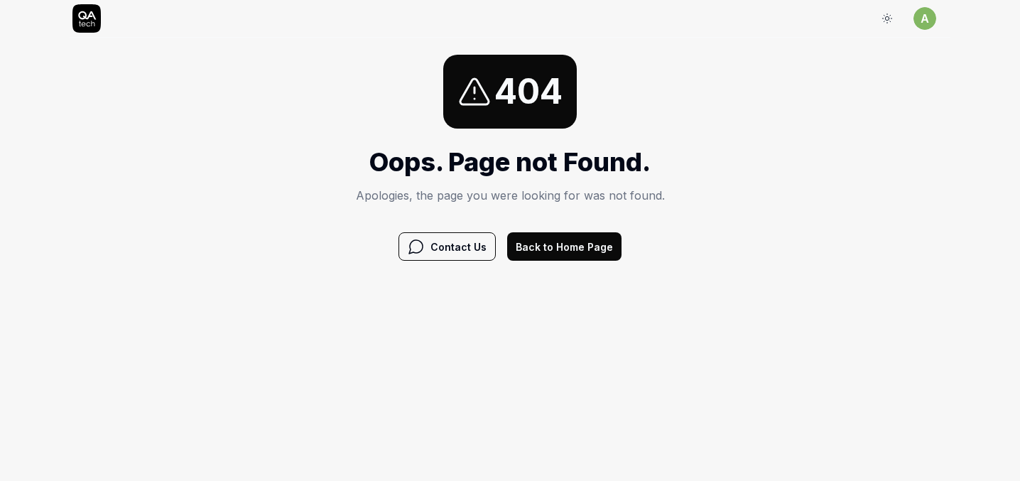
click at [555, 253] on button "Back to Home Page" at bounding box center [564, 246] width 114 height 28
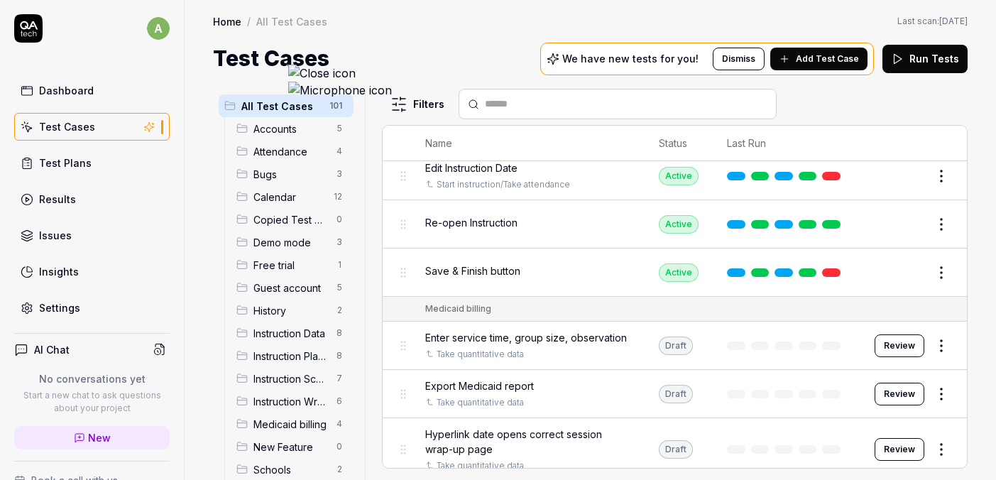
scroll to position [3359, 0]
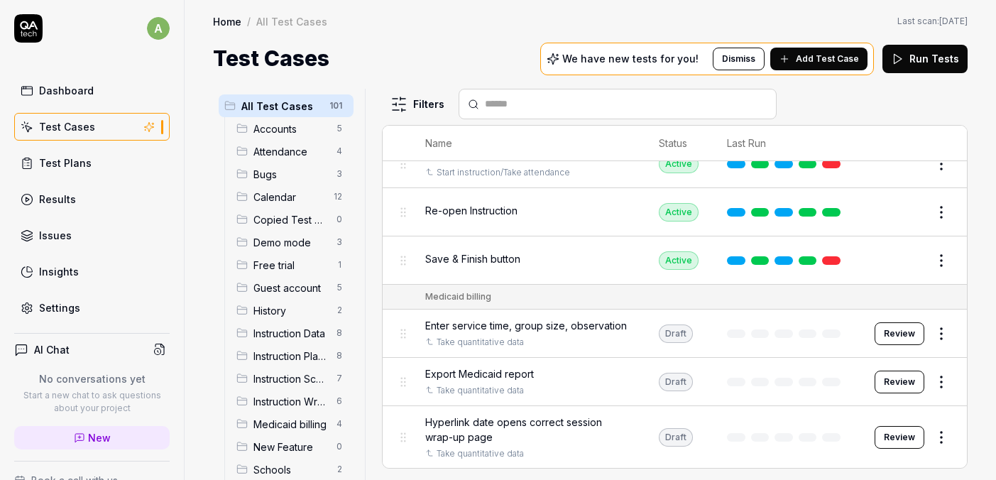
click at [886, 322] on button "Review" at bounding box center [900, 333] width 50 height 23
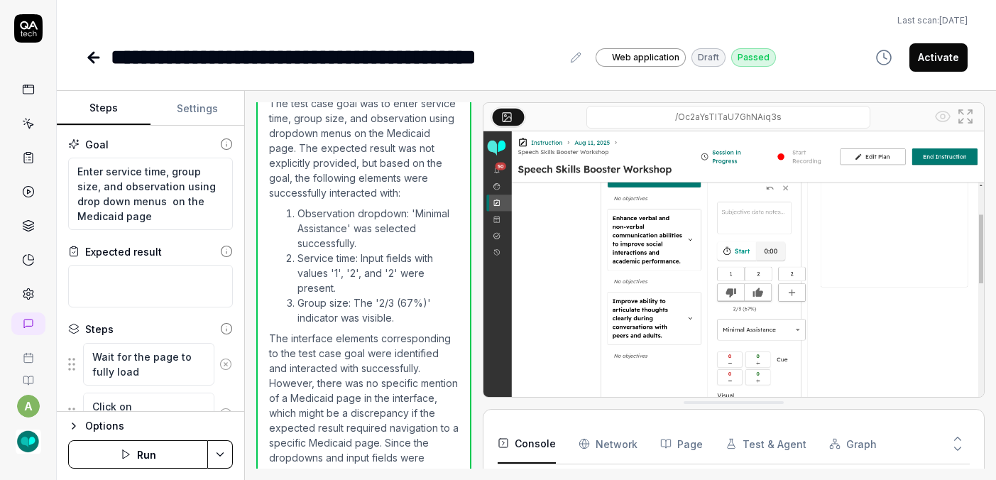
scroll to position [34, 0]
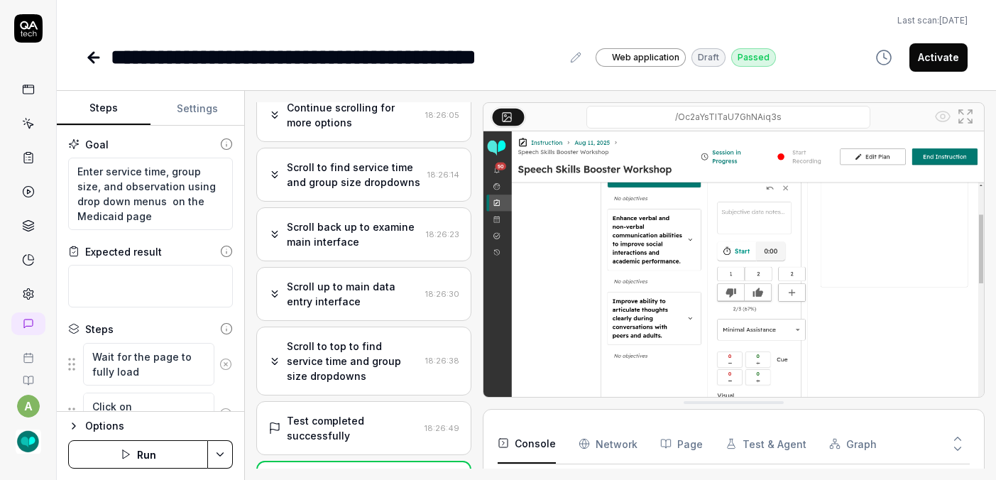
scroll to position [538, 0]
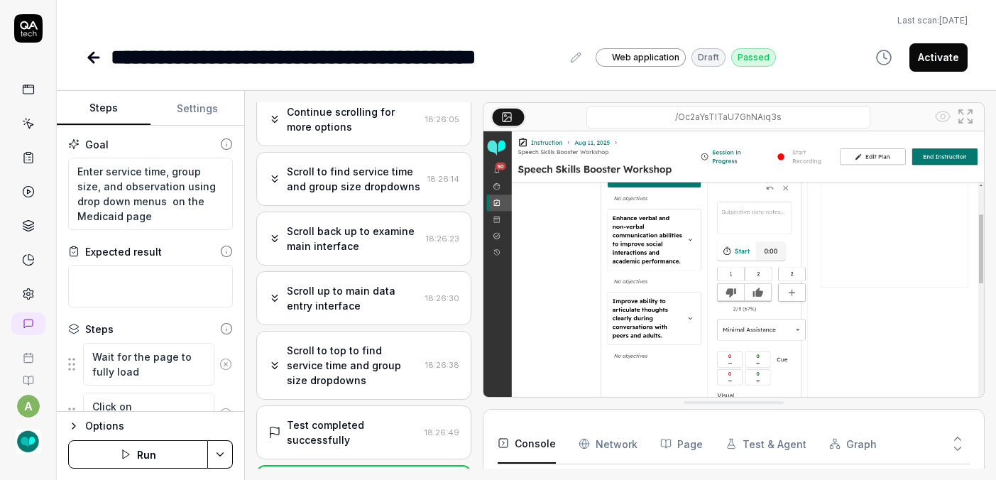
click at [356, 343] on div "Scroll to top to find service time and group size dropdowns" at bounding box center [353, 365] width 133 height 45
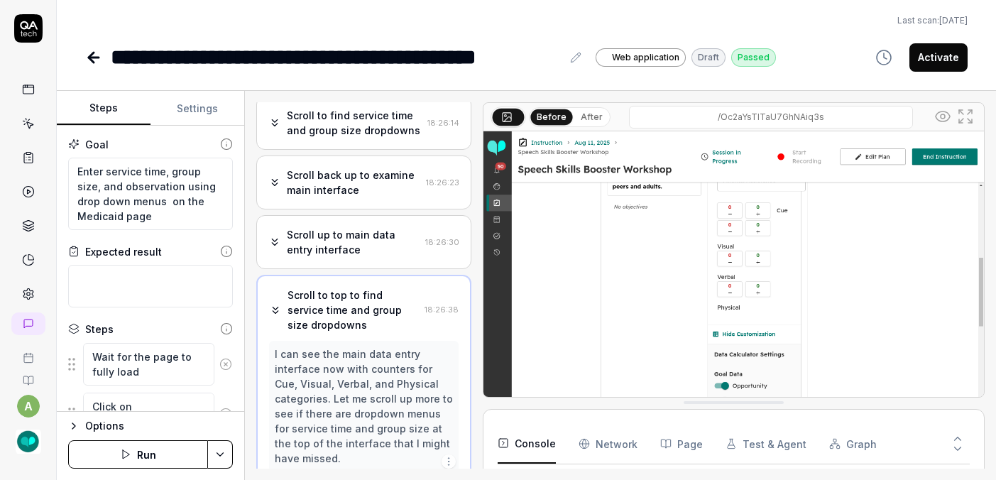
scroll to position [603, 0]
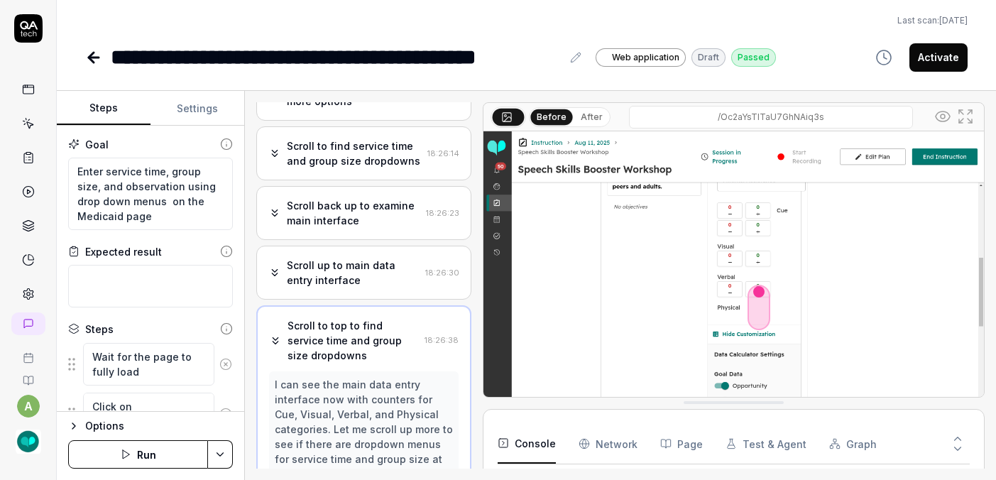
click at [359, 258] on div "Scroll up to main data entry interface" at bounding box center [353, 273] width 133 height 30
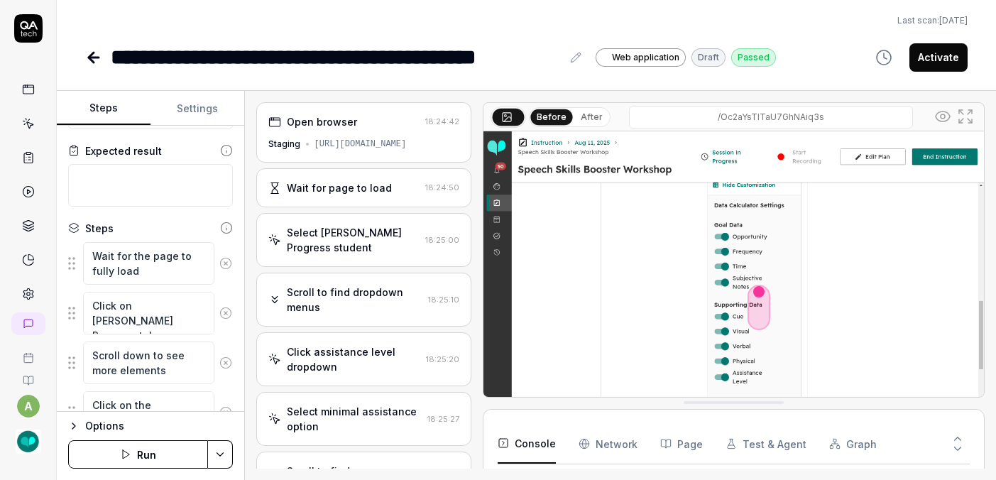
scroll to position [111, 0]
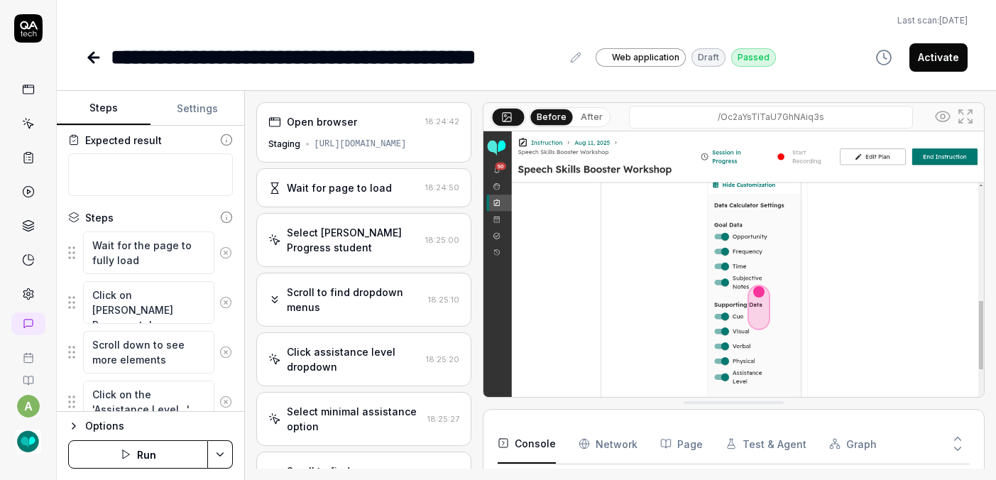
click at [219, 296] on icon at bounding box center [225, 302] width 13 height 13
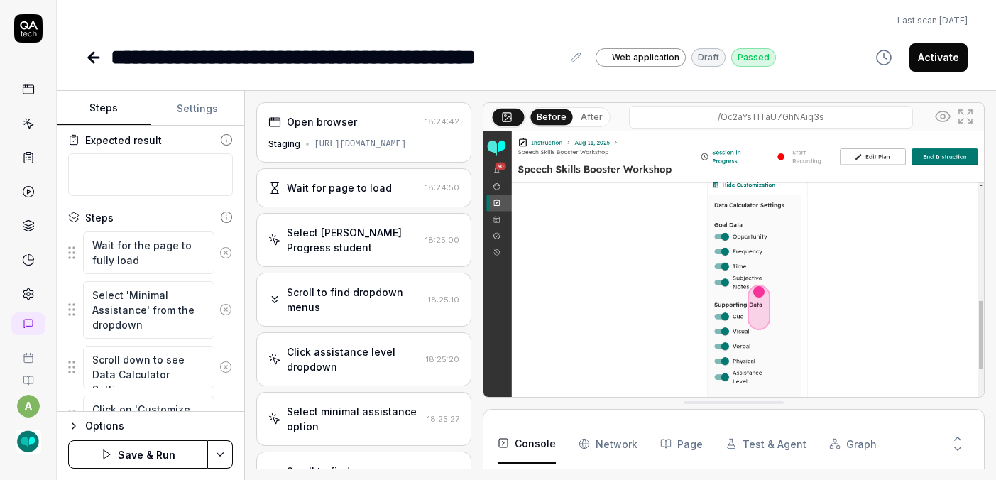
click at [221, 305] on circle at bounding box center [226, 310] width 11 height 11
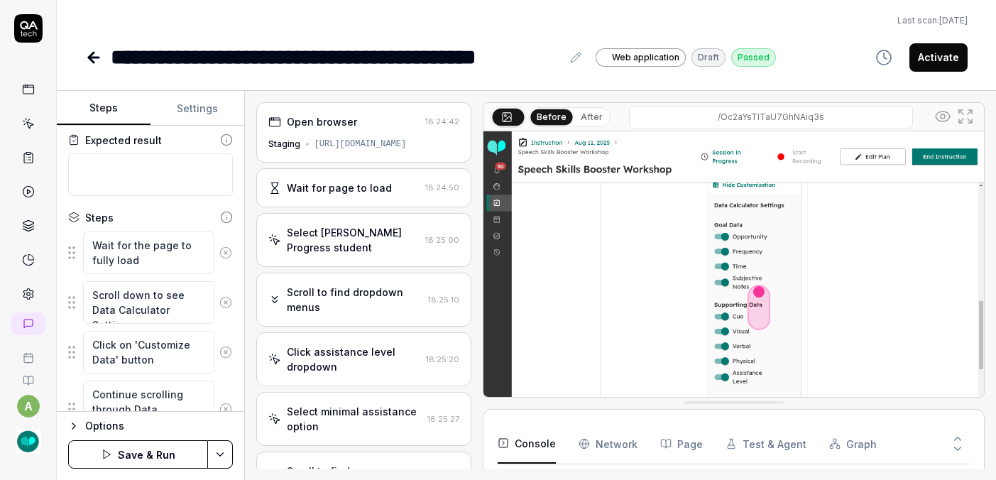
click at [219, 296] on icon at bounding box center [225, 302] width 13 height 13
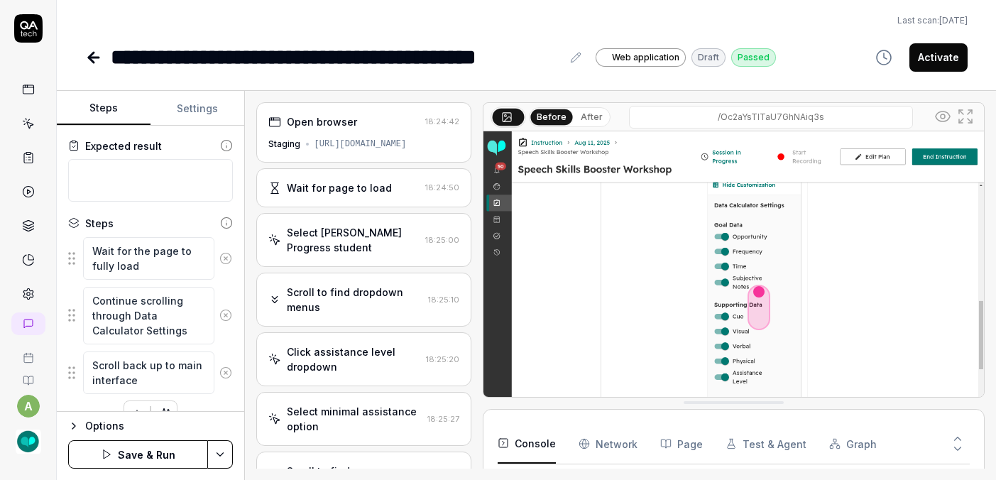
click at [219, 309] on icon at bounding box center [225, 315] width 13 height 13
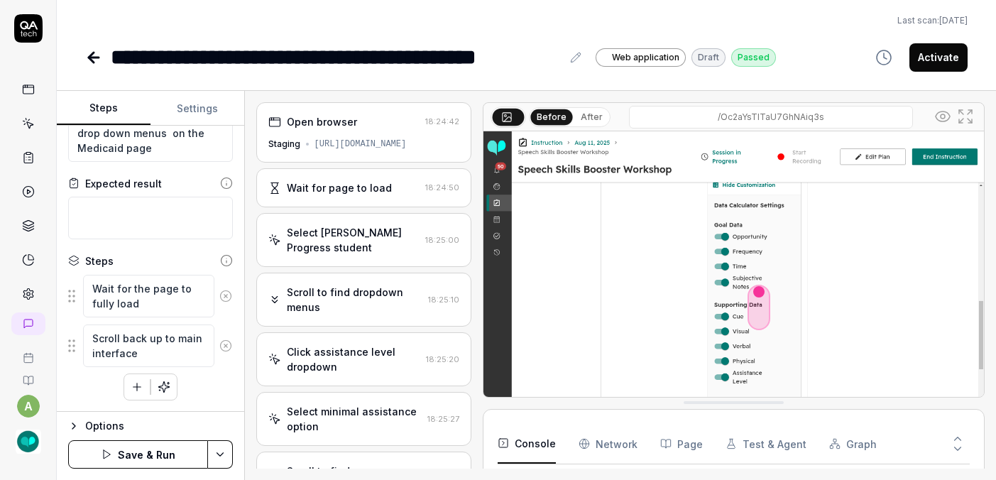
scroll to position [41, 0]
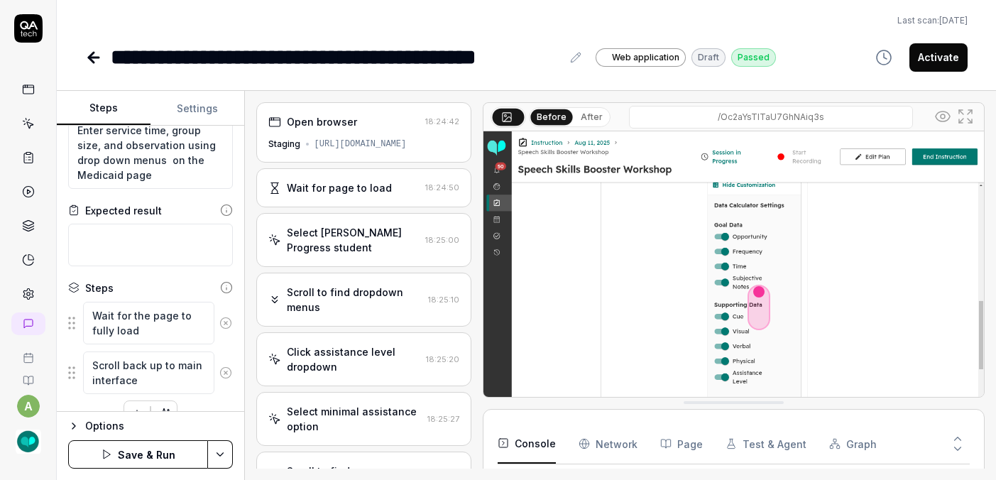
click at [219, 366] on icon at bounding box center [225, 372] width 13 height 13
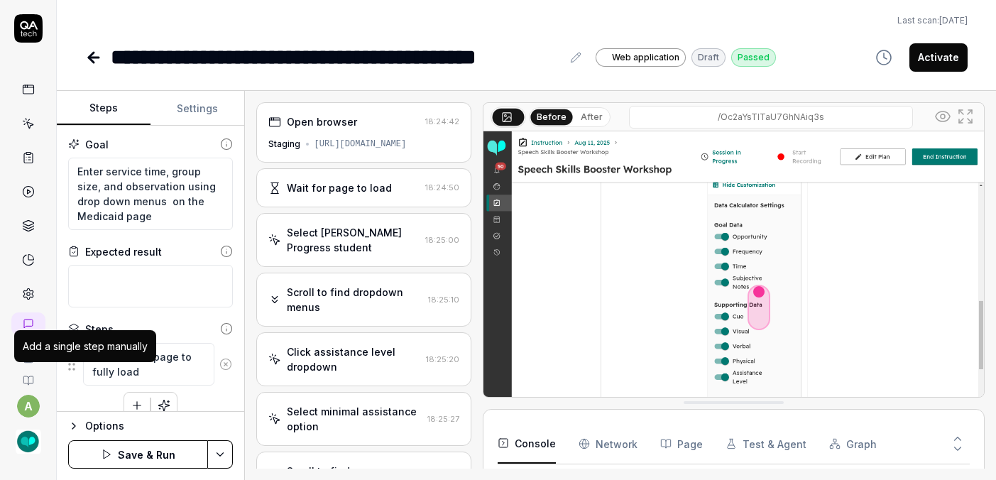
click at [134, 406] on icon "button" at bounding box center [138, 406] width 8 height 0
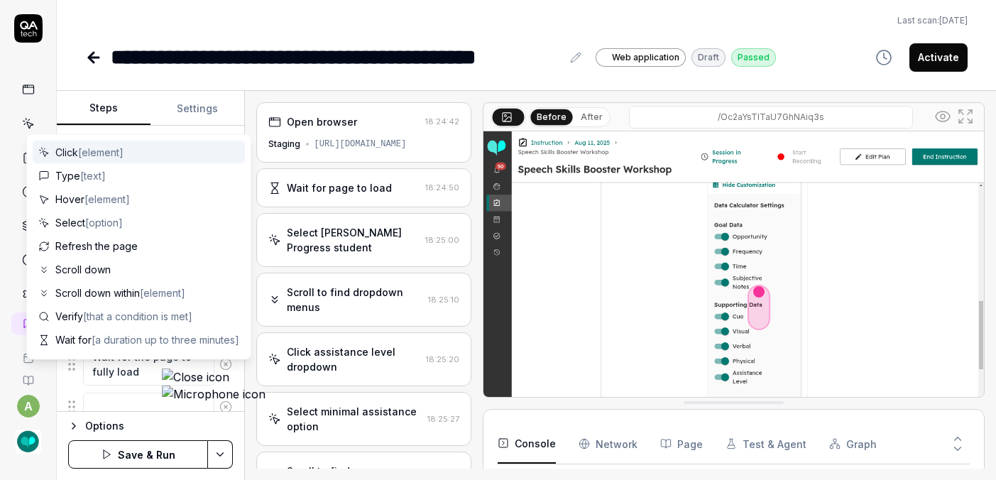
type textarea "*"
type textarea "C"
type textarea "*"
type textarea "n"
type textarea "*"
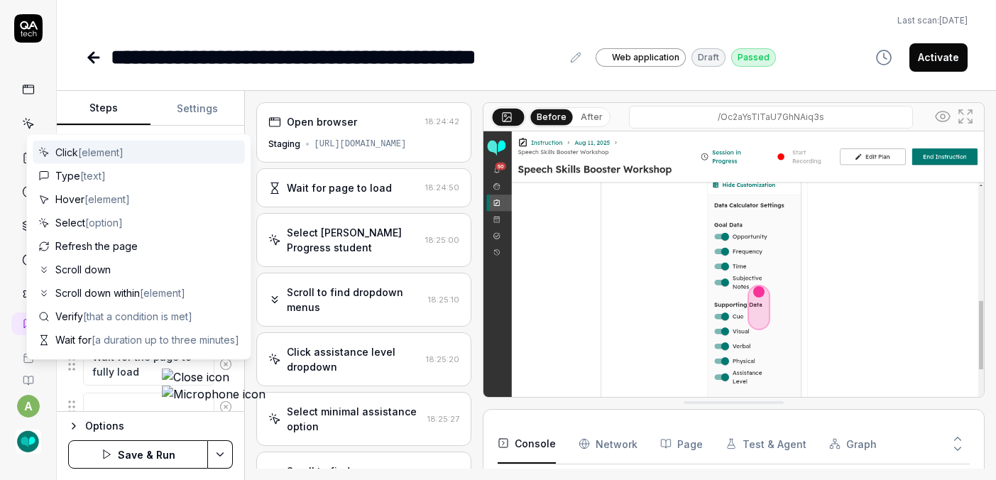
type textarea "N"
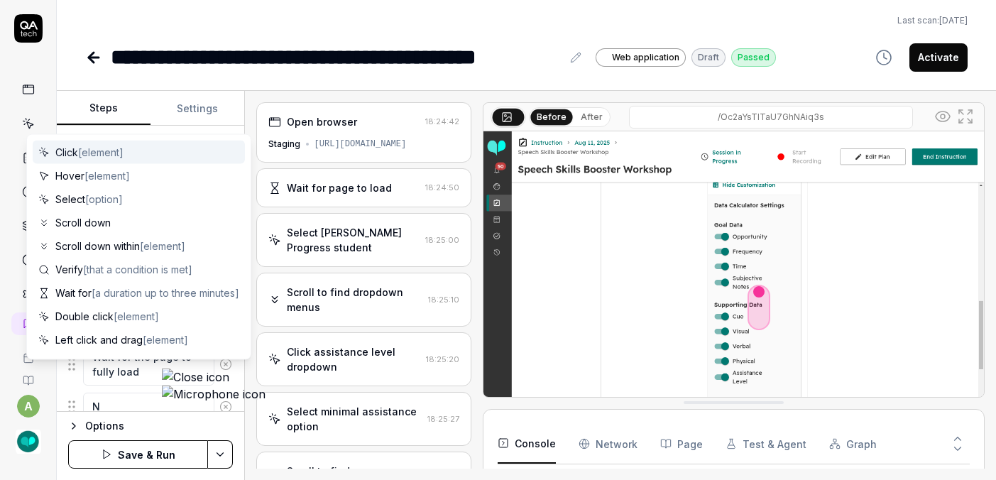
type textarea "*"
type textarea "Na"
type textarea "*"
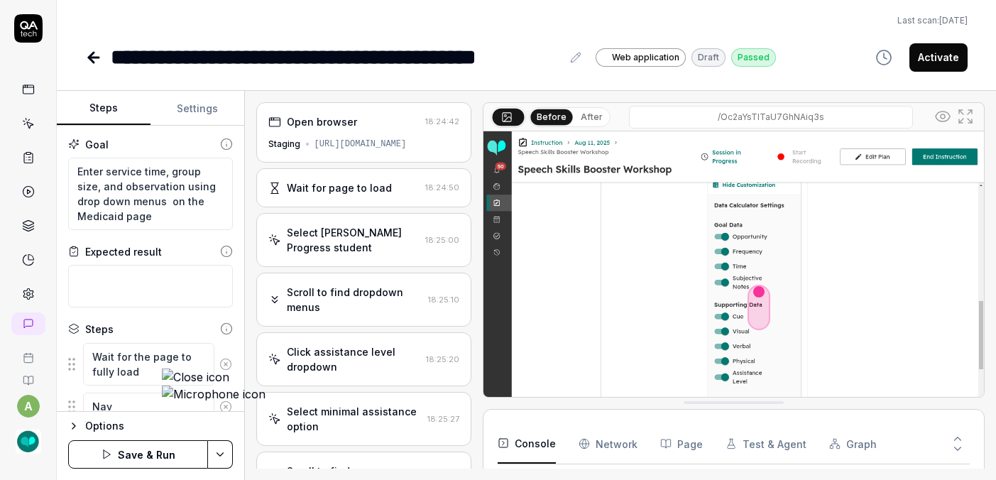
type textarea "Navi"
type textarea "*"
type textarea "Navig"
type textarea "*"
type textarea "Naviga"
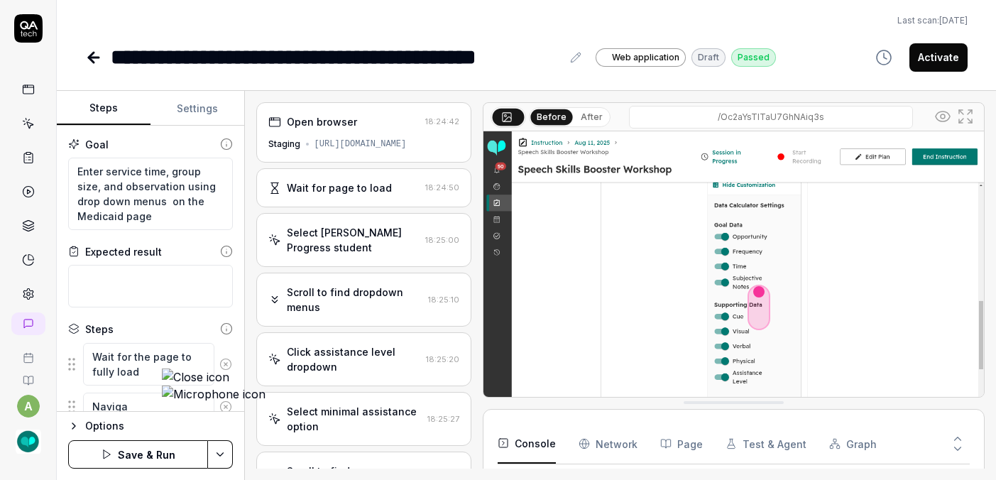
type textarea "*"
type textarea "Navigat"
type textarea "*"
type textarea "Navigate"
type textarea "*"
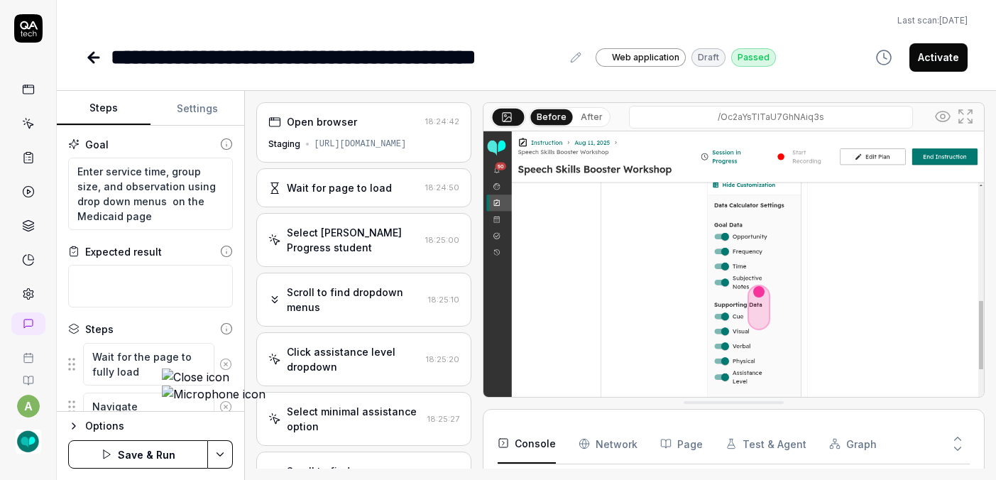
type textarea "Navigate t"
type textarea "*"
type textarea "Navigate to"
type textarea "*"
type textarea "Navigate to"
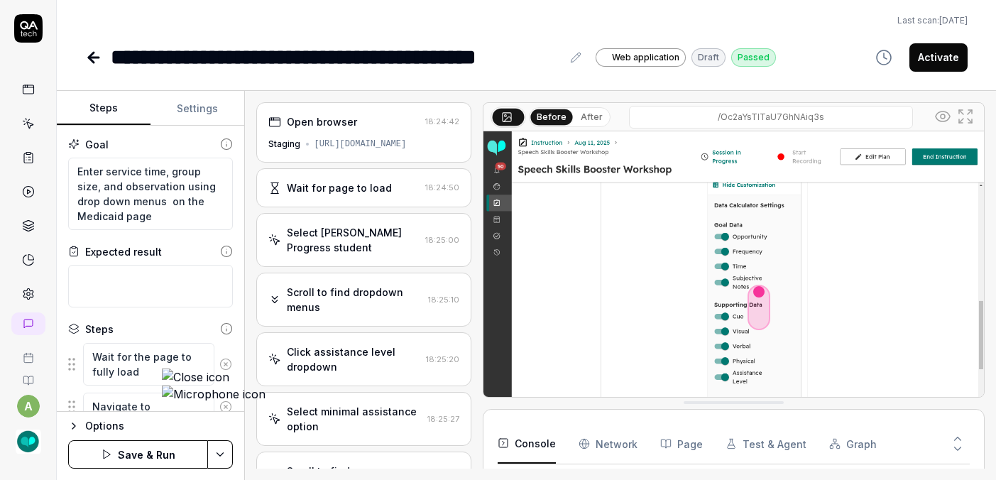
type textarea "*"
type textarea "Navigate to M"
type textarea "*"
type textarea "Navigate to Me"
type textarea "*"
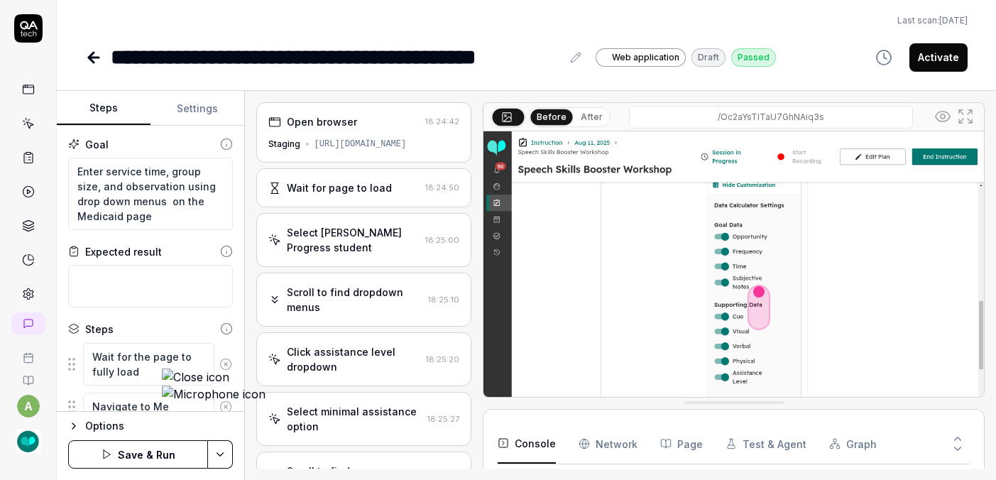
type textarea "Navigate to Med"
type textarea "*"
type textarea "Navigate to Medi"
type textarea "*"
type textarea "Navigate to Medic"
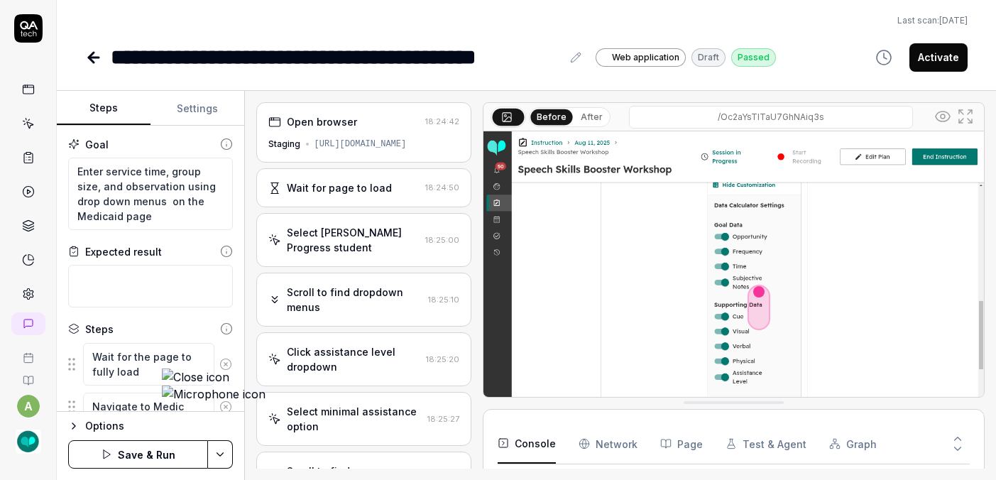
type textarea "*"
type textarea "Navigate to Medica"
type textarea "*"
type textarea "Navigate to Medicai"
type textarea "*"
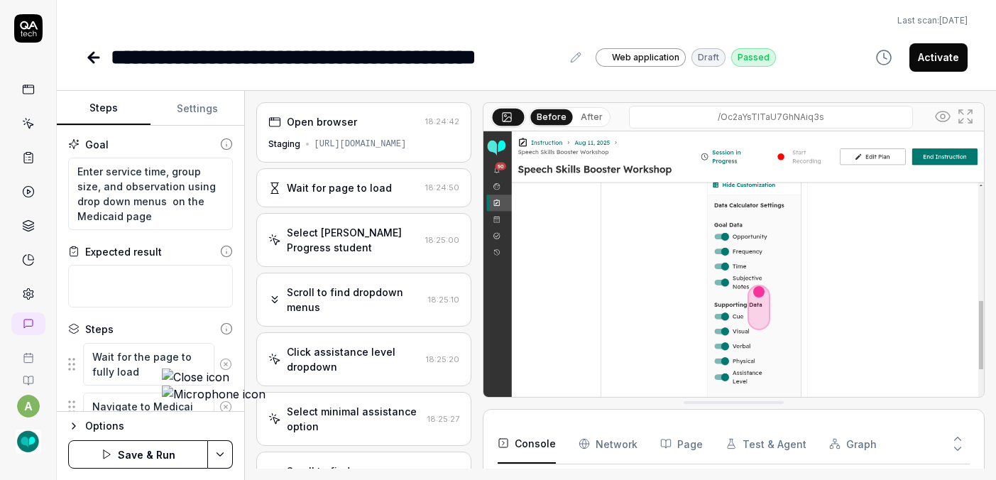
type textarea "Navigate to Medicaid"
type textarea "*"
type textarea "Navigate to Medicaid"
type textarea "*"
type textarea "Navigate to Medicaid B"
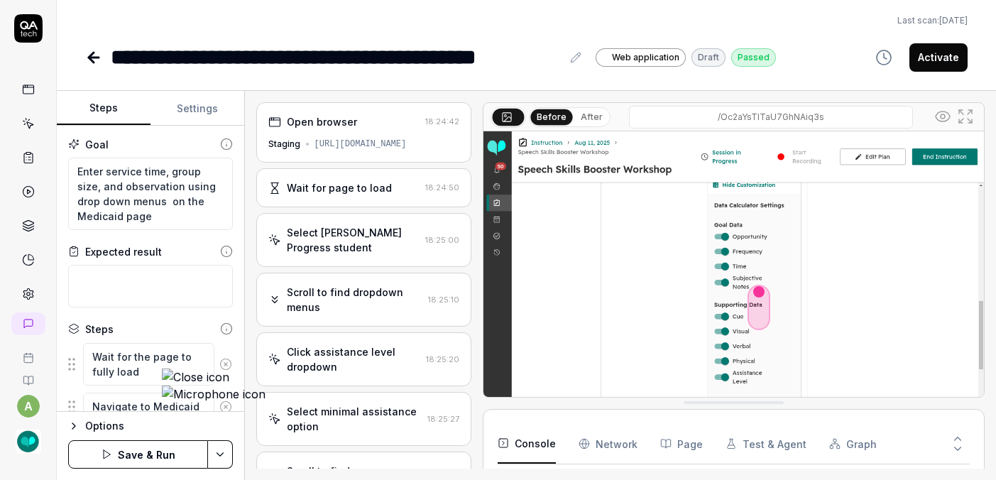
type textarea "*"
type textarea "Navigate to Medicaid Bi"
type textarea "*"
type textarea "Navigate to Medicaid Bil"
type textarea "*"
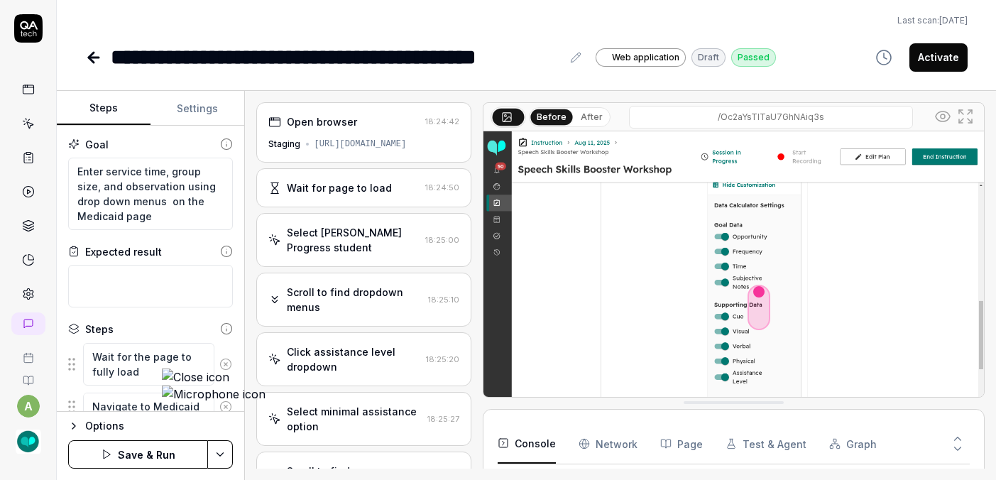
type textarea "Navigate to Medicaid Bill"
type textarea "*"
type textarea "Navigate to Medicaid Billi"
type textarea "*"
type textarea "Navigate to Medicaid Billing"
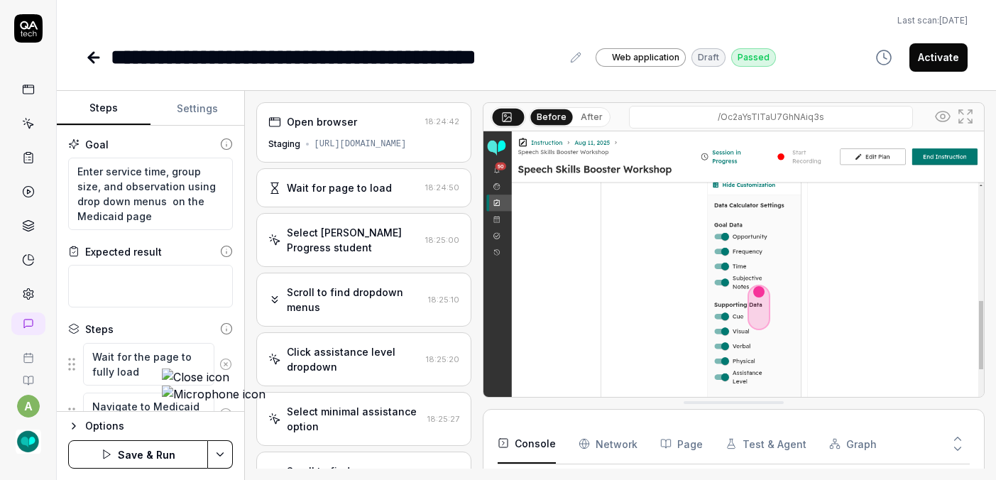
type textarea "*"
type textarea "Navigate to Medicaid Billing"
type textarea "*"
type textarea "Navigate to Medicaid Billing p"
type textarea "*"
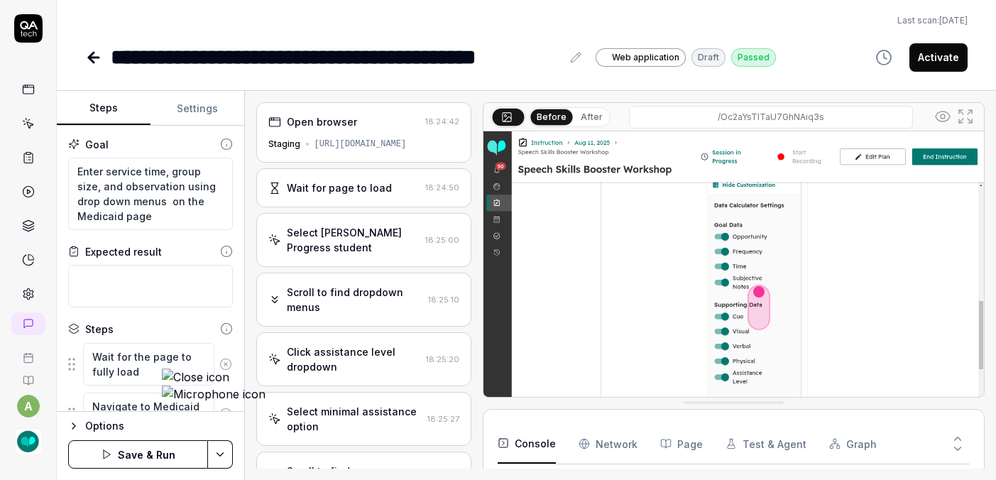
type textarea "Navigate to Medicaid Billing pa"
type textarea "*"
type textarea "Navigate to Medicaid Billing pag"
type textarea "*"
type textarea "Navigate to Medicaid Billing page"
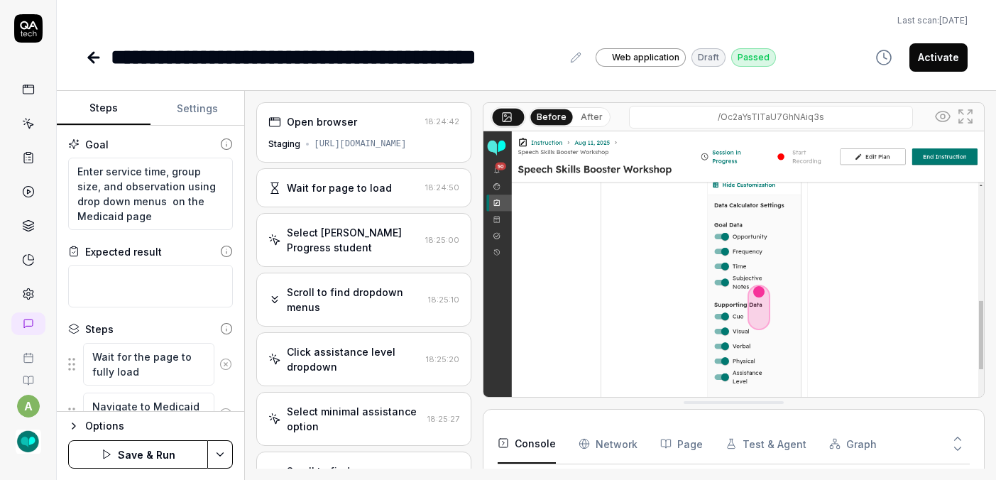
click at [72, 460] on button "Save & Run" at bounding box center [138, 454] width 140 height 28
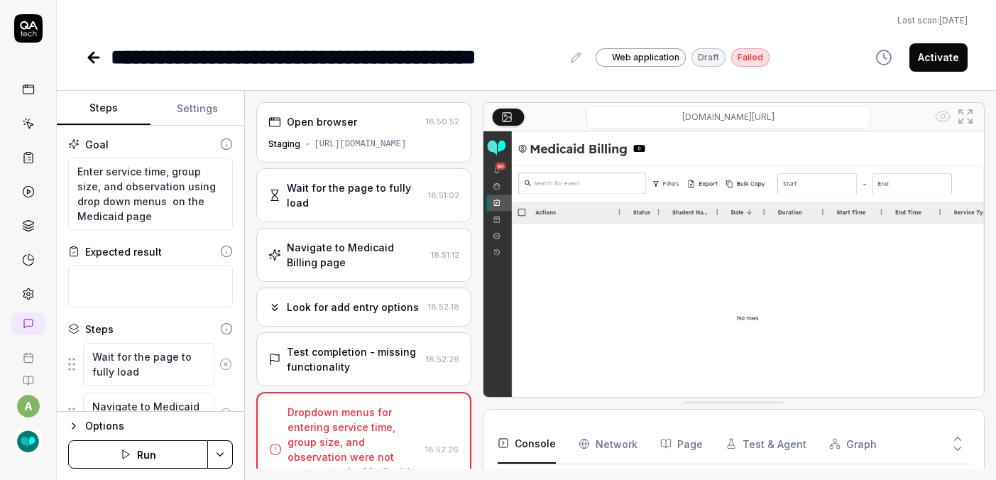
scroll to position [34, 0]
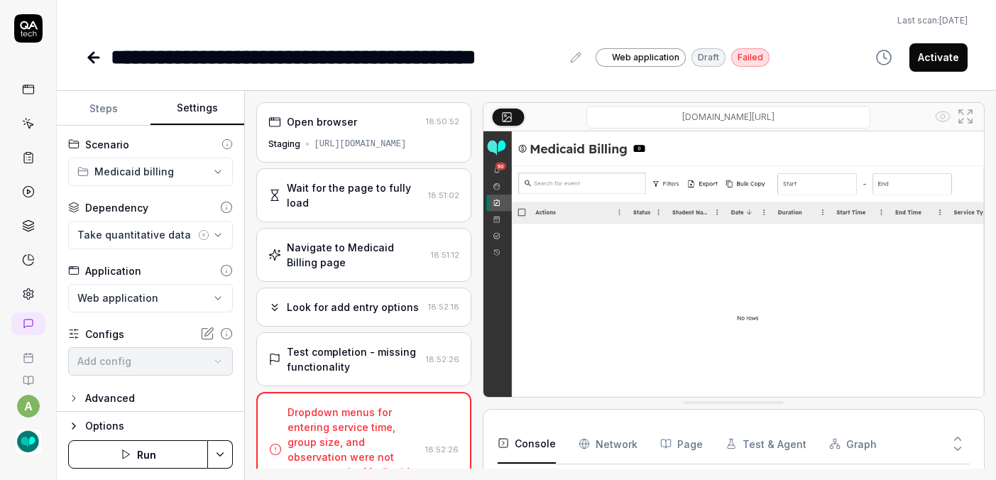
click at [151, 92] on button "Settings" at bounding box center [198, 109] width 94 height 34
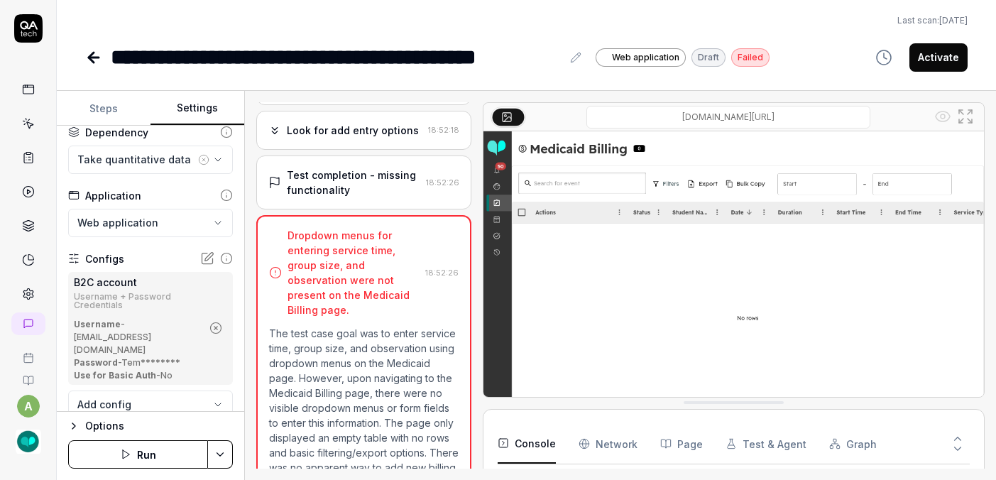
scroll to position [232, 0]
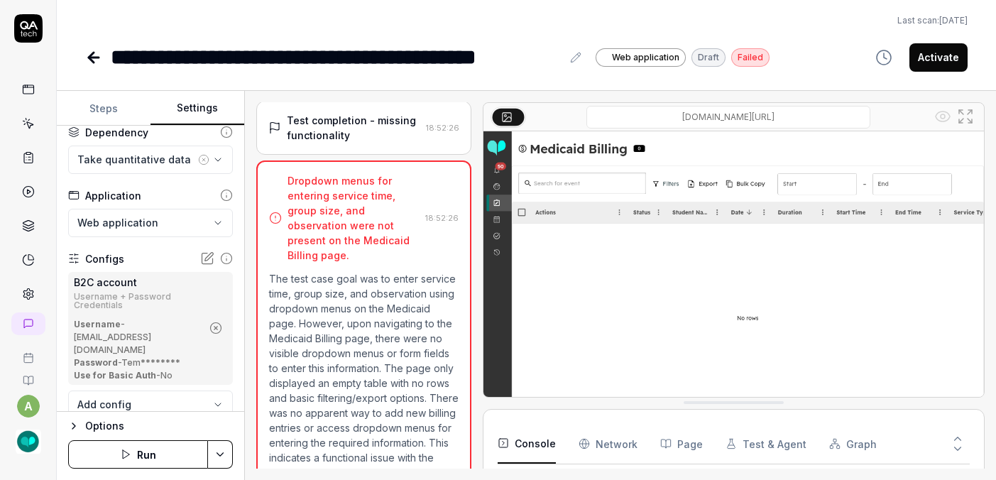
click at [85, 49] on icon at bounding box center [93, 57] width 17 height 17
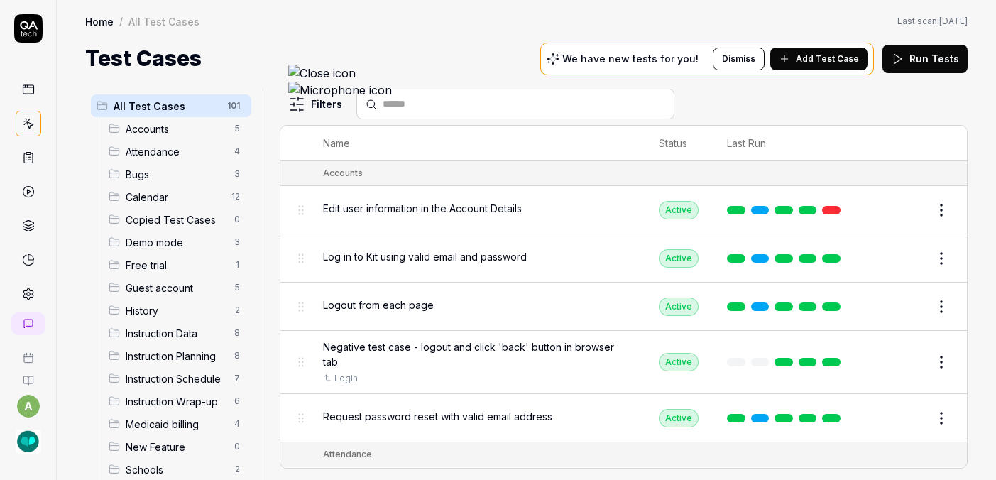
click at [126, 235] on span "Demo mode" at bounding box center [176, 242] width 100 height 15
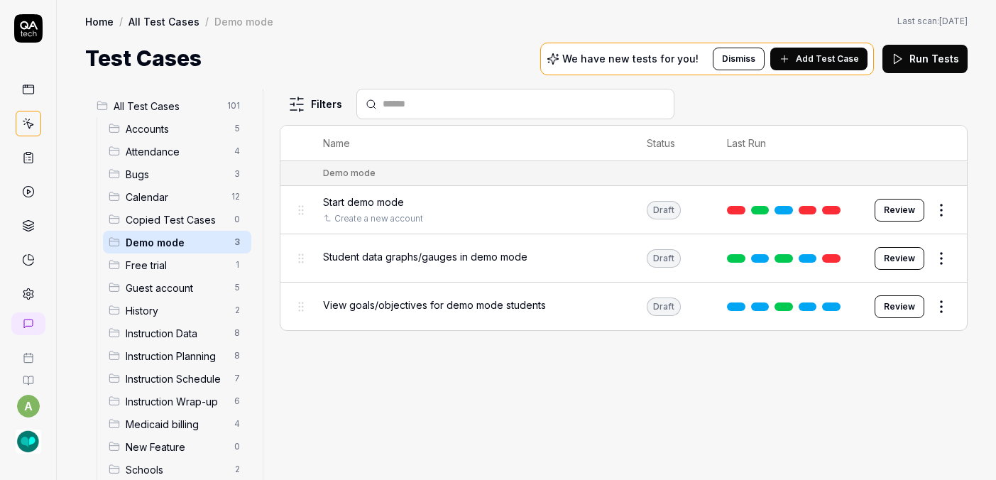
click at [912, 247] on button "Review" at bounding box center [900, 258] width 50 height 23
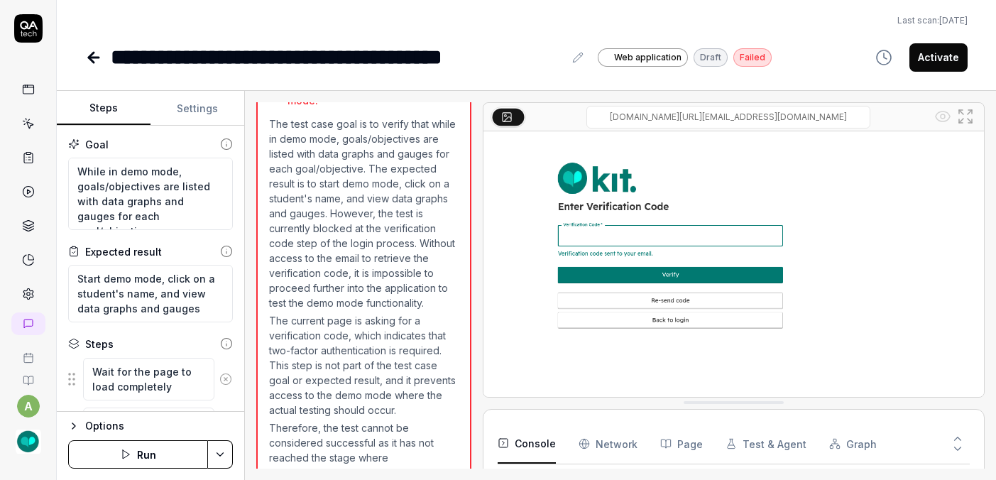
scroll to position [371, 0]
type textarea "*"
click at [155, 92] on button "Settings" at bounding box center [198, 109] width 94 height 34
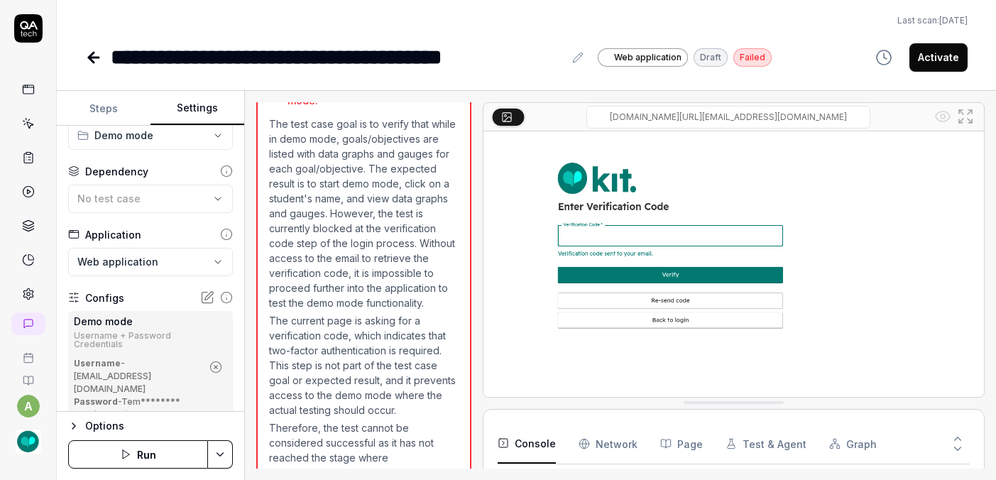
scroll to position [37, 0]
click at [200, 290] on icon at bounding box center [207, 297] width 14 height 14
click at [85, 456] on button "Run" at bounding box center [138, 454] width 140 height 28
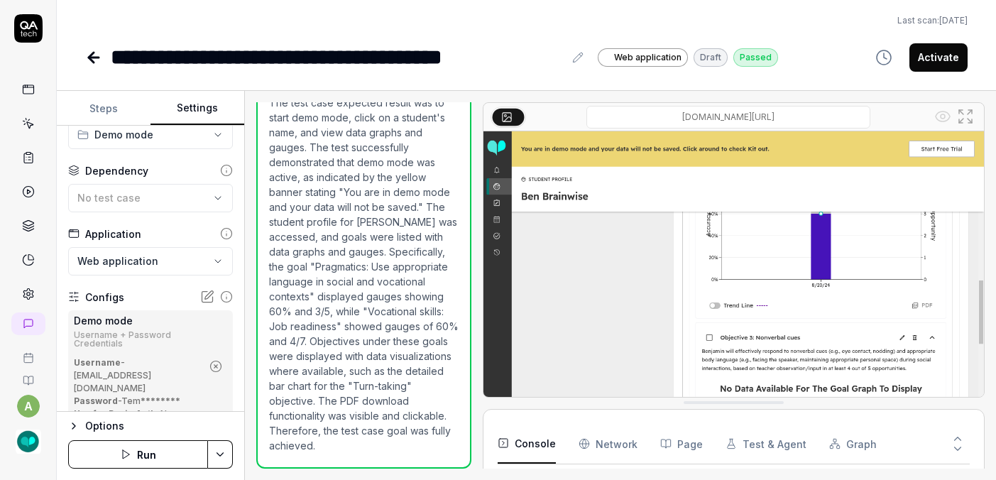
scroll to position [611, 0]
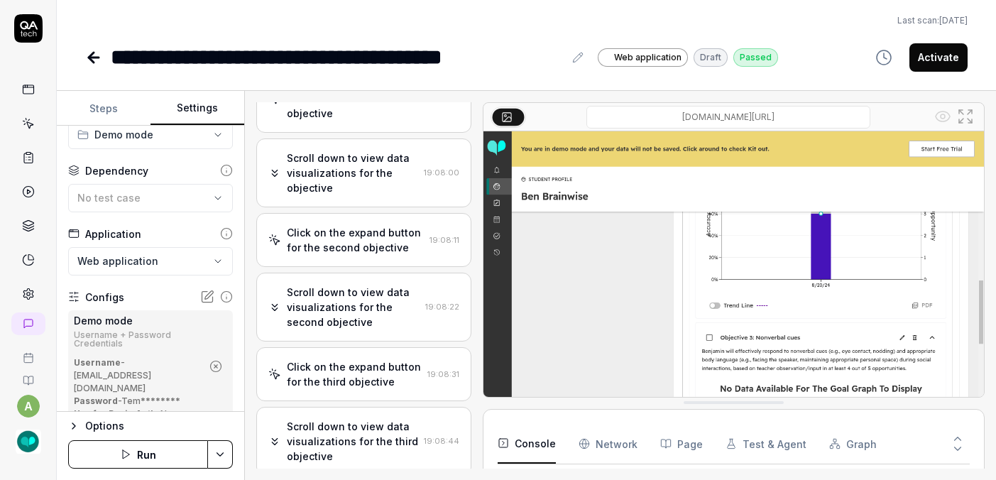
click at [943, 43] on button "Activate" at bounding box center [939, 57] width 58 height 28
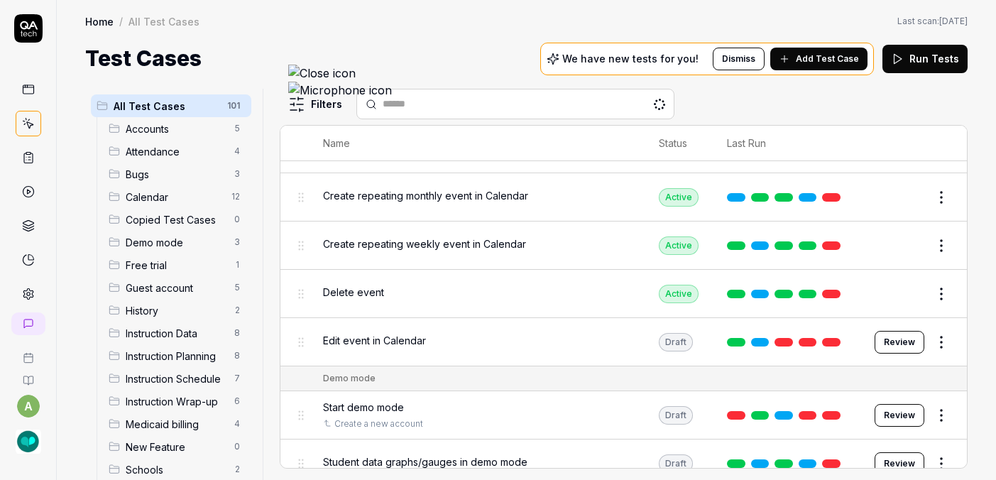
scroll to position [1228, 0]
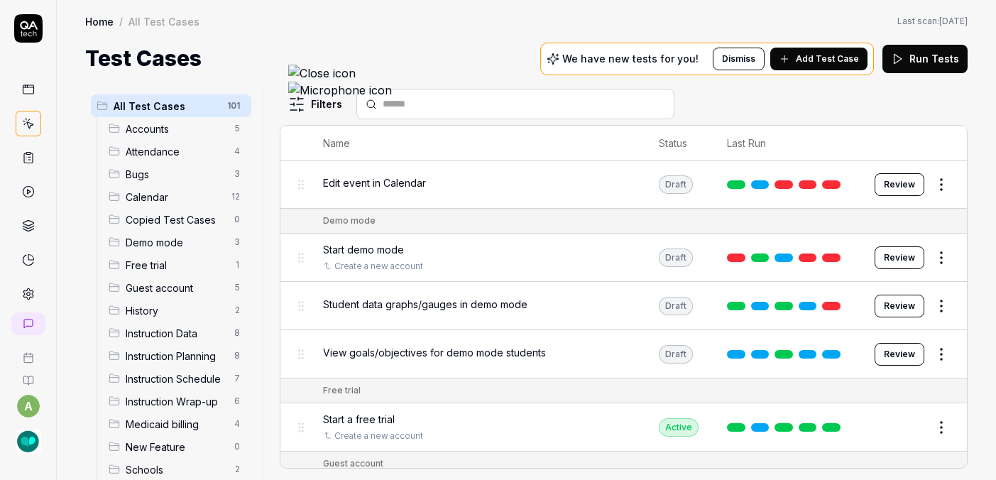
click at [130, 417] on span "Medicaid billing" at bounding box center [176, 424] width 100 height 15
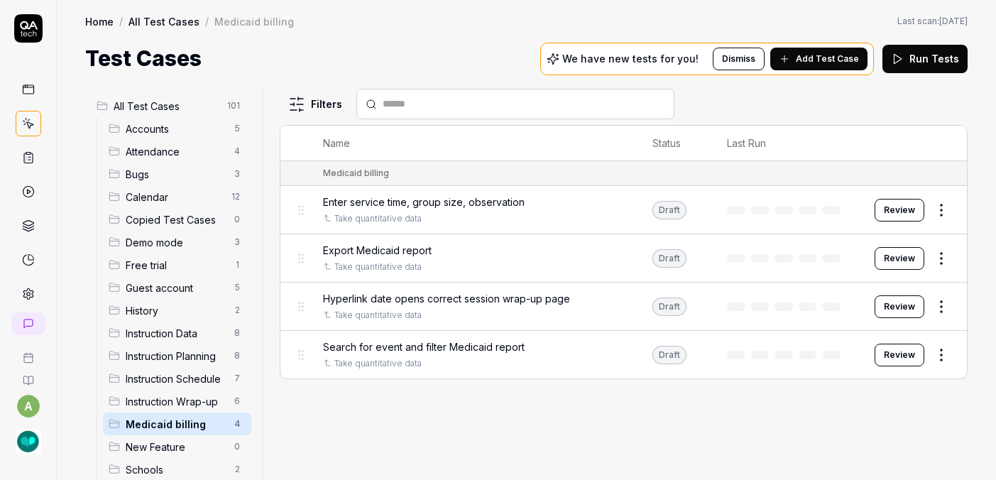
scroll to position [0, 0]
click at [911, 247] on button "Review" at bounding box center [900, 258] width 50 height 23
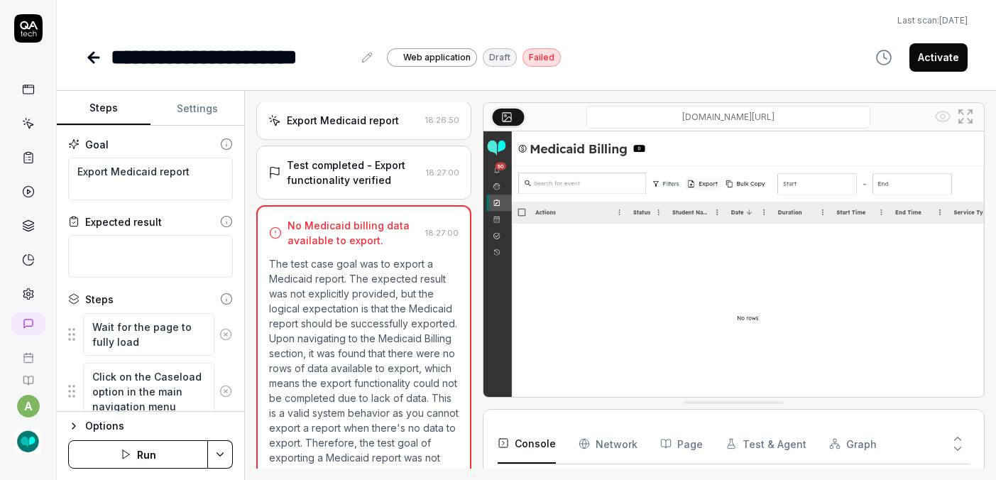
scroll to position [34, 0]
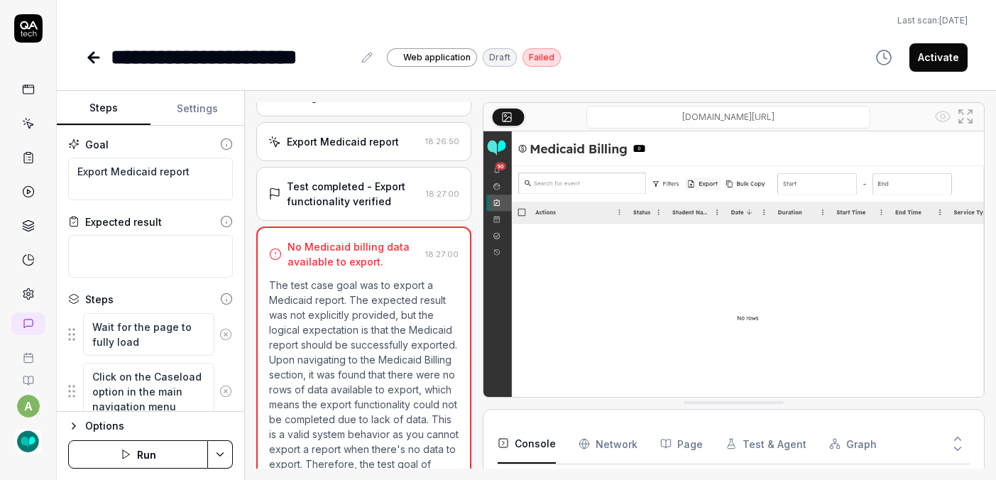
scroll to position [404, 0]
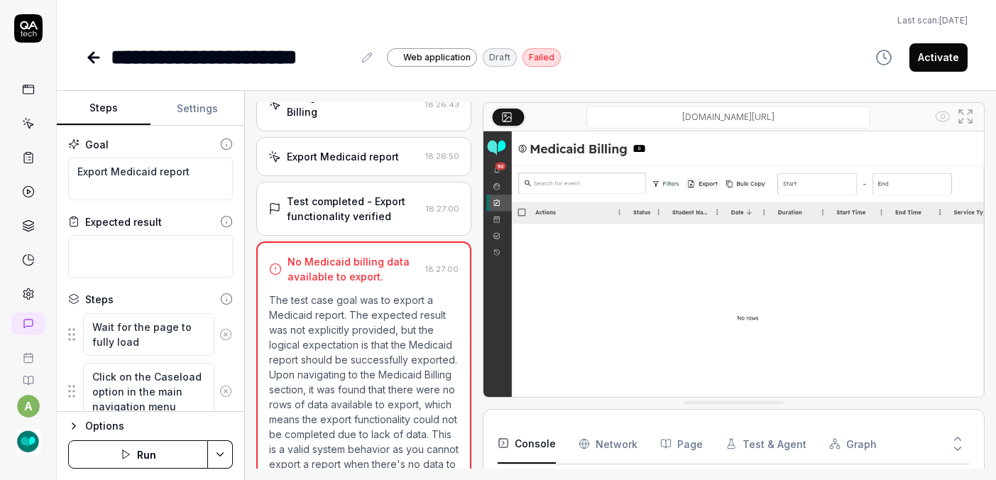
click at [162, 92] on button "Settings" at bounding box center [198, 109] width 94 height 34
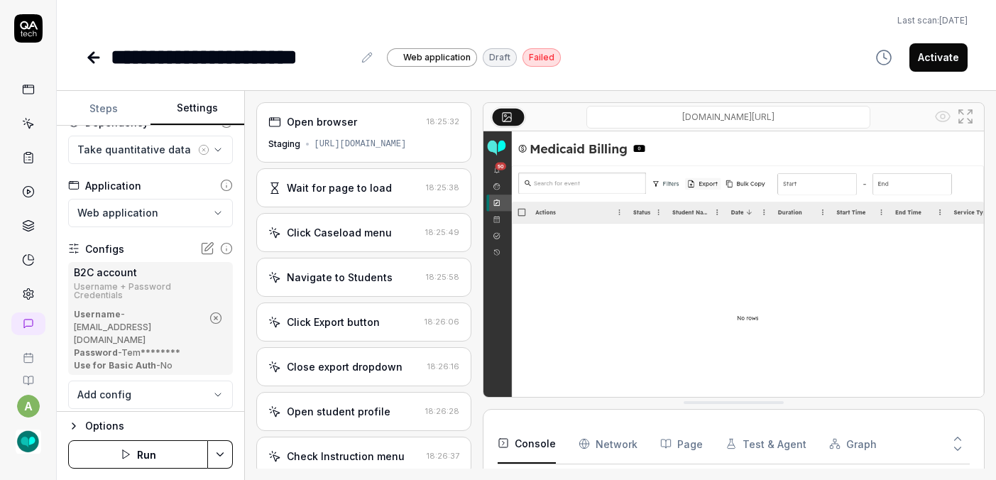
scroll to position [0, 0]
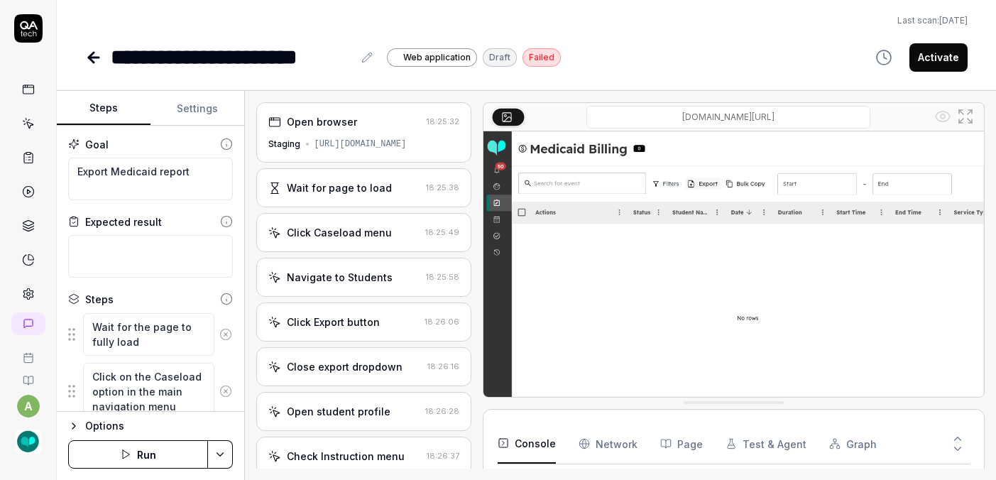
click at [57, 92] on button "Steps" at bounding box center [104, 109] width 94 height 34
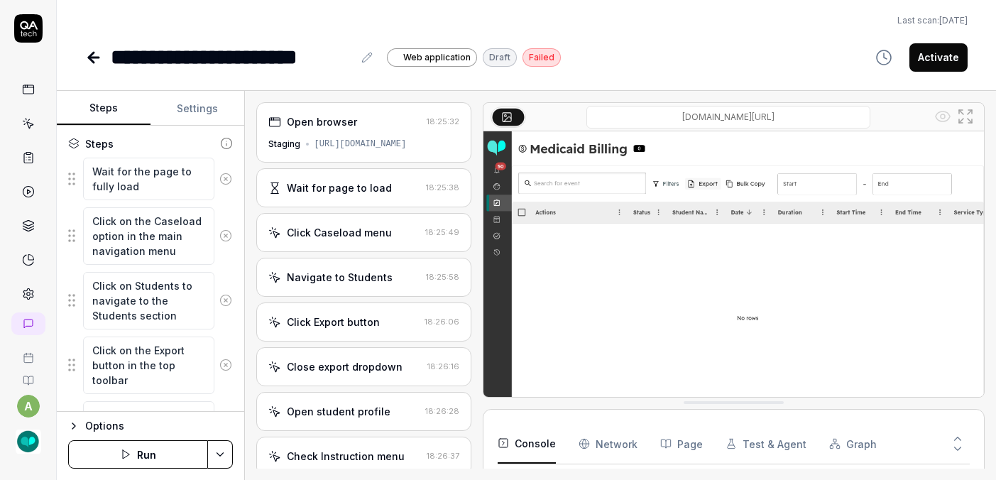
scroll to position [152, 0]
click at [219, 233] on icon at bounding box center [225, 239] width 13 height 13
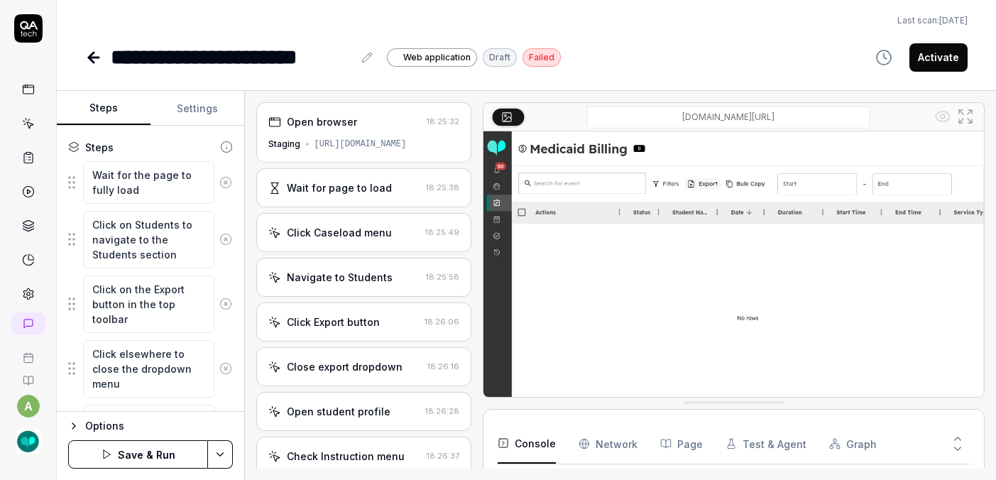
click at [219, 233] on icon at bounding box center [225, 239] width 13 height 13
click at [219, 355] on icon at bounding box center [225, 361] width 13 height 13
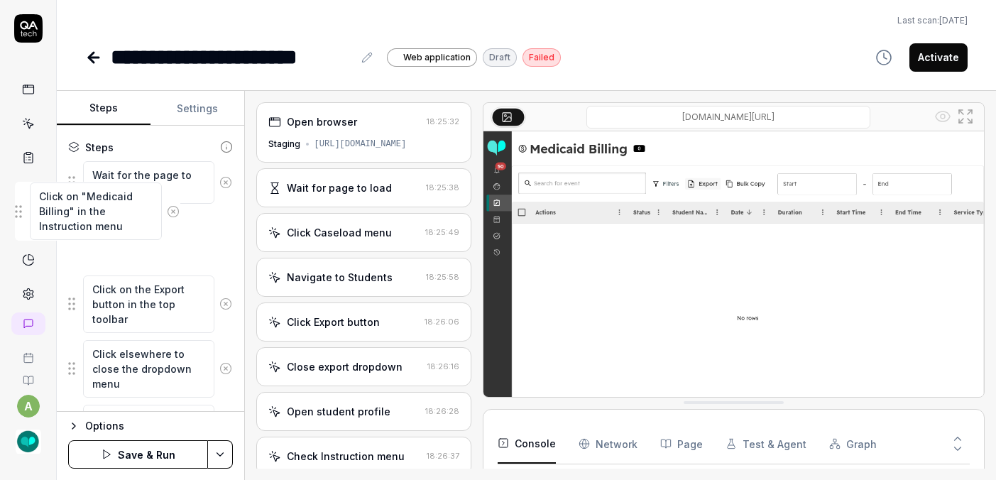
drag, startPoint x: 14, startPoint y: 343, endPoint x: 18, endPoint y: 213, distance: 130.0
click at [68, 213] on fieldset "Wait for the page to fully load Click on the Export button in the top toolbar C…" at bounding box center [150, 312] width 165 height 303
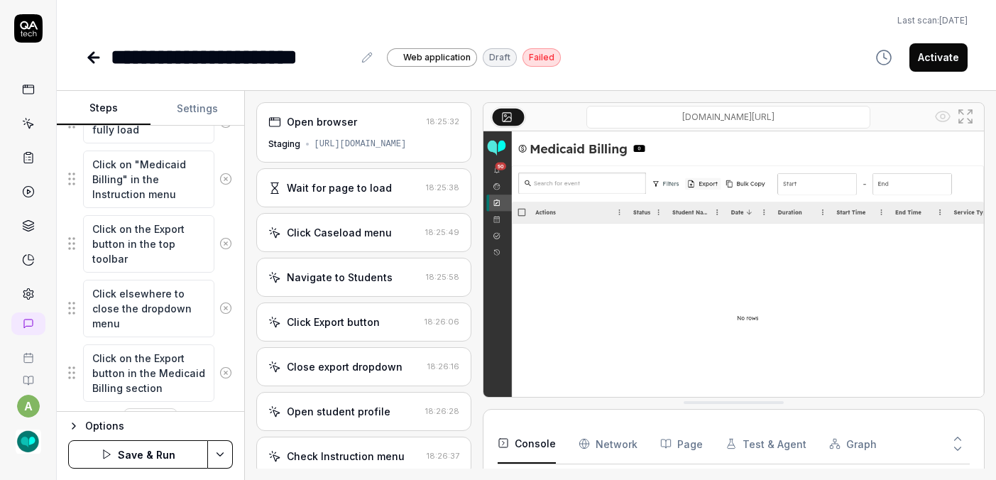
scroll to position [220, 0]
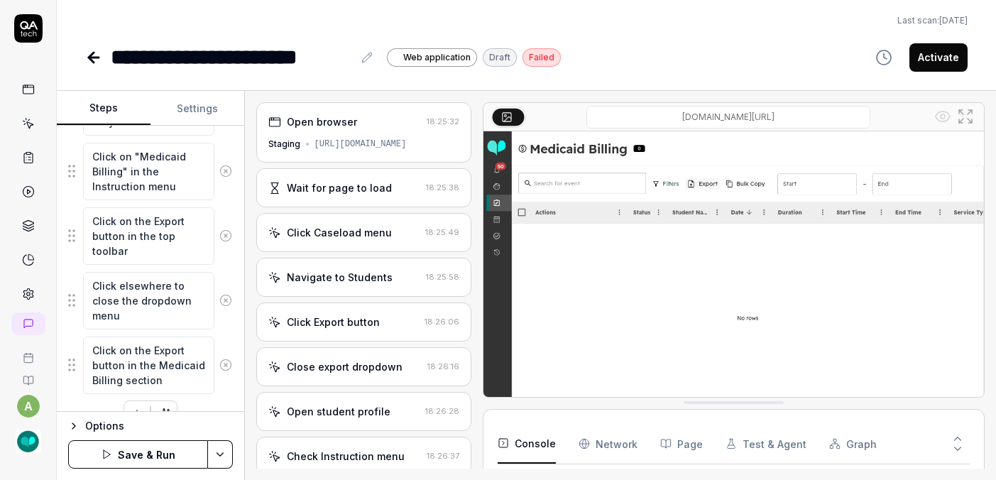
click at [219, 294] on icon at bounding box center [225, 300] width 13 height 13
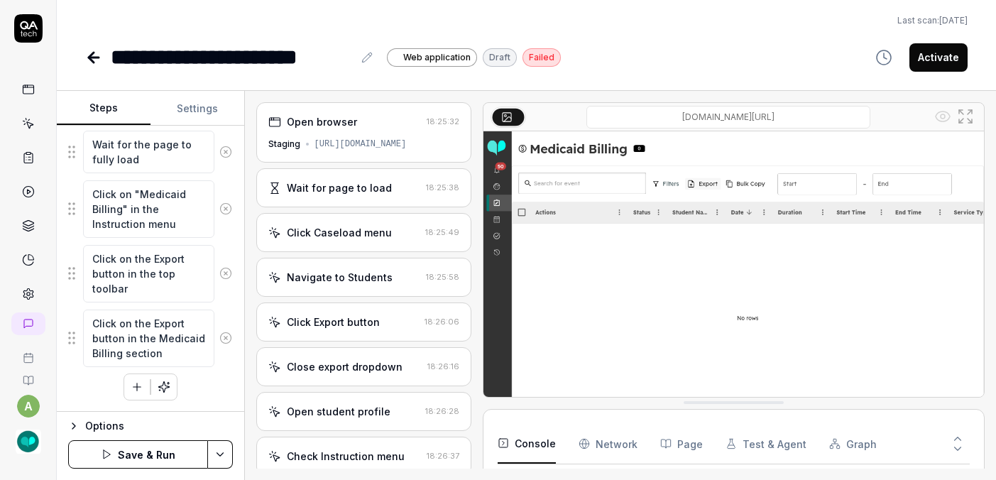
scroll to position [156, 0]
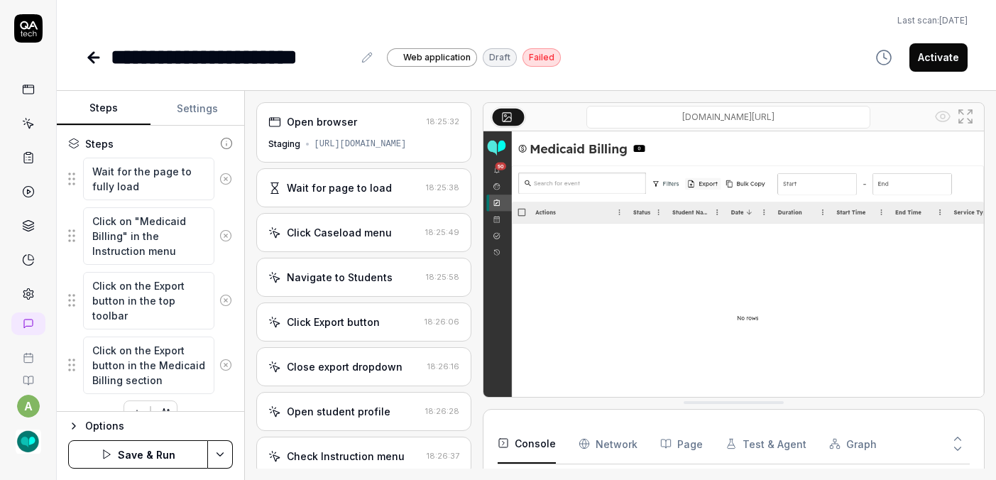
click at [219, 294] on icon at bounding box center [225, 300] width 13 height 13
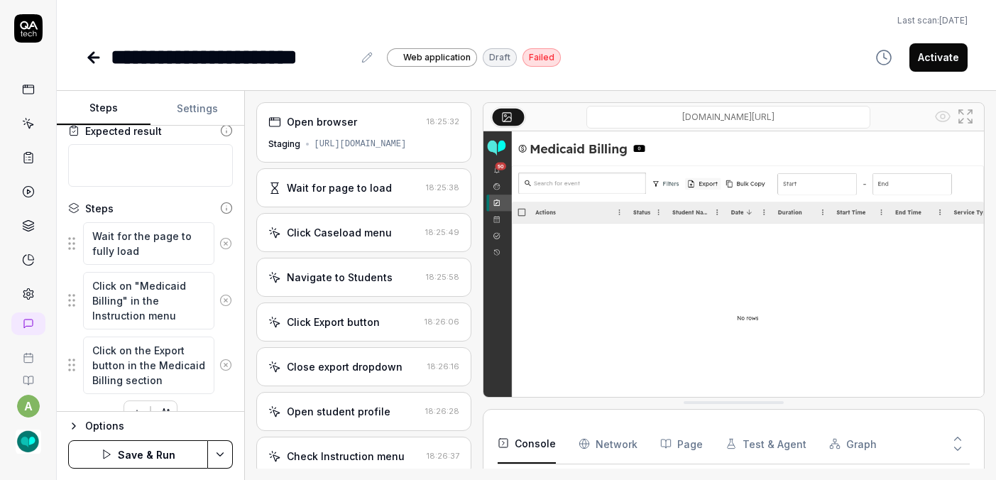
click at [94, 458] on button "Save & Run" at bounding box center [138, 454] width 140 height 28
type textarea "*"
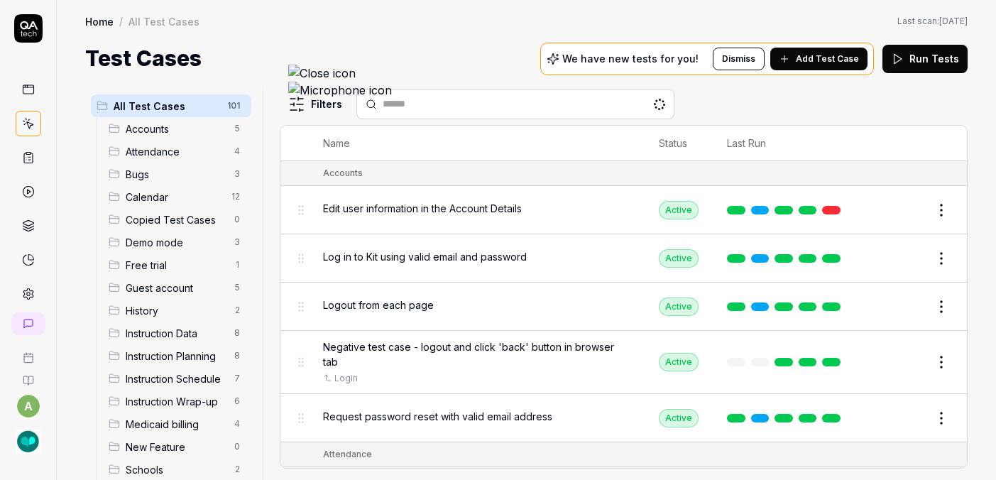
click at [126, 417] on span "Medicaid billing" at bounding box center [176, 424] width 100 height 15
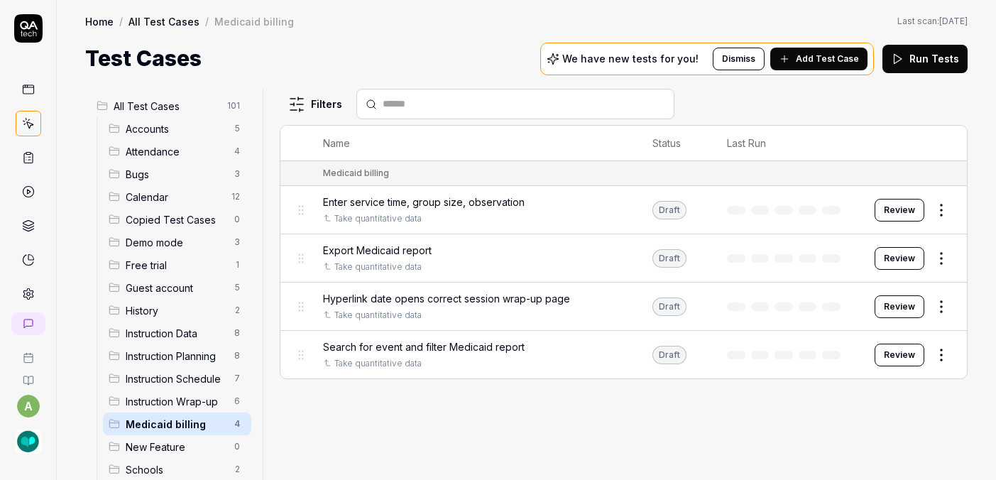
click at [413, 291] on span "Hyperlink date opens correct session wrap-up page" at bounding box center [446, 298] width 247 height 15
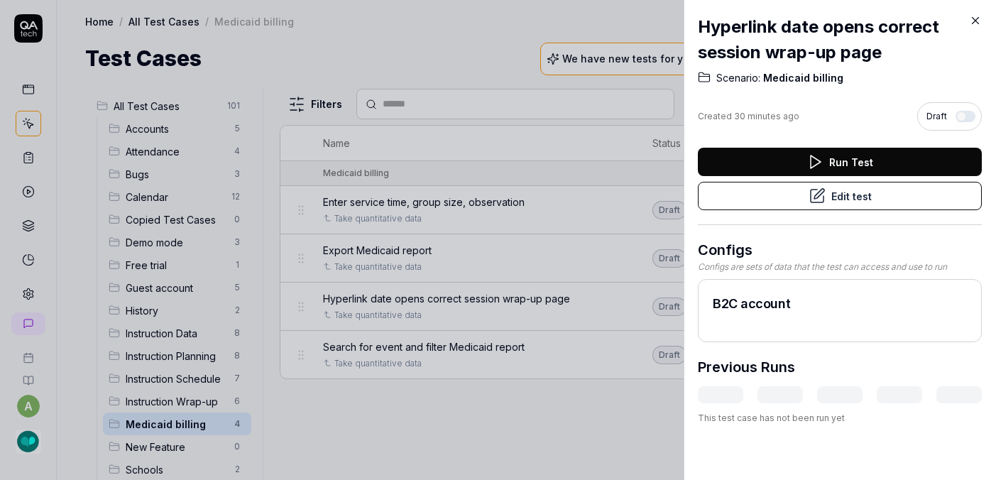
click at [893, 203] on button "Edit test" at bounding box center [840, 196] width 284 height 28
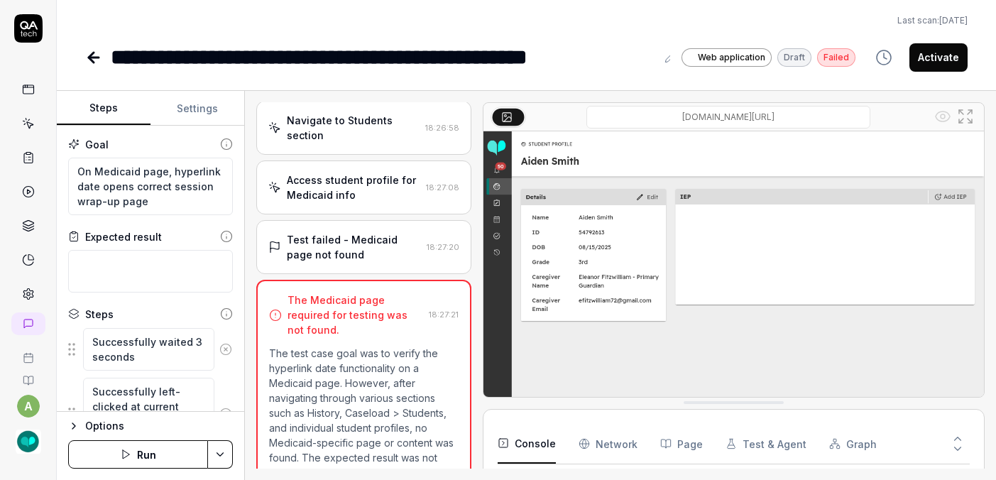
scroll to position [34, 0]
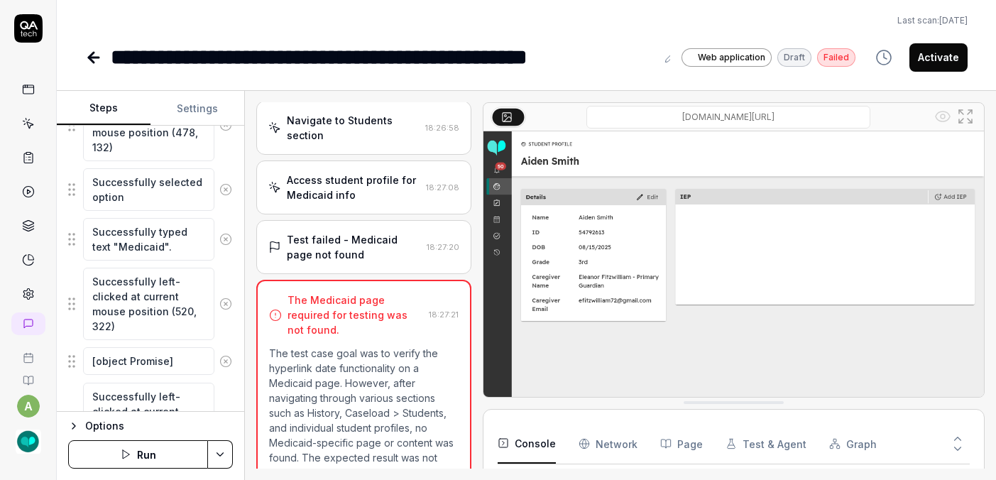
scroll to position [428, 0]
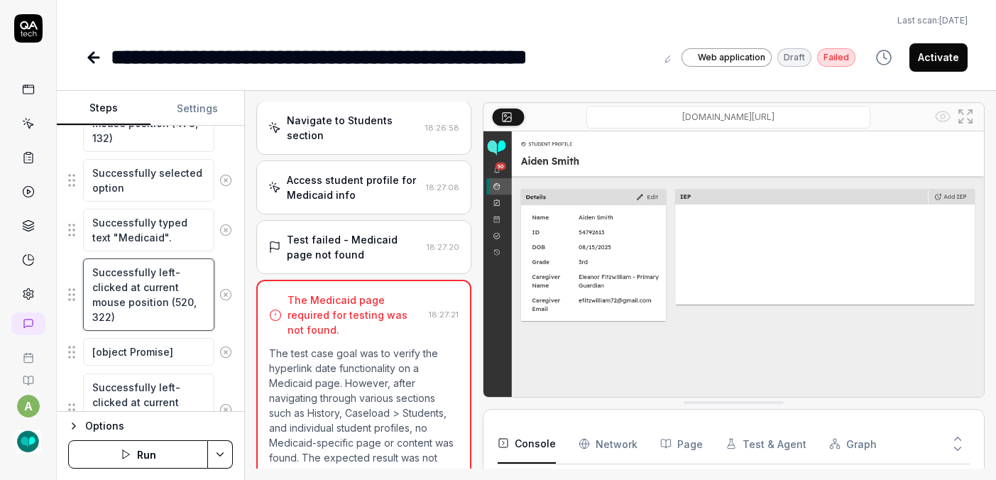
click at [108, 259] on textarea "Successfully left-clicked at current mouse position (520, 322)" at bounding box center [148, 295] width 131 height 72
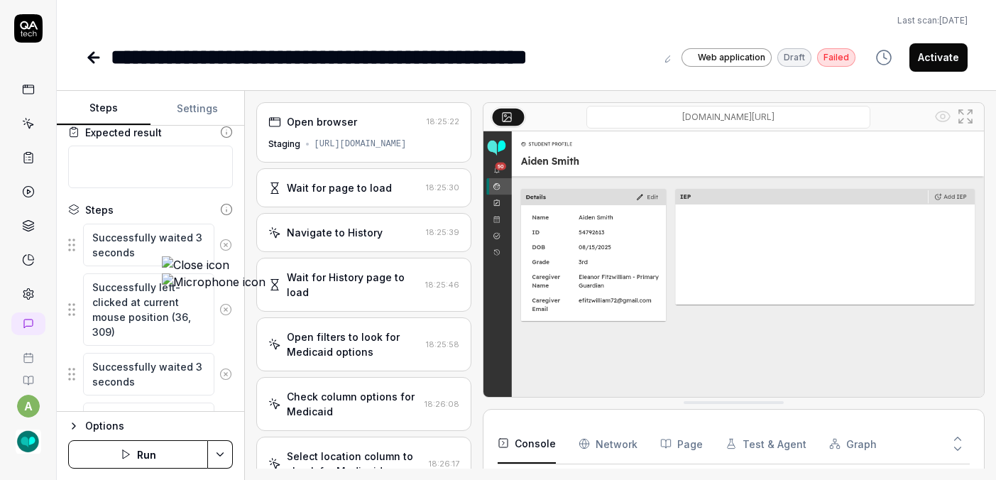
scroll to position [99, 0]
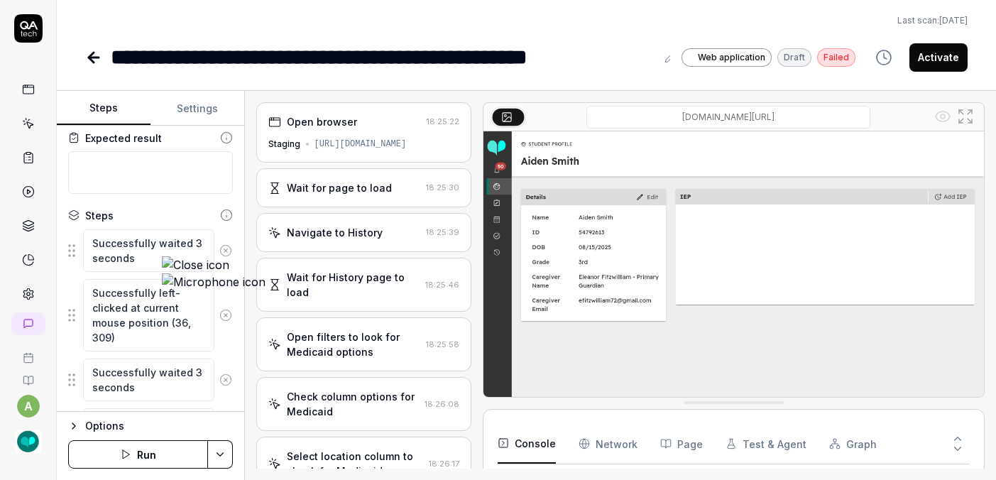
click at [219, 244] on icon at bounding box center [225, 250] width 13 height 13
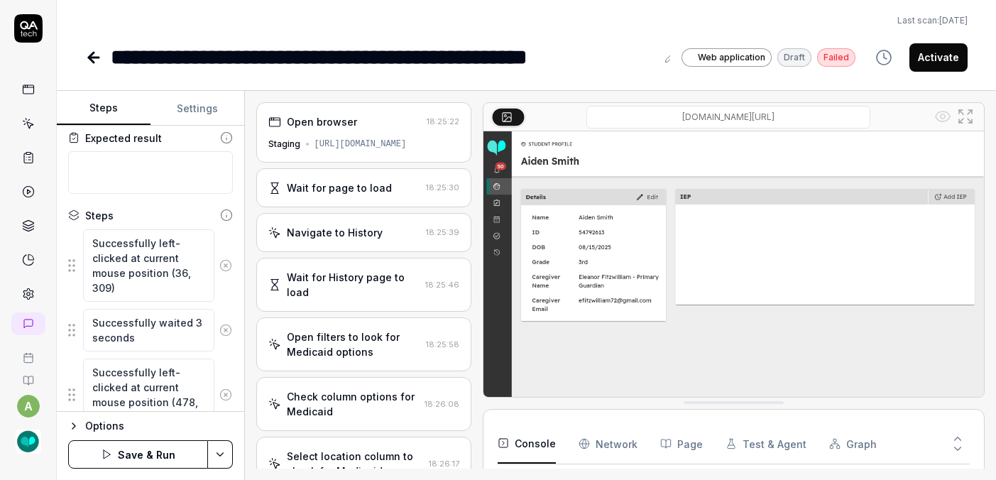
click at [219, 259] on icon at bounding box center [225, 265] width 13 height 13
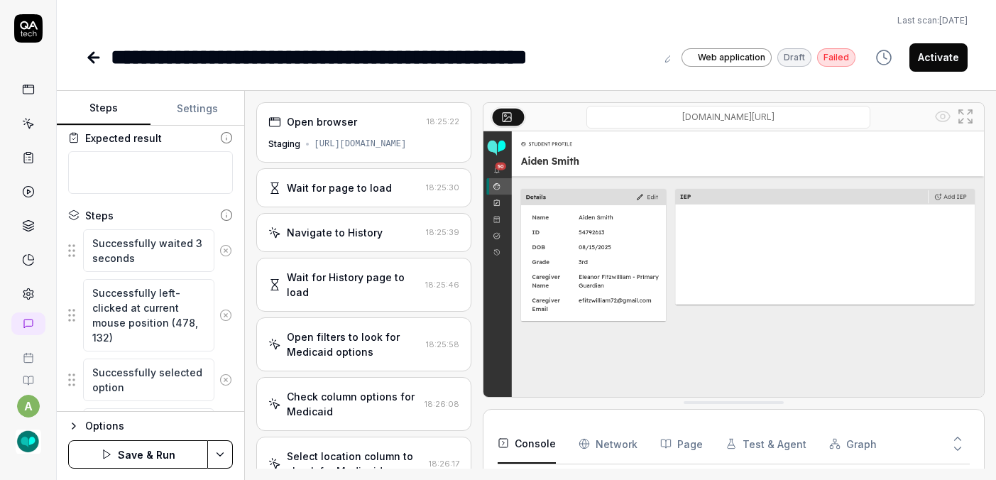
click at [219, 244] on icon at bounding box center [225, 250] width 13 height 13
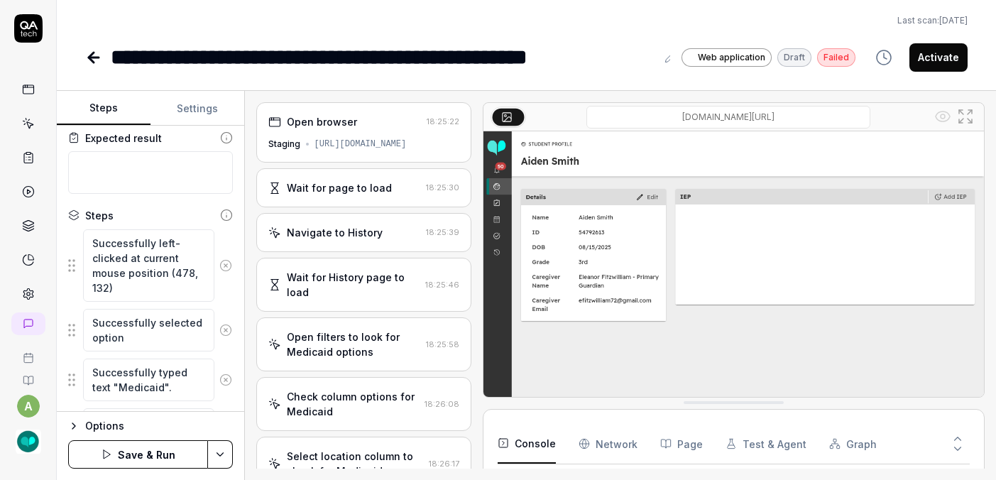
click at [219, 259] on icon at bounding box center [225, 265] width 13 height 13
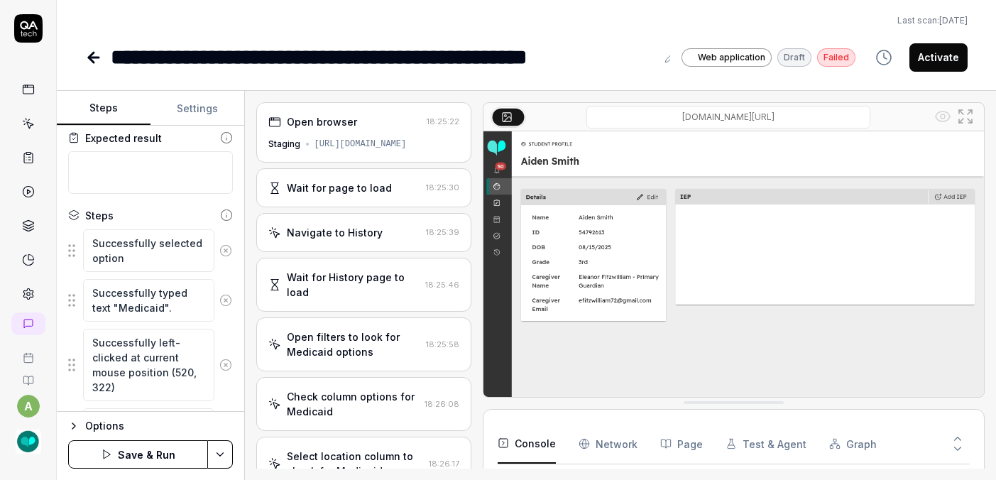
click at [219, 244] on icon at bounding box center [225, 250] width 13 height 13
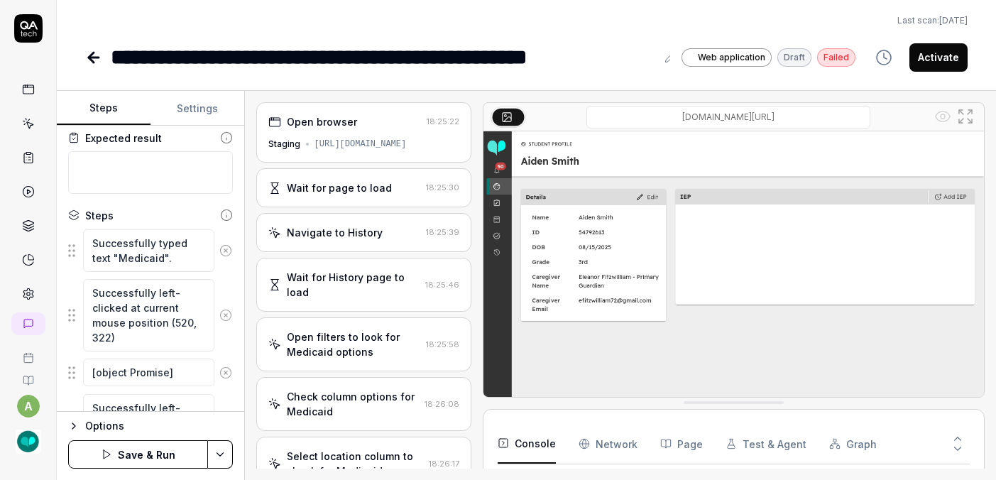
click at [219, 244] on icon at bounding box center [225, 250] width 13 height 13
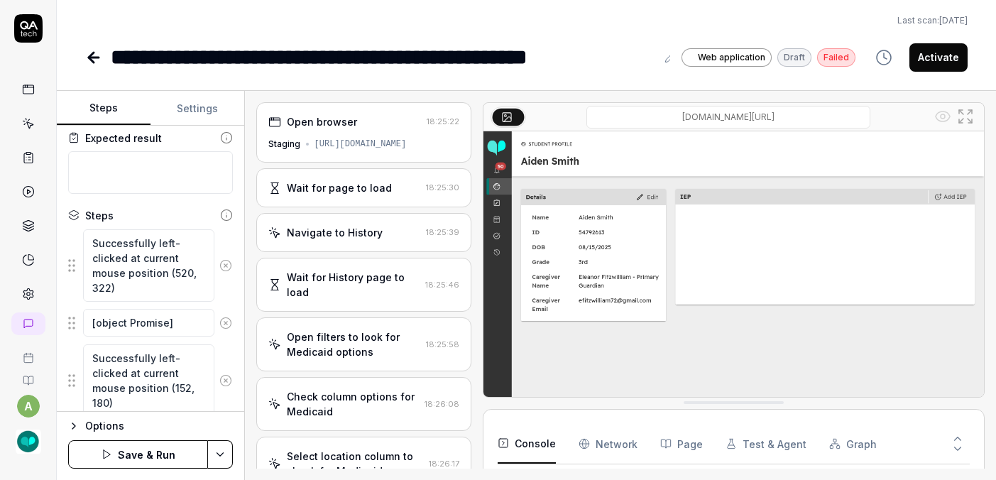
click at [214, 251] on button at bounding box center [225, 265] width 23 height 28
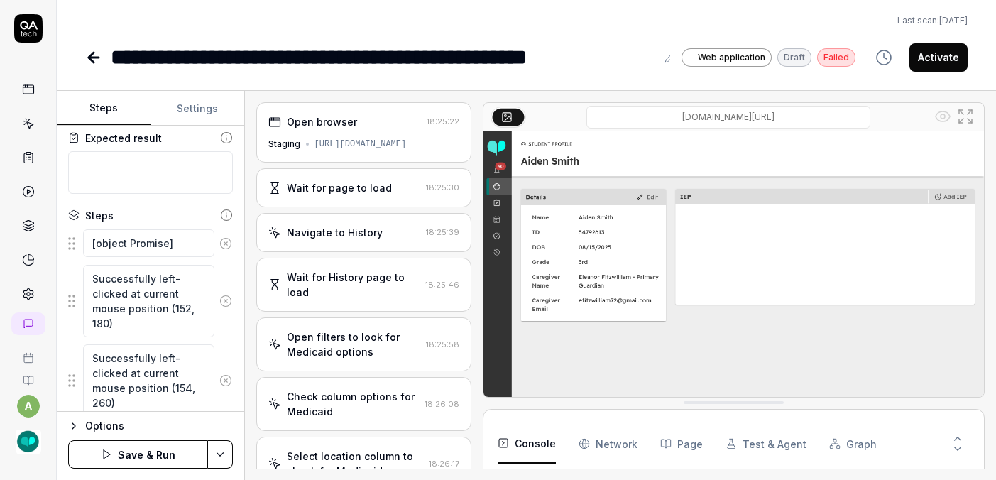
click at [214, 229] on button at bounding box center [225, 243] width 23 height 28
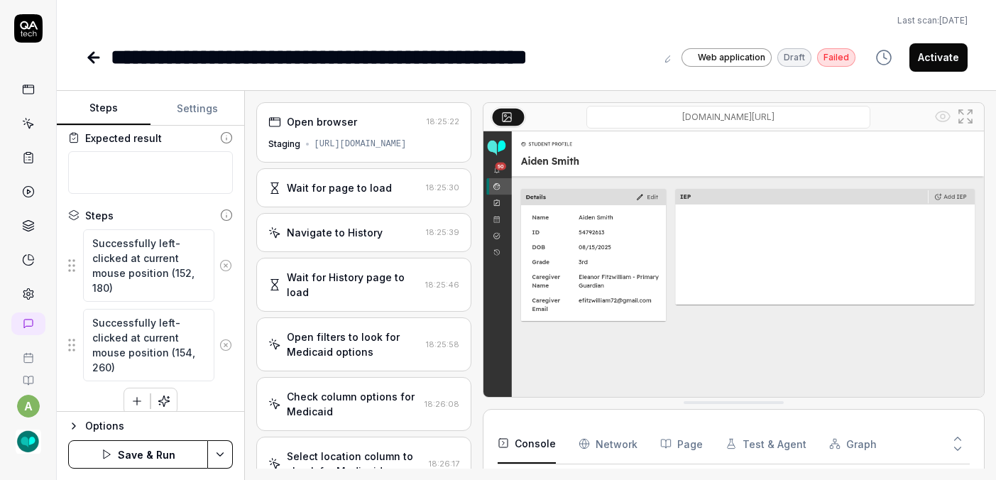
scroll to position [86, 0]
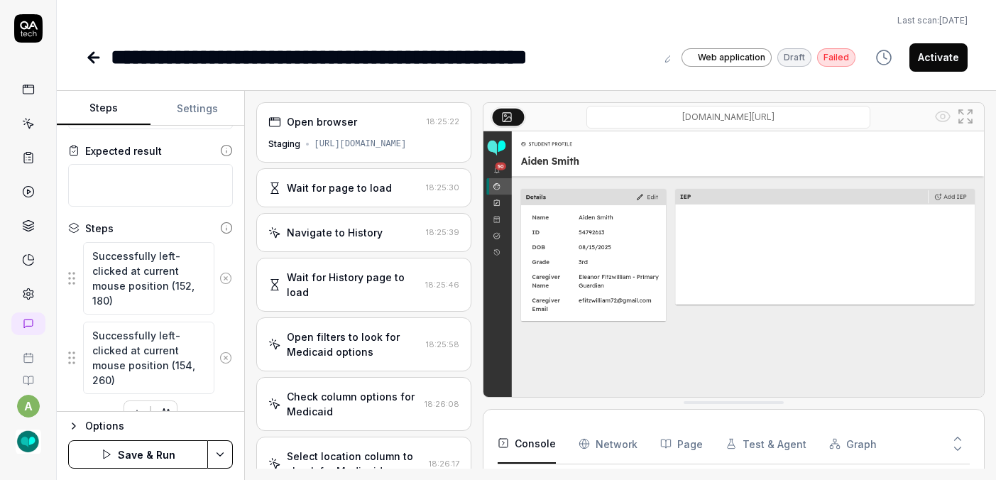
click at [214, 264] on button at bounding box center [225, 278] width 23 height 28
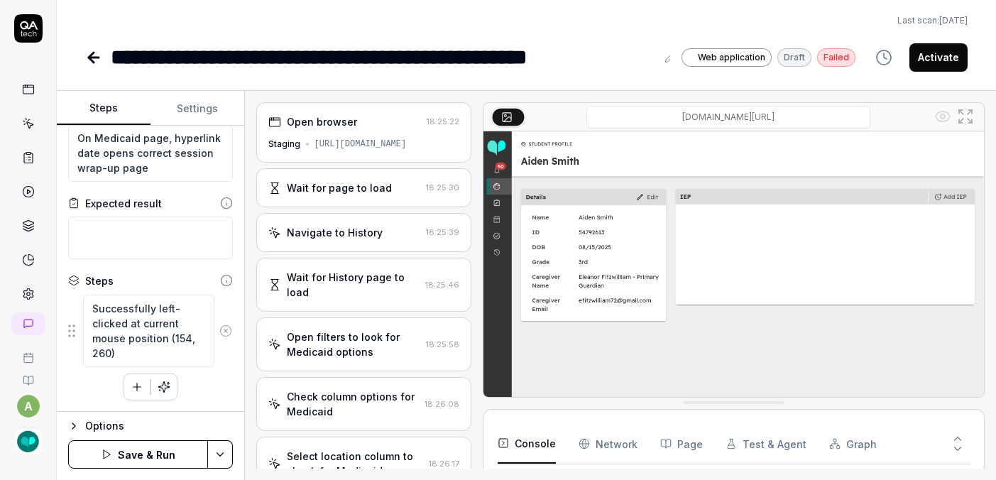
scroll to position [6, 0]
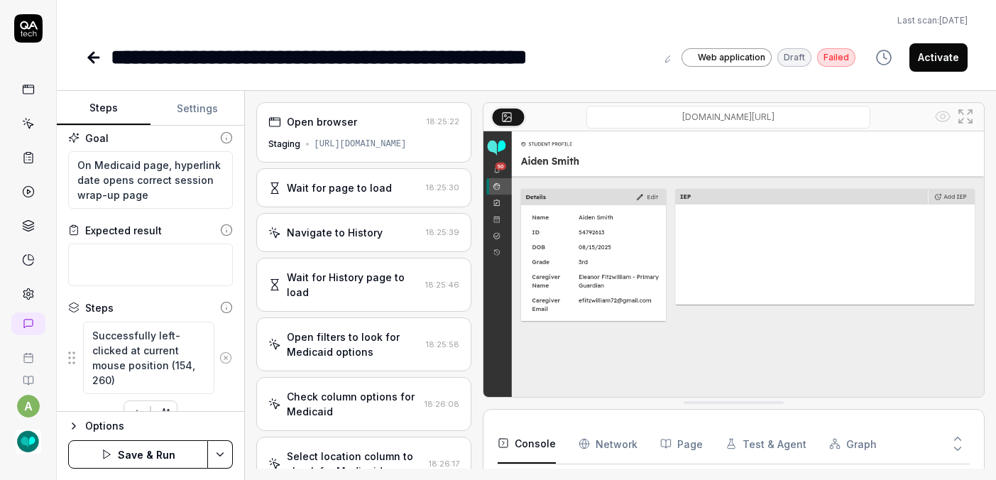
click at [219, 352] on icon at bounding box center [225, 358] width 13 height 13
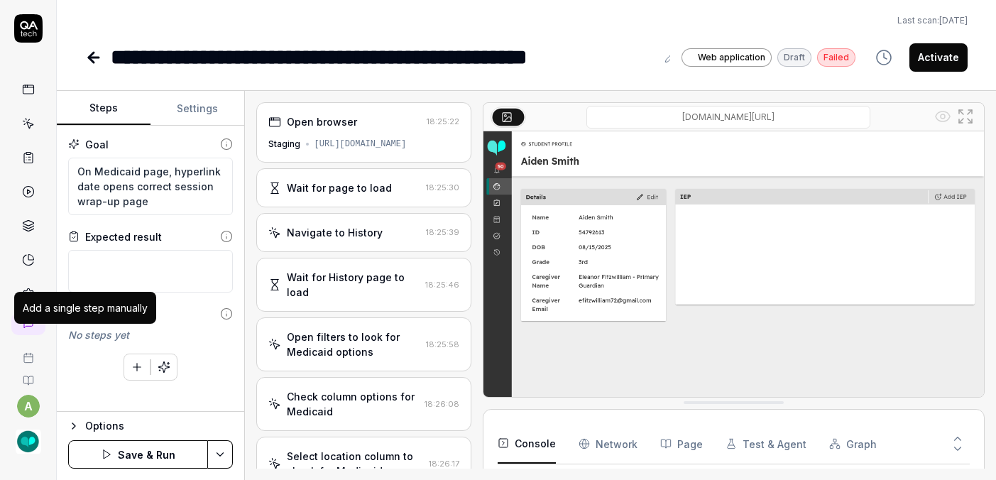
click at [124, 354] on button "button" at bounding box center [137, 367] width 26 height 26
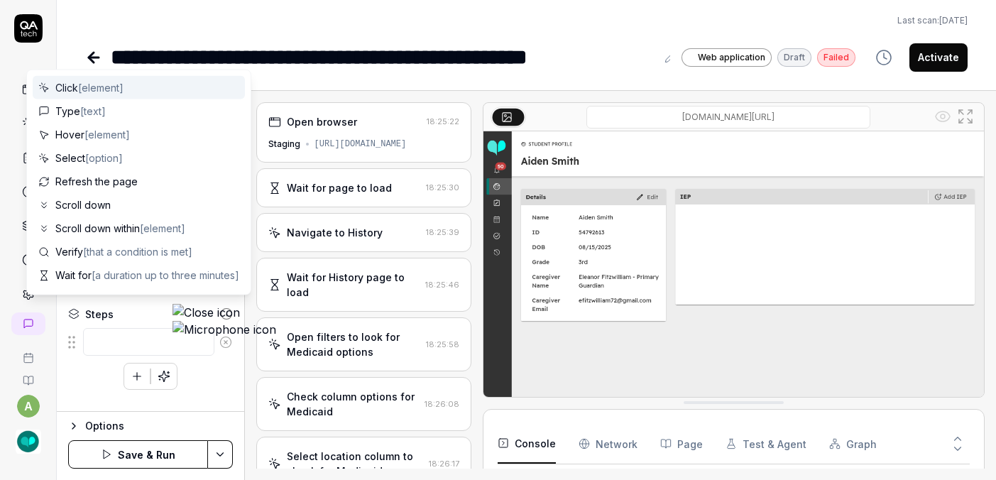
type textarea "*"
type textarea "N"
type textarea "*"
type textarea "Na"
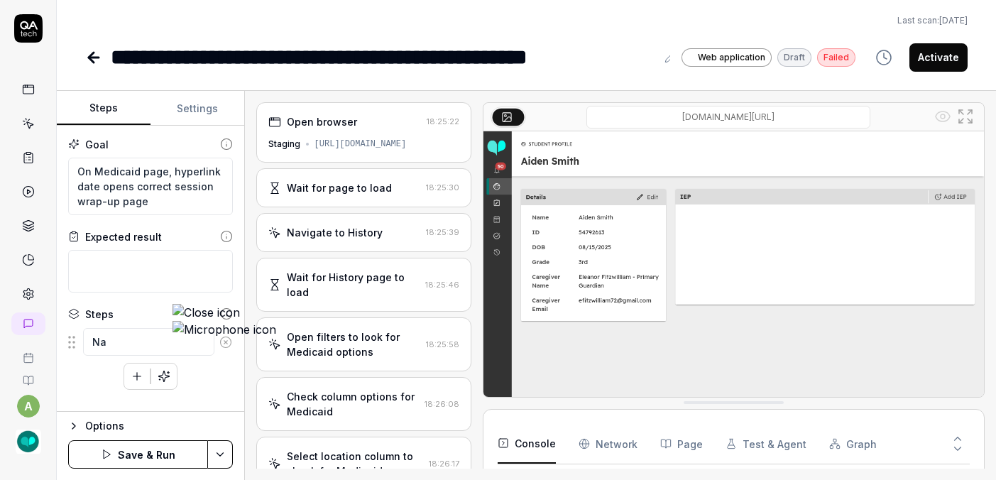
type textarea "*"
type textarea "Navi"
type textarea "*"
type textarea "Navig"
type textarea "*"
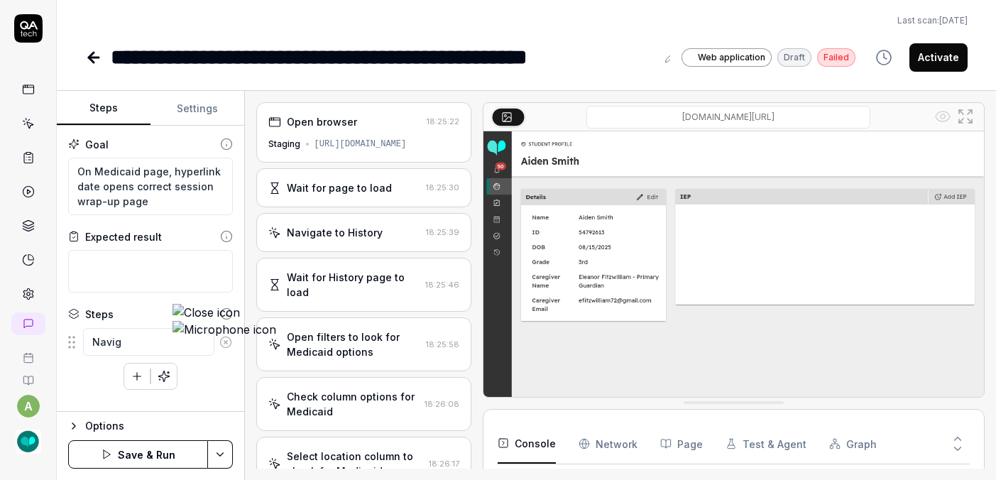
type textarea "Naviga"
type textarea "*"
type textarea "Navigat"
type textarea "*"
type textarea "Navigate"
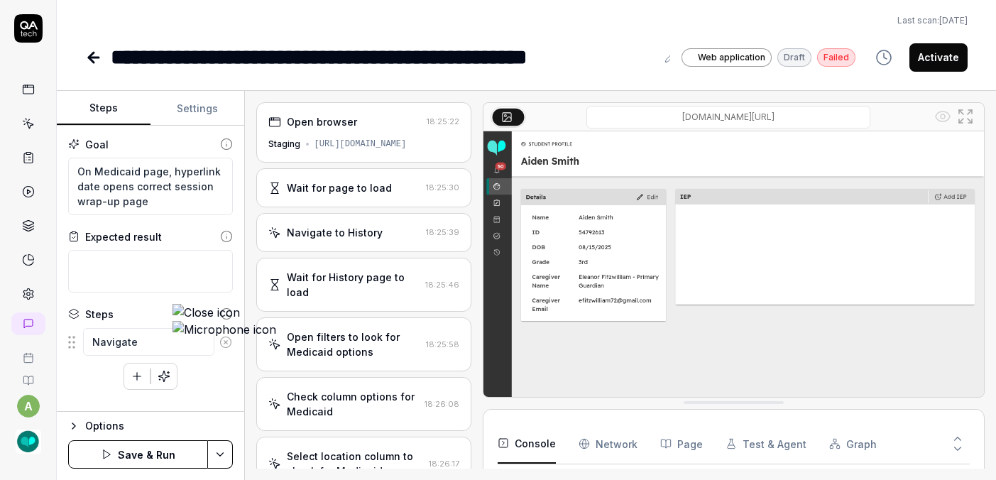
type textarea "*"
type textarea "Navigatet"
type textarea "*"
type textarea "Navigate"
type textarea "*"
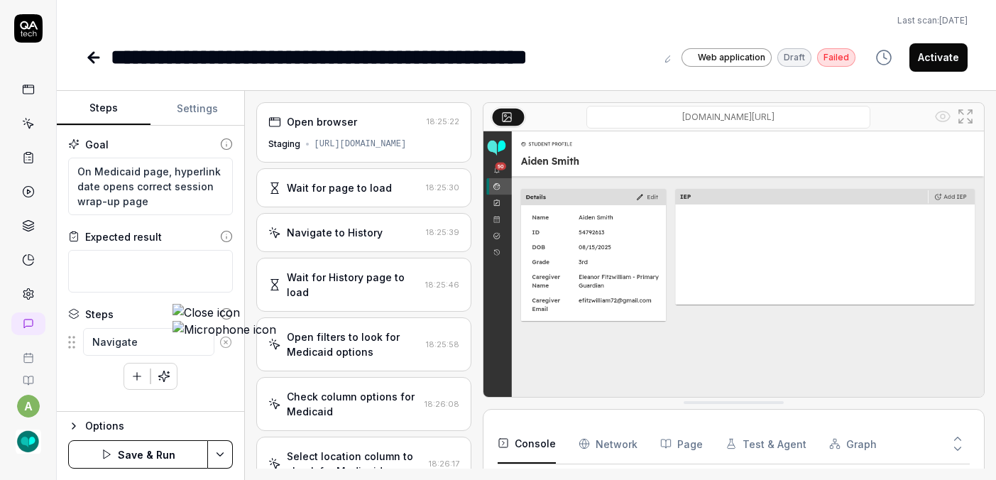
type textarea "Navigate"
type textarea "*"
type textarea "Navigate t"
type textarea "*"
type textarea "Navigate to"
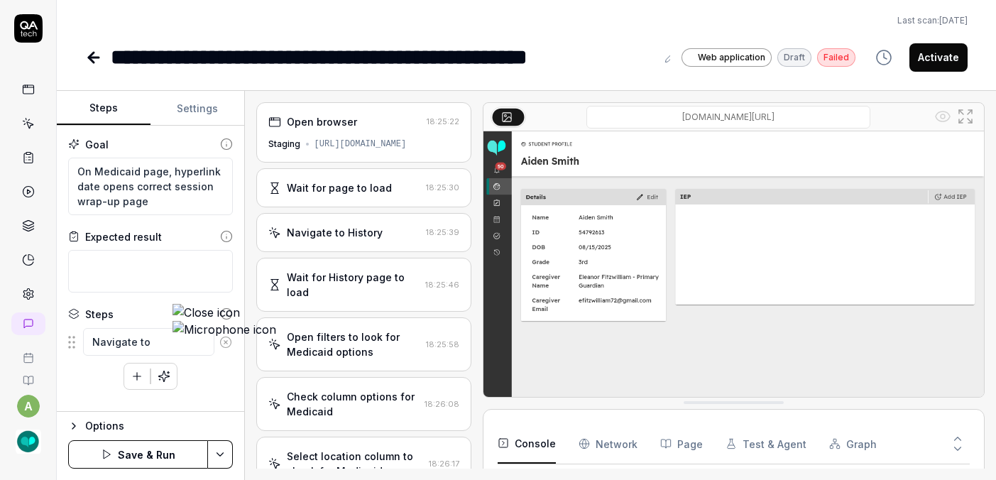
type textarea "*"
type textarea "Navigate to"
type textarea "*"
type textarea "Navigate to M"
type textarea "*"
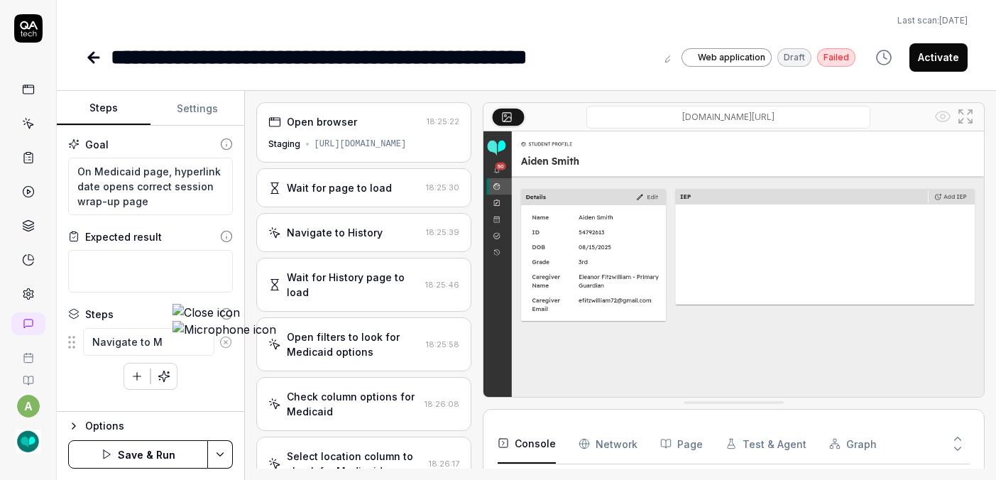
type textarea "Navigate to Me"
type textarea "*"
type textarea "Navigate to Mec"
type textarea "*"
type textarea "Navigate to Meci"
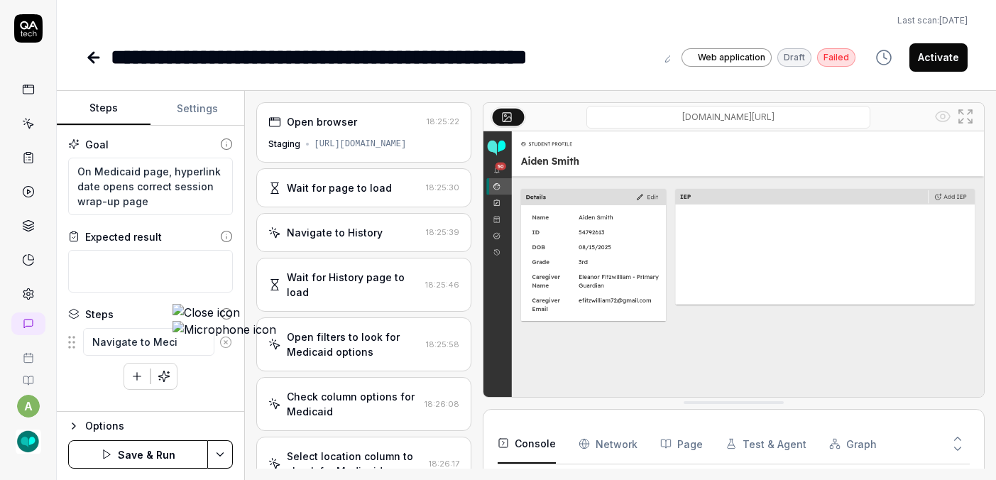
type textarea "*"
type textarea "Navigate to Mecia"
type textarea "*"
type textarea "Navigate to Meci"
type textarea "*"
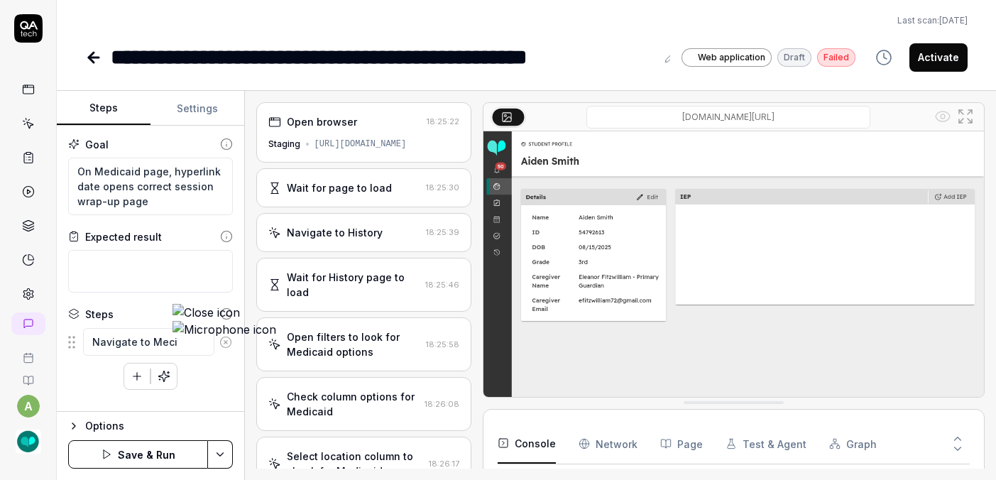
type textarea "Navigate to Mec"
type textarea "*"
type textarea "Navigate to Me"
type textarea "*"
type textarea "Navigate to Med"
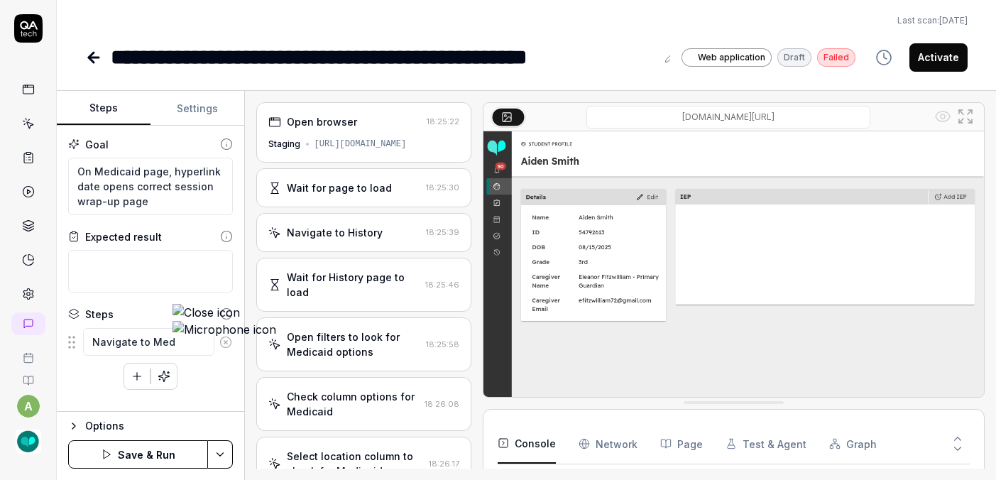
type textarea "*"
type textarea "Navigate to Medi"
type textarea "*"
type textarea "Navigate to Medic"
type textarea "*"
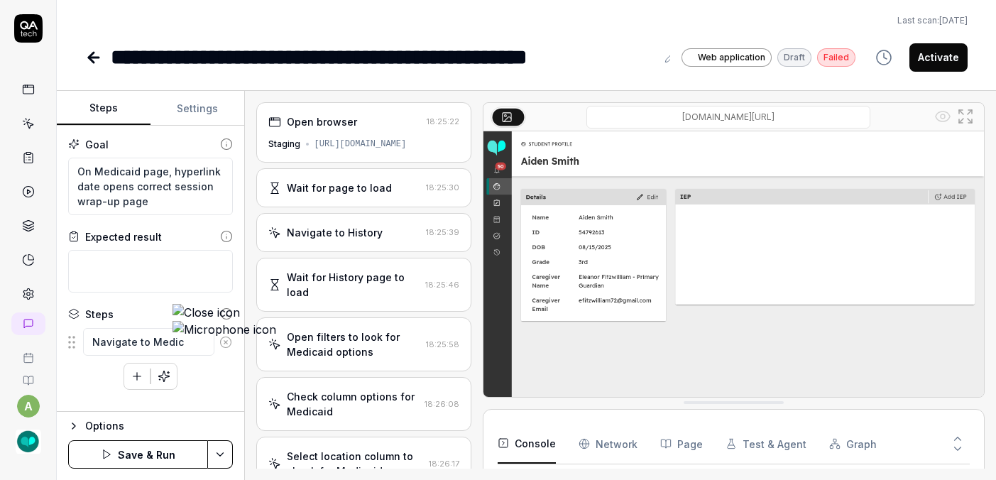
type textarea "Navigate to Medica"
type textarea "*"
type textarea "Navigate to Medicai"
type textarea "*"
type textarea "Navigate to Medicaid"
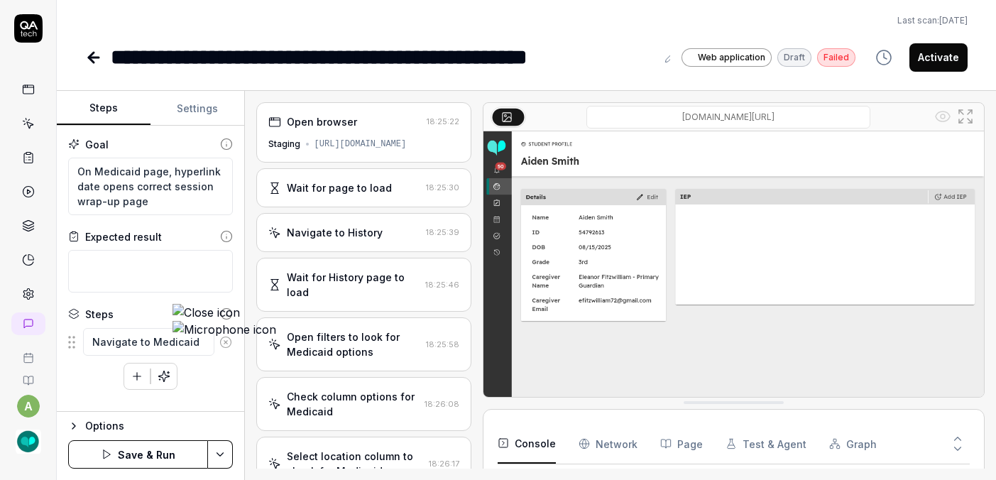
type textarea "*"
type textarea "Navigate to Medicaid B"
type textarea "*"
type textarea "Navigate to Medicaid Bi"
type textarea "*"
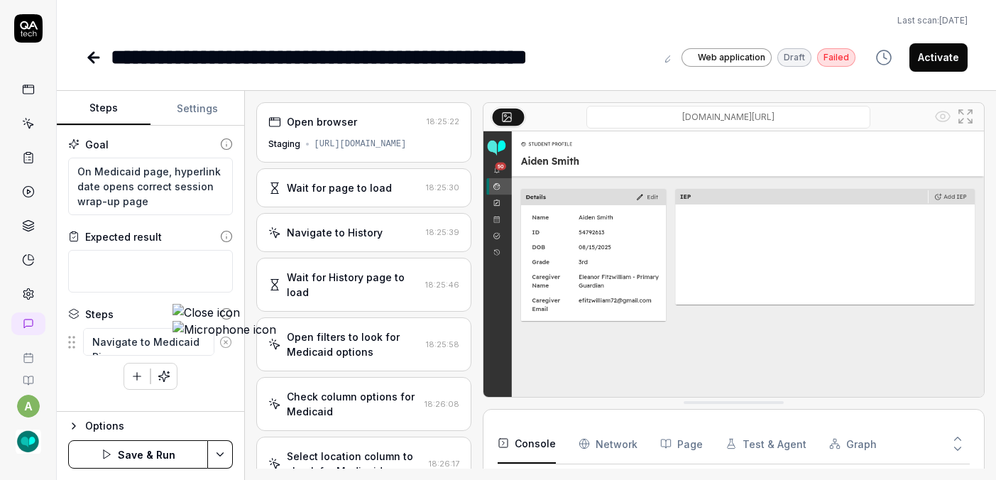
type textarea "Navigate to Medicaid Bil"
type textarea "*"
type textarea "Navigate to Medicaid Bill"
type textarea "*"
type textarea "Navigate to Medicaid Billi"
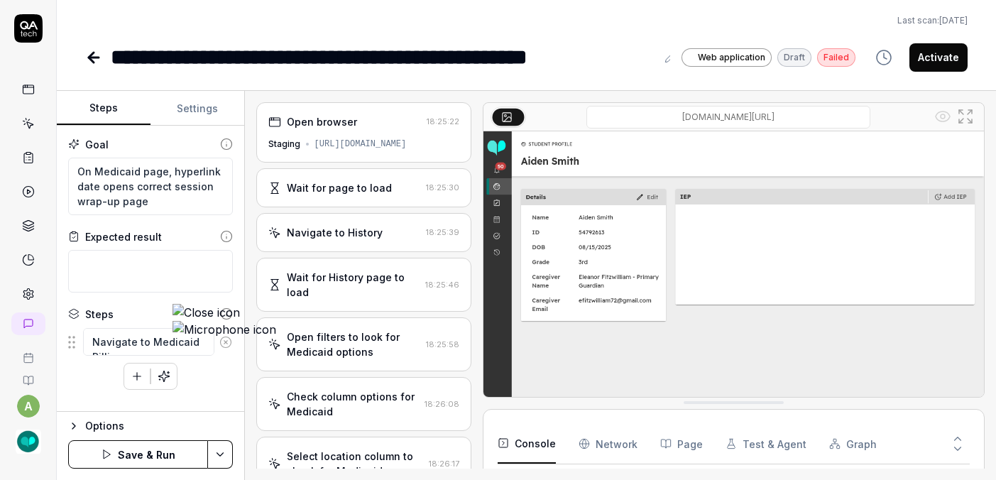
type textarea "*"
type textarea "Navigate to Medicaid Billin"
type textarea "*"
type textarea "Navigate to Medicaid Billing"
type textarea "*"
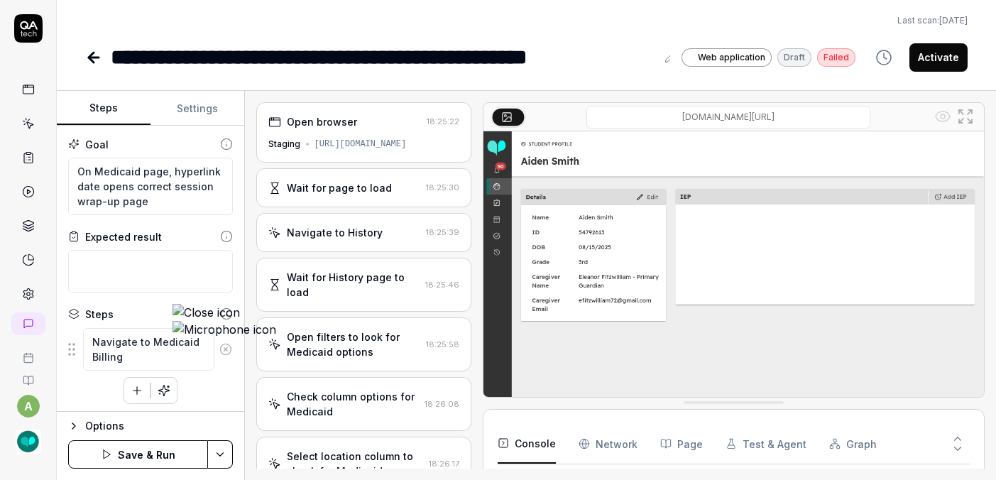
type textarea "Navigate to Medicaid Billing"
type textarea "*"
type textarea "Navigate to Medicaid Billing p"
type textarea "*"
type textarea "Navigate to Medicaid Billing pa"
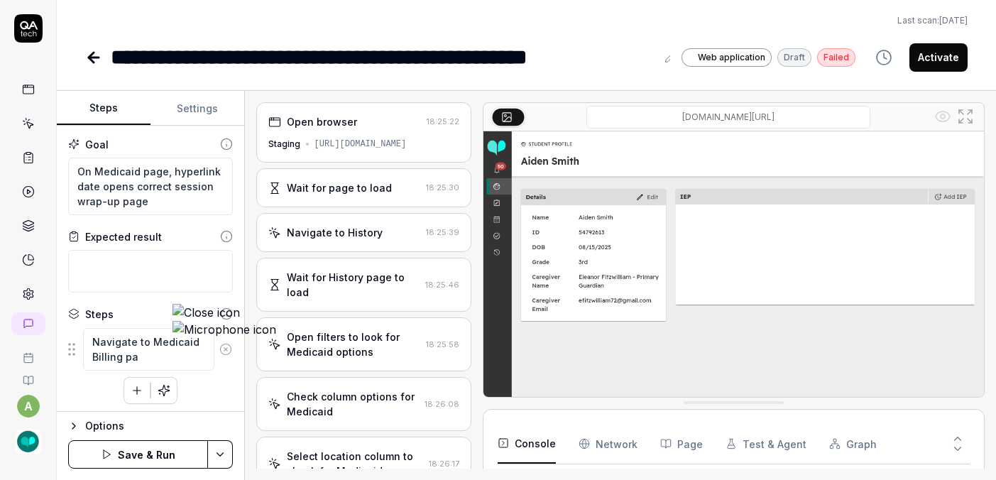
type textarea "*"
type textarea "Navigate to Medicaid Billing pag"
type textarea "*"
type textarea "Navigate to Medicaid Billing page"
click at [131, 384] on icon "button" at bounding box center [137, 390] width 13 height 13
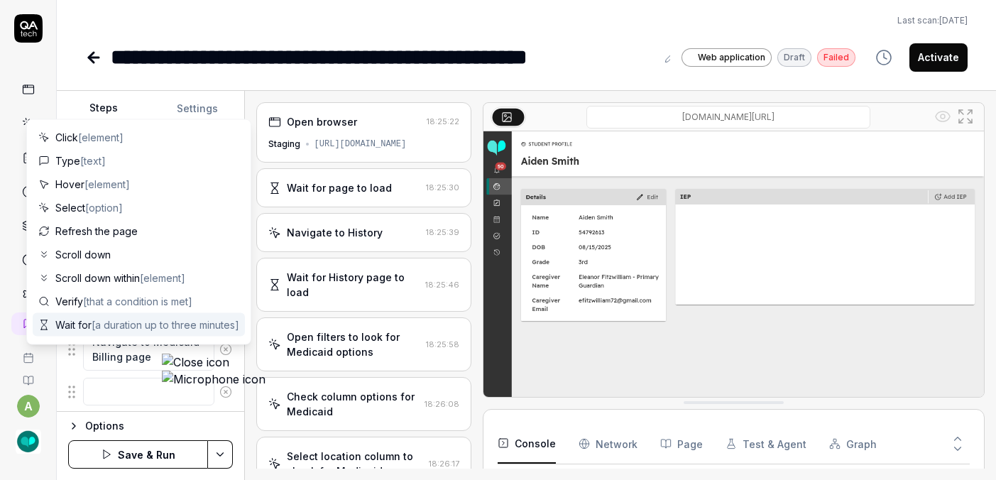
type textarea "*"
type textarea "C"
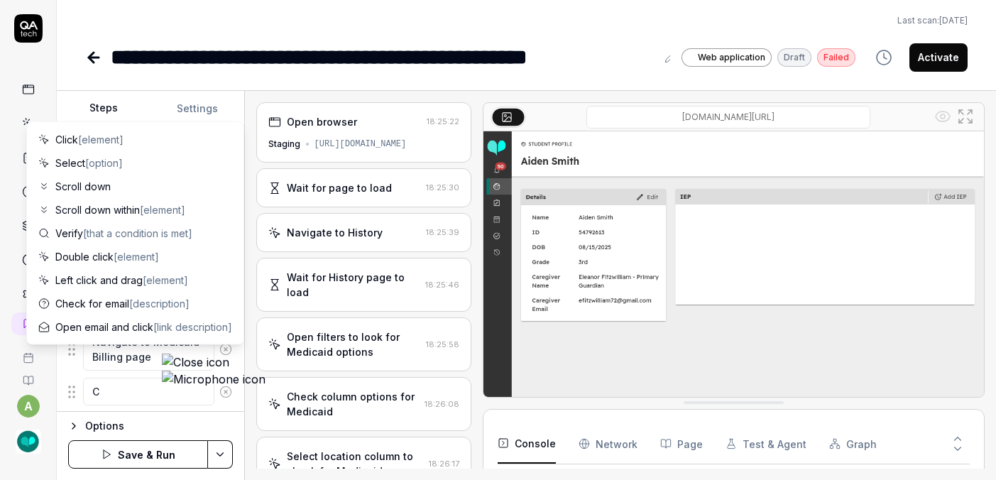
type textarea "*"
type textarea "Cl"
type textarea "*"
type textarea "Cli"
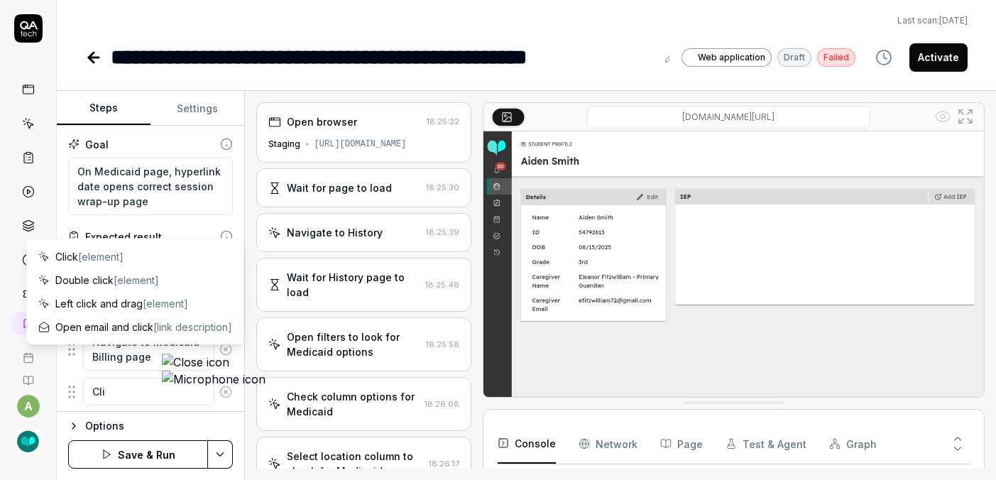
type textarea "*"
type textarea "Clic"
type textarea "*"
type textarea "Click"
type textarea "*"
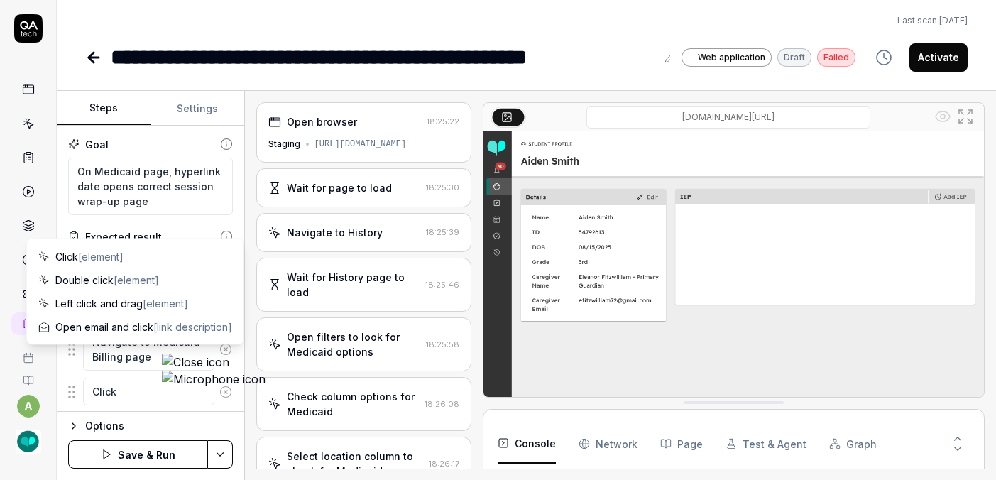
type textarea "Click"
type textarea "*"
type textarea "Click o"
type textarea "*"
type textarea "Click on"
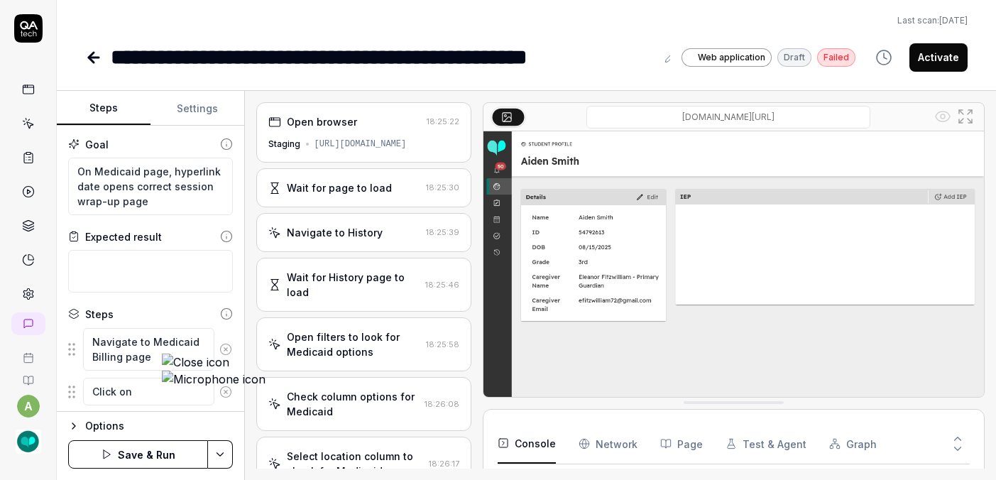
type textarea "*"
type textarea "Click on"
type textarea "*"
type textarea "Click on h"
type textarea "*"
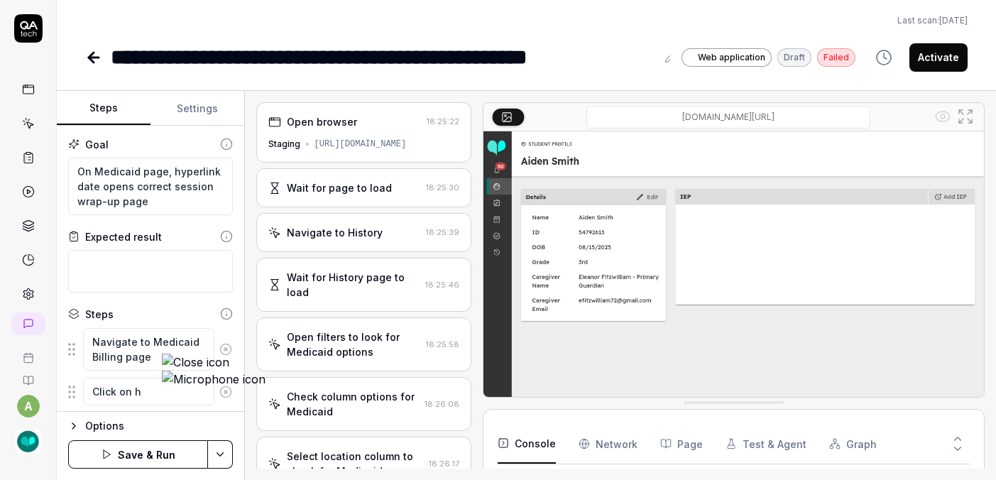
type textarea "Click on hy"
type textarea "*"
type textarea "Click on hyp"
type textarea "*"
type textarea "Click on hype"
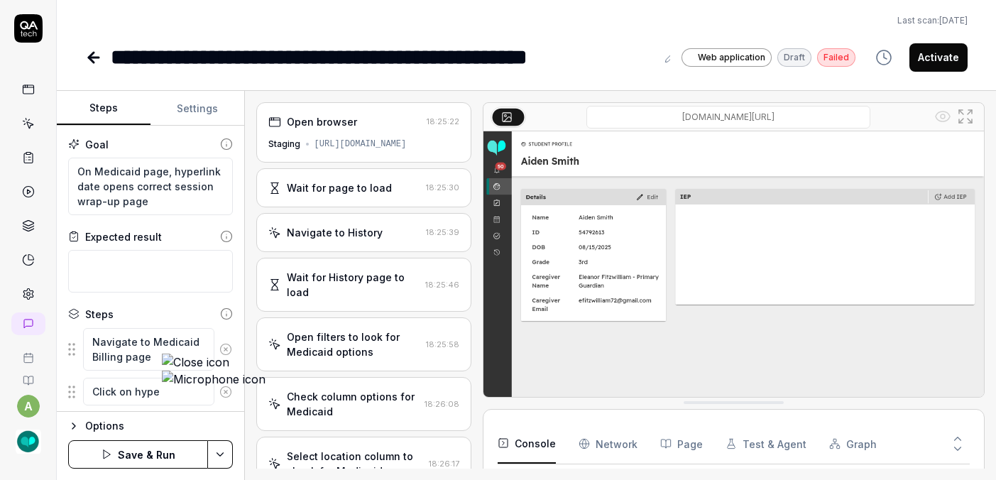
type textarea "*"
type textarea "Click on hyper"
type textarea "*"
type textarea "Click on hyperl"
type textarea "*"
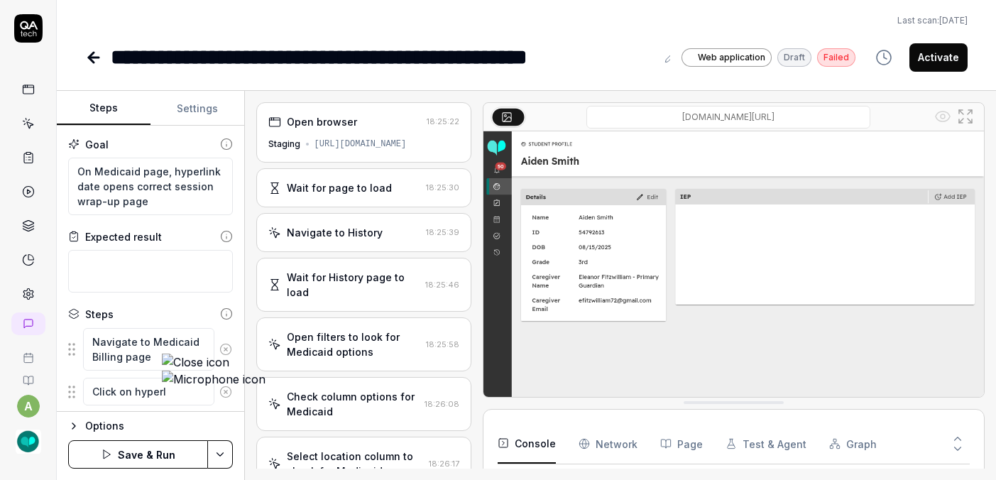
type textarea "Click on hyperli"
type textarea "*"
type textarea "Click on hyperlin"
type textarea "*"
type textarea "Click on hyperlink"
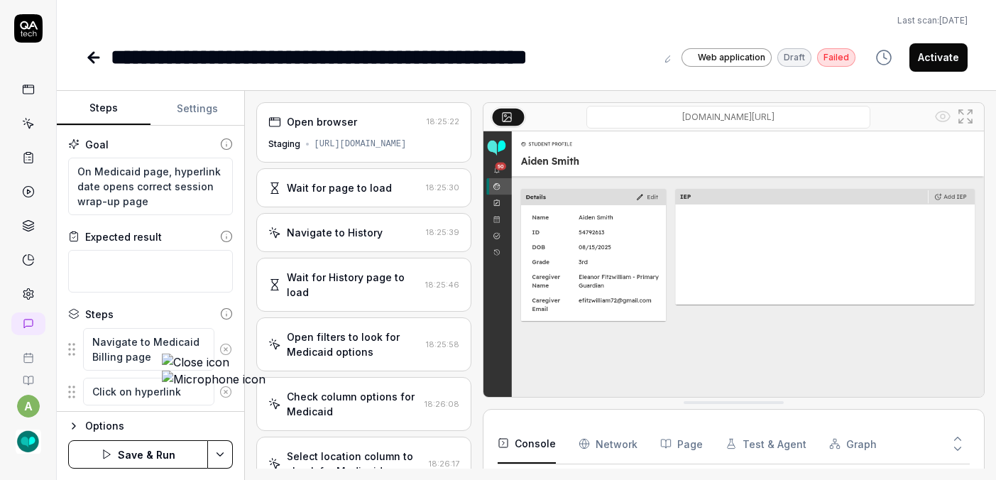
type textarea "*"
type textarea "Click on hyperlink d"
type textarea "*"
type textarea "Click on hyperlink dat"
type textarea "*"
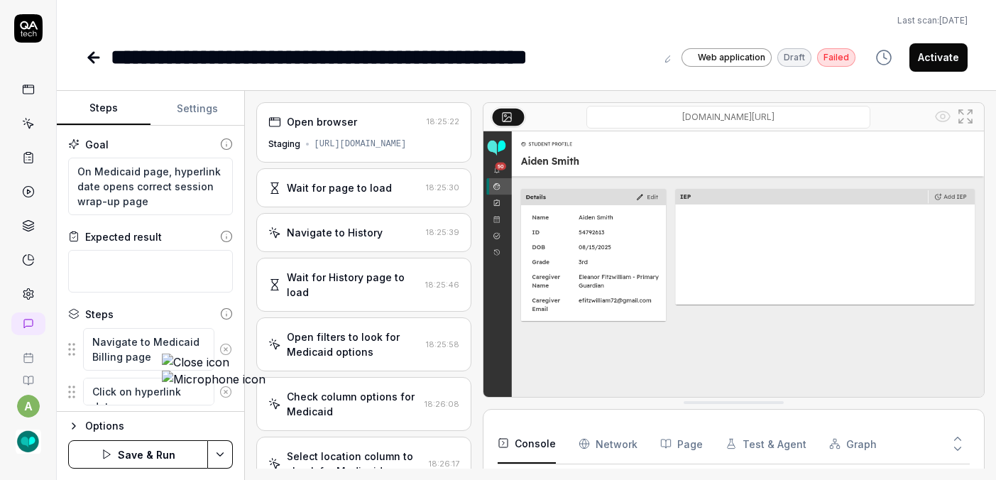
type textarea "Click on hyperlink datea"
type textarea "*"
type textarea "Click on hyperlink date"
type textarea "*"
type textarea "Click on hyperlink dat"
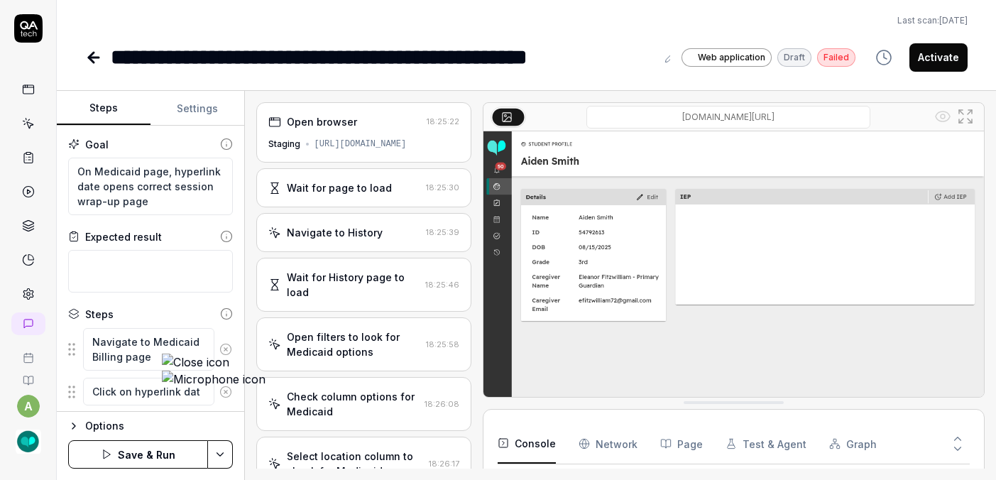
type textarea "*"
type textarea "Click on hyperlink date"
click at [88, 456] on button "Save & Run" at bounding box center [138, 454] width 140 height 28
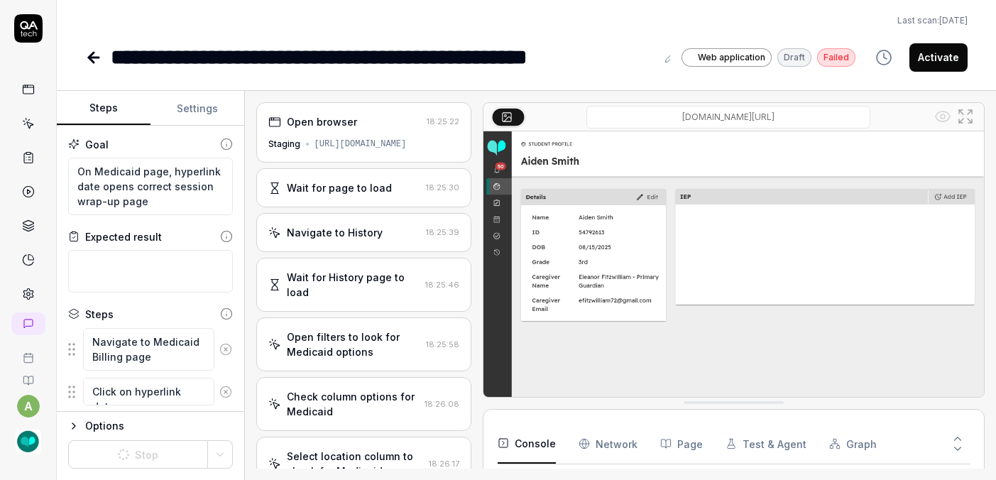
type textarea "*"
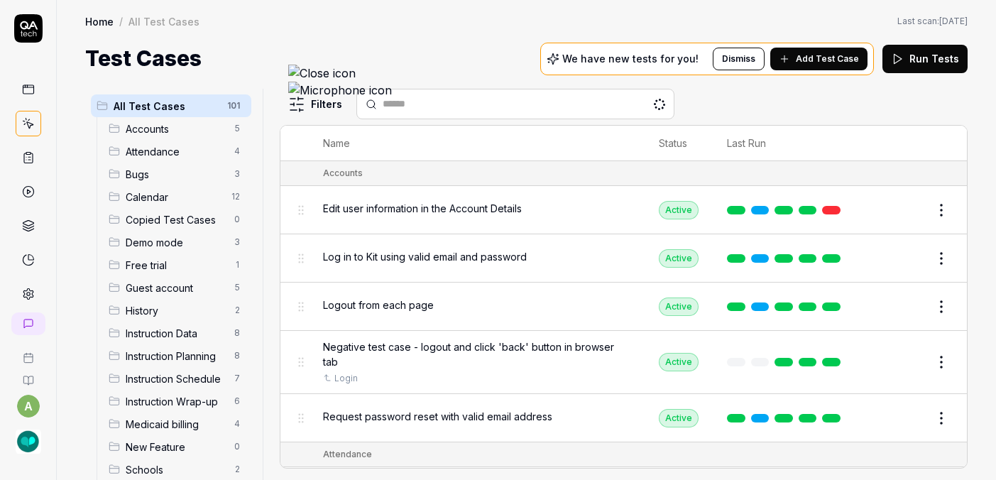
click at [138, 417] on span "Medicaid billing" at bounding box center [176, 424] width 100 height 15
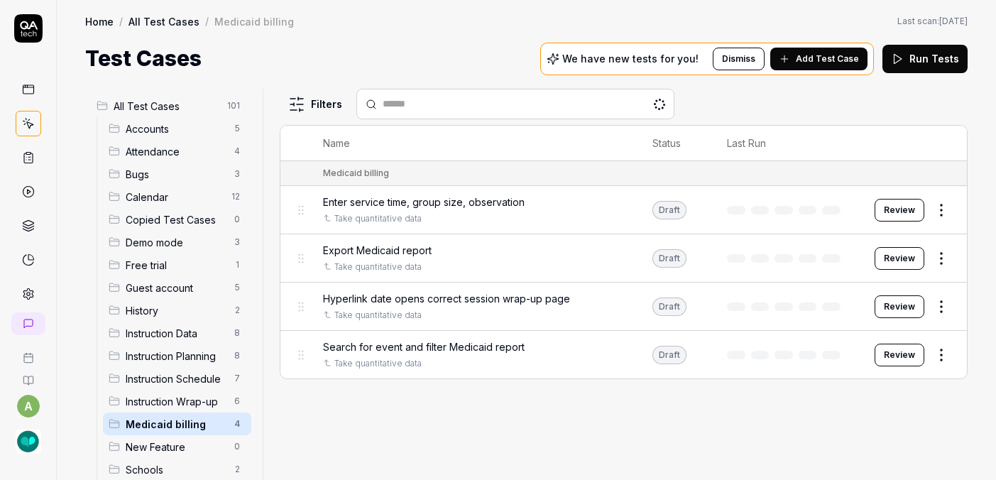
click at [330, 339] on span "Search for event and filter Medicaid report" at bounding box center [424, 346] width 202 height 15
click at [901, 344] on button "Review" at bounding box center [900, 355] width 50 height 23
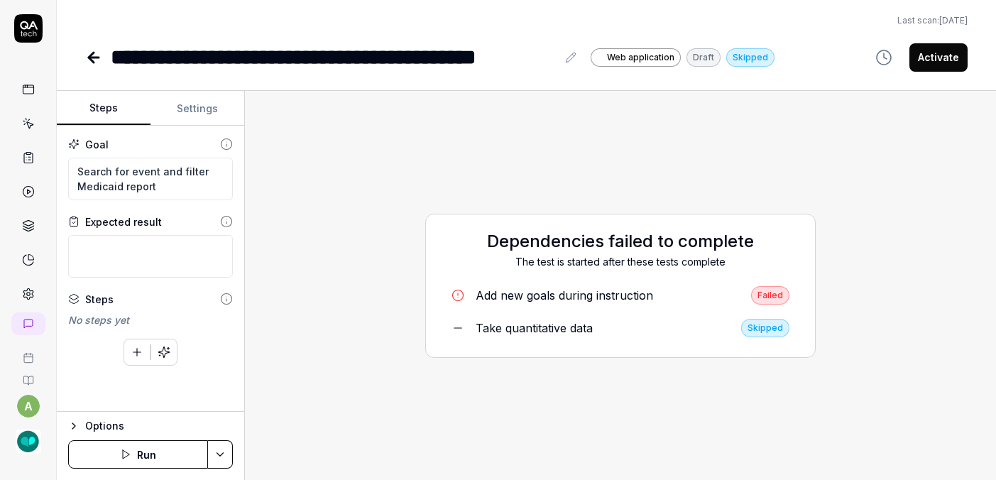
click at [111, 456] on button "Run" at bounding box center [138, 454] width 140 height 28
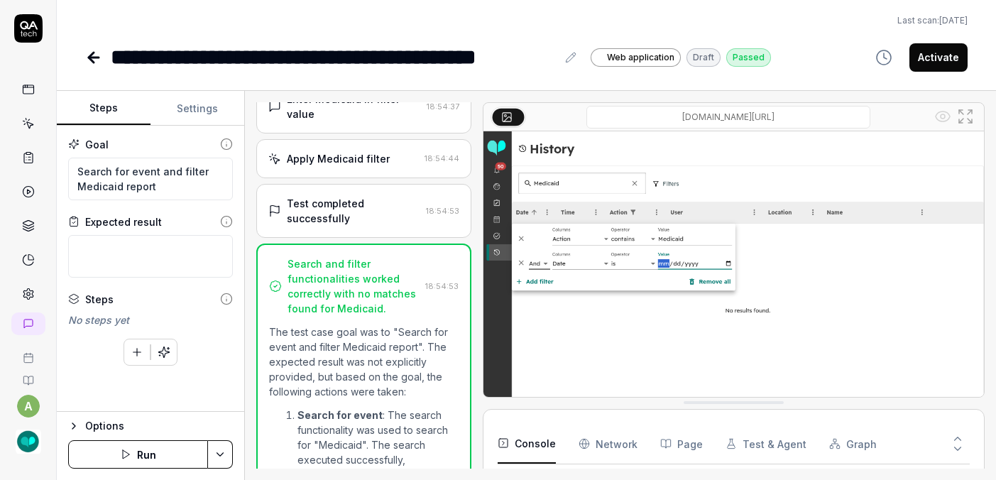
scroll to position [418, 0]
click at [942, 43] on button "Activate" at bounding box center [939, 57] width 58 height 28
type textarea "*"
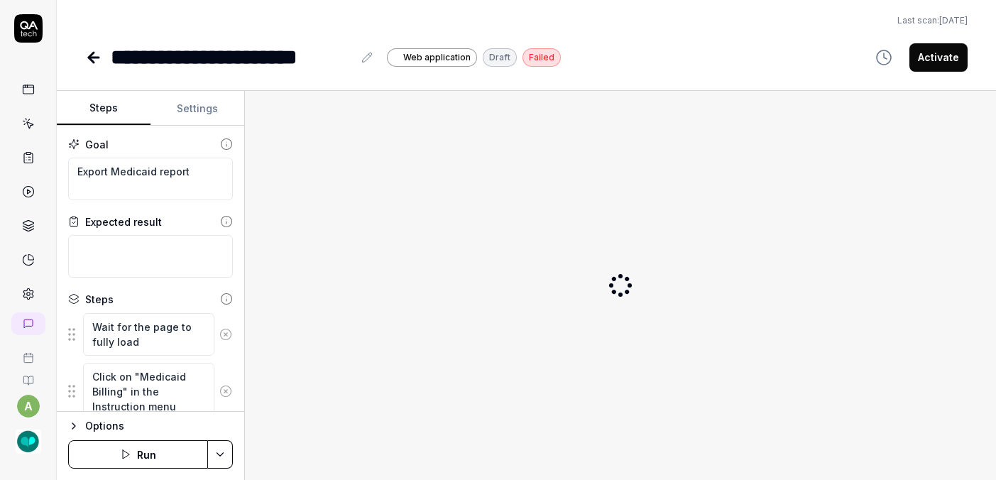
click at [99, 466] on button "Run" at bounding box center [138, 454] width 140 height 28
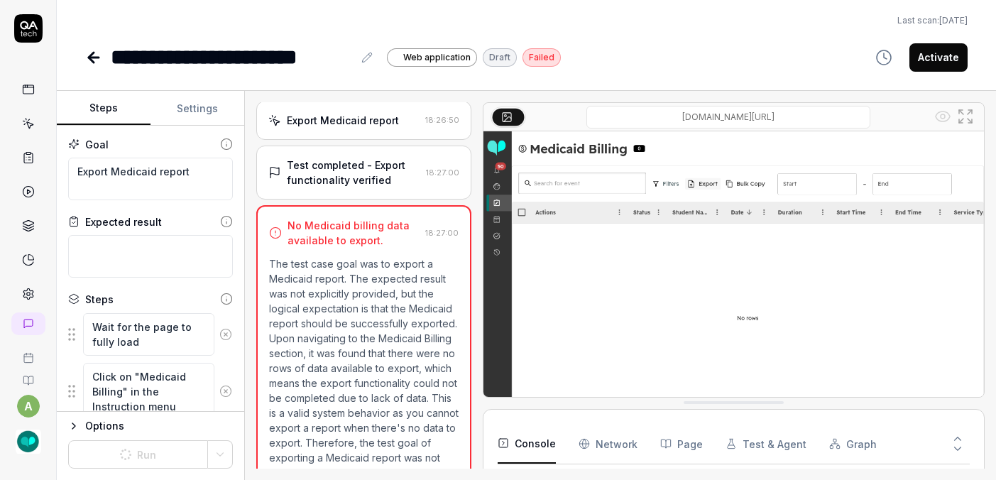
scroll to position [34, 0]
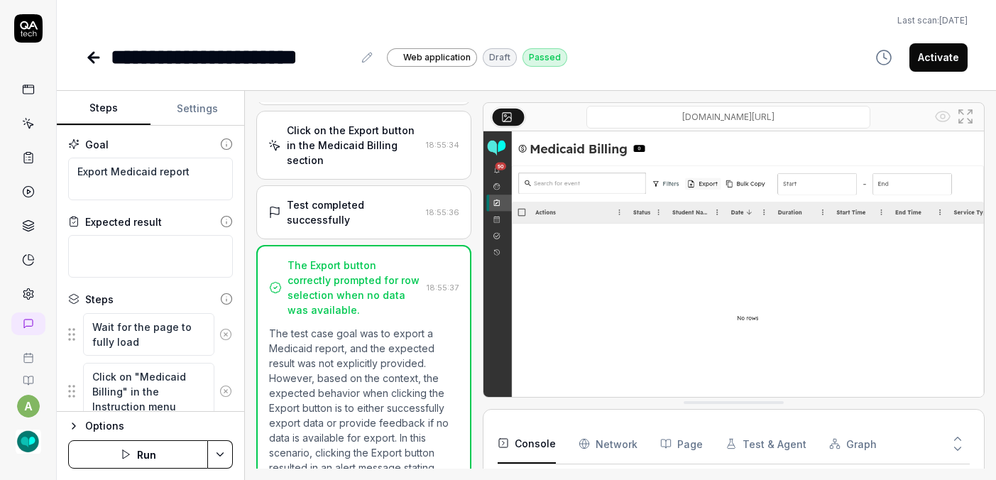
scroll to position [276, 0]
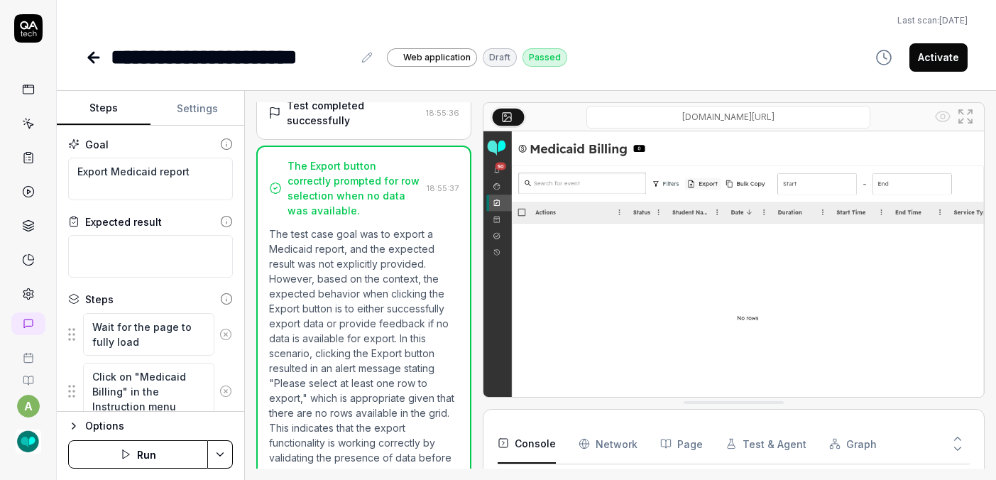
click at [952, 43] on button "Activate" at bounding box center [939, 57] width 58 height 28
type textarea "*"
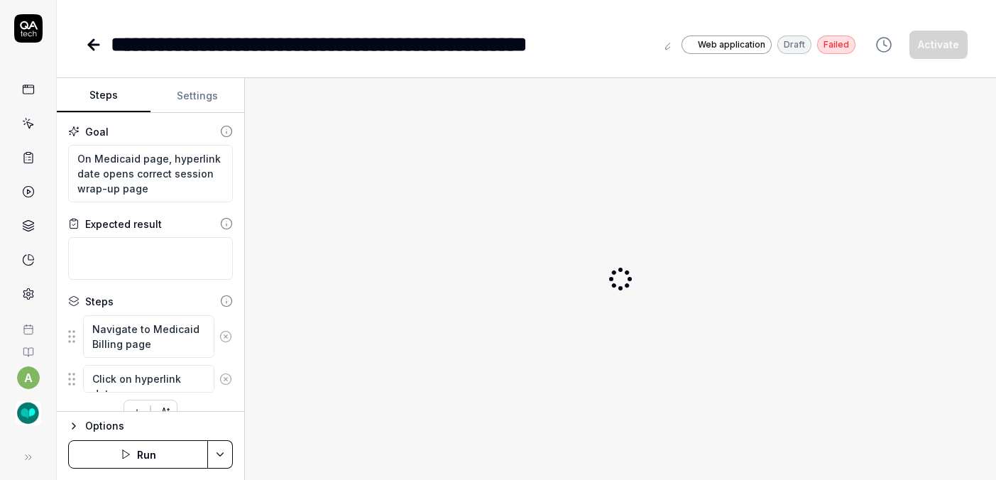
click at [114, 452] on button "Run" at bounding box center [138, 454] width 140 height 28
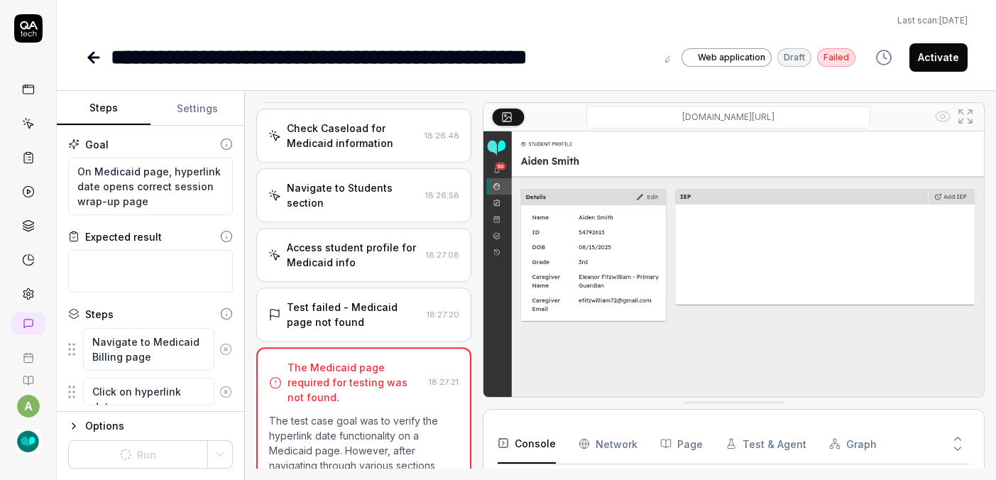
scroll to position [564, 0]
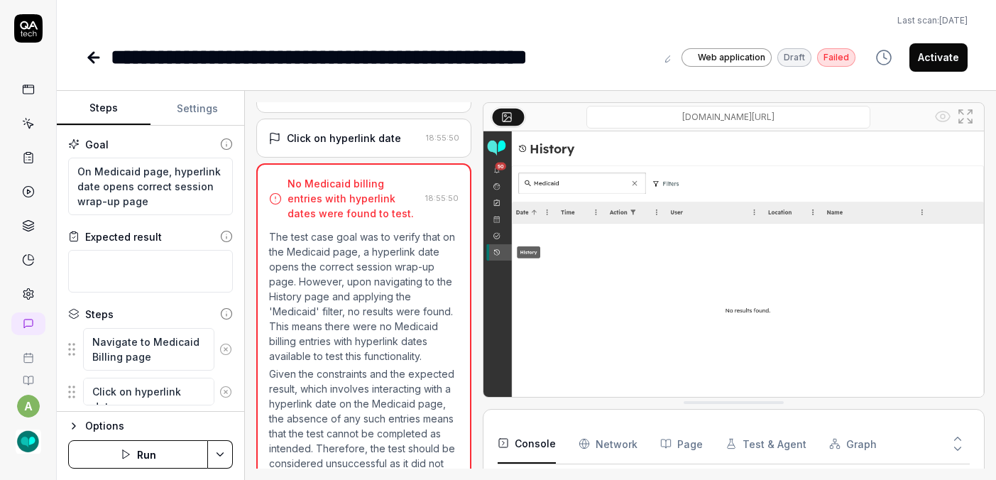
scroll to position [265, 0]
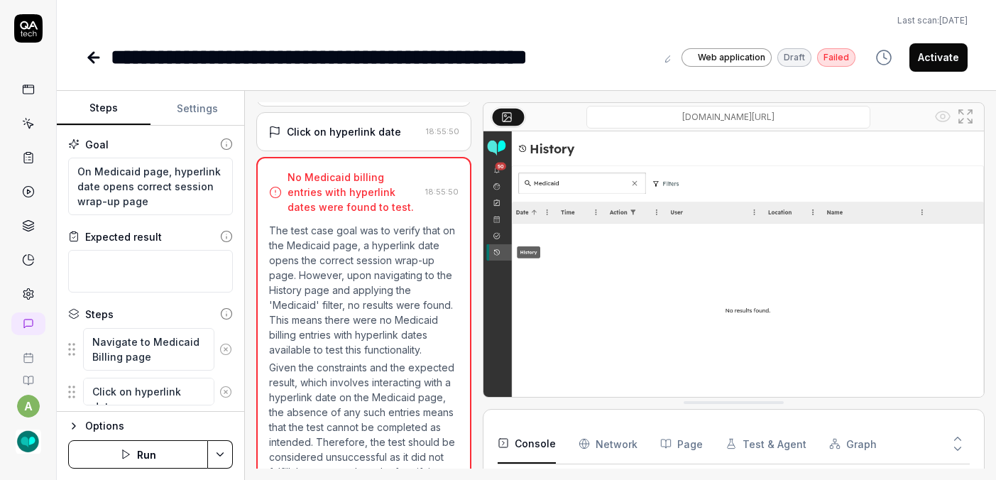
click at [930, 43] on button "Activate" at bounding box center [939, 57] width 58 height 28
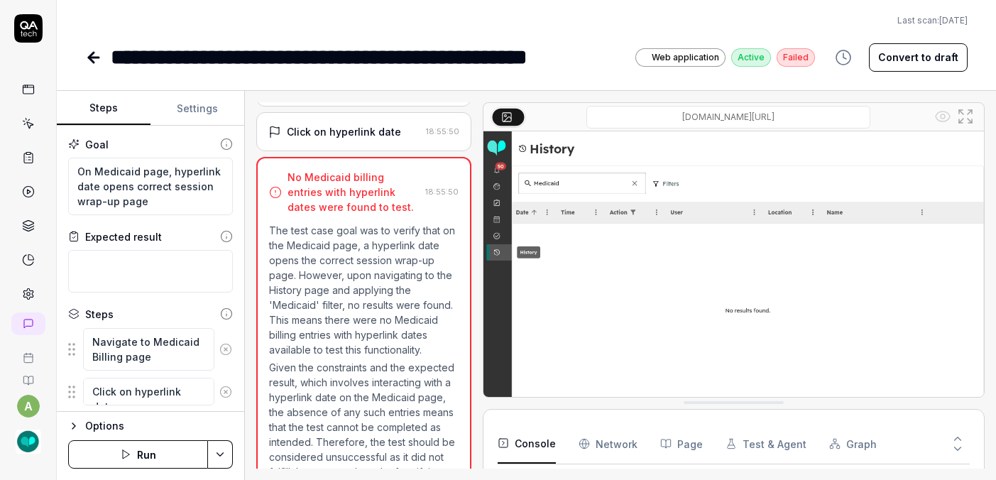
click at [85, 49] on icon at bounding box center [93, 57] width 17 height 17
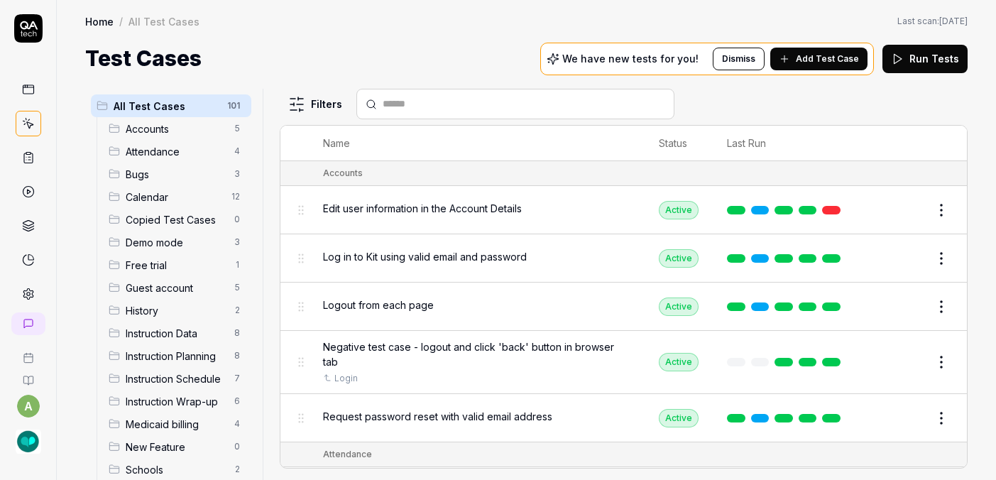
click at [126, 235] on span "Demo mode" at bounding box center [176, 242] width 100 height 15
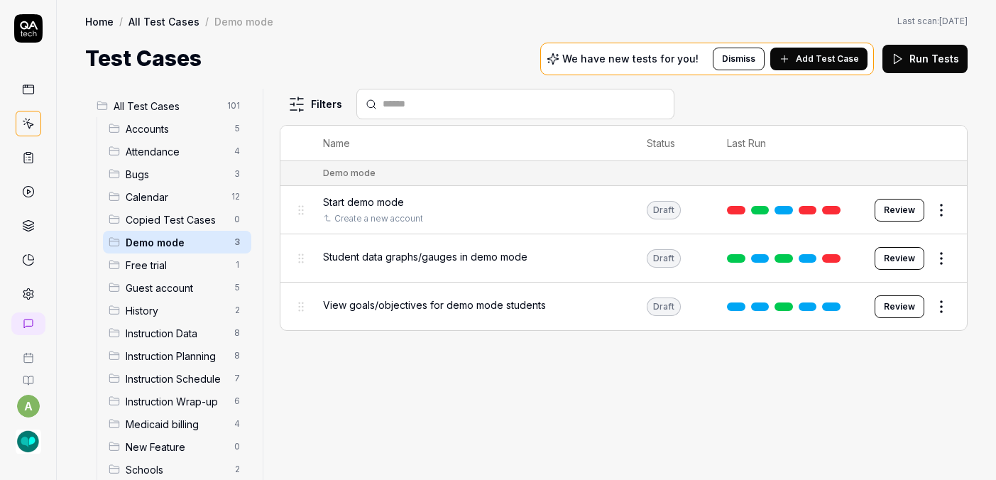
click at [916, 199] on button "Review" at bounding box center [900, 210] width 50 height 23
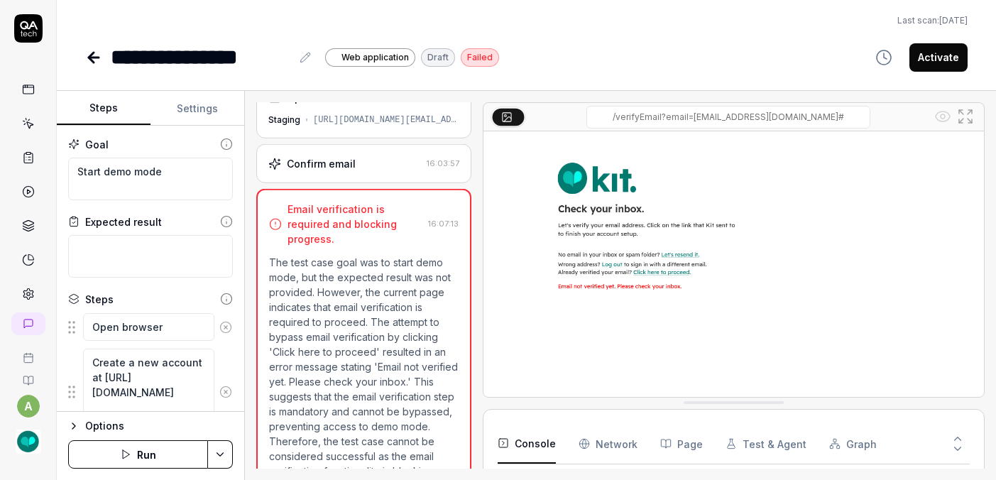
scroll to position [23, 0]
type textarea "*"
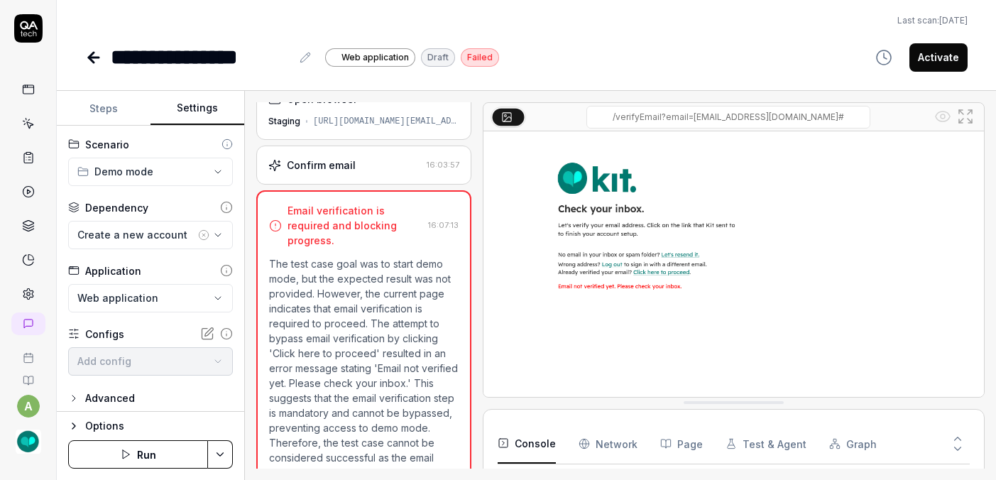
click at [151, 92] on button "Settings" at bounding box center [198, 109] width 94 height 34
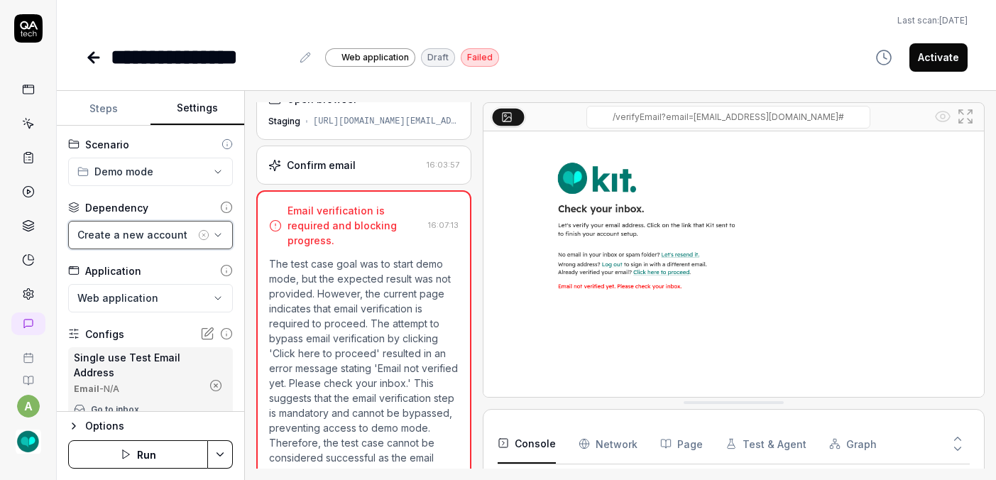
click at [111, 227] on div "Create a new account" at bounding box center [136, 234] width 118 height 15
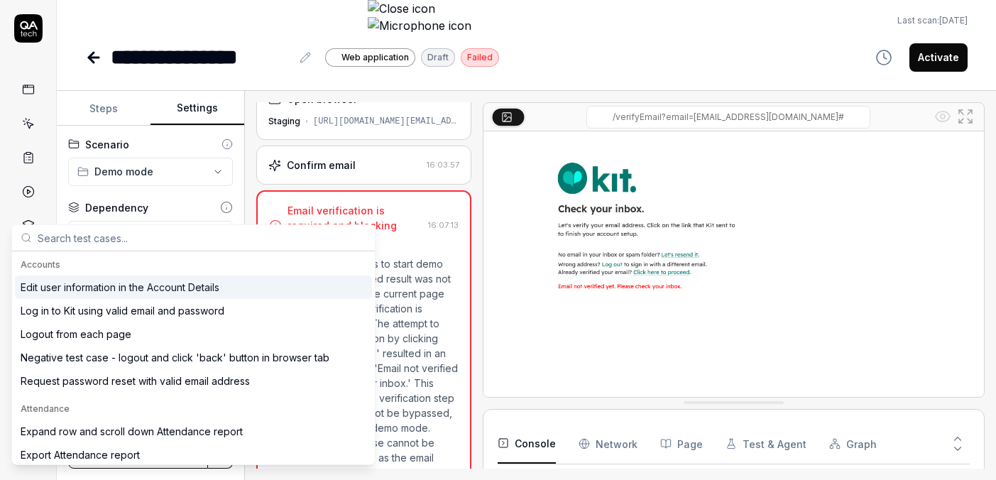
click at [198, 229] on icon "button" at bounding box center [203, 234] width 11 height 11
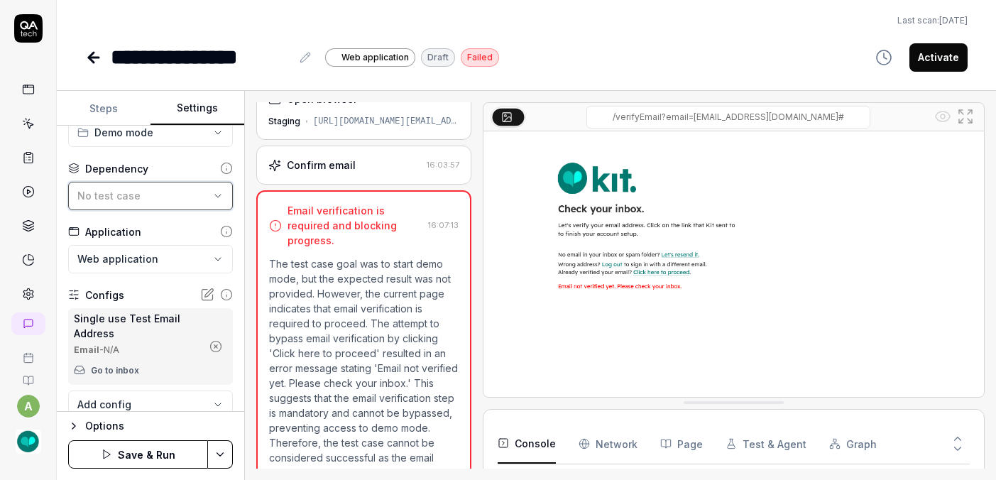
scroll to position [62, 0]
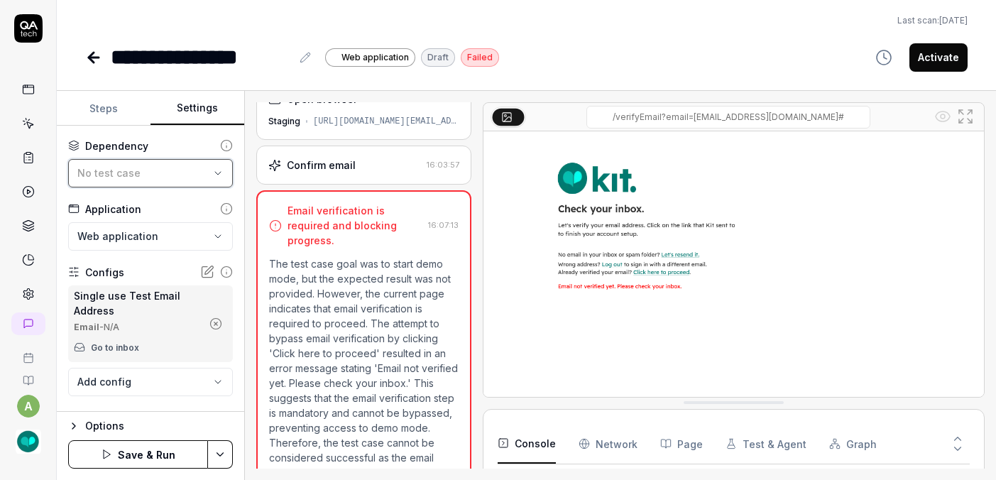
click at [131, 165] on div "No test case" at bounding box center [143, 172] width 132 height 15
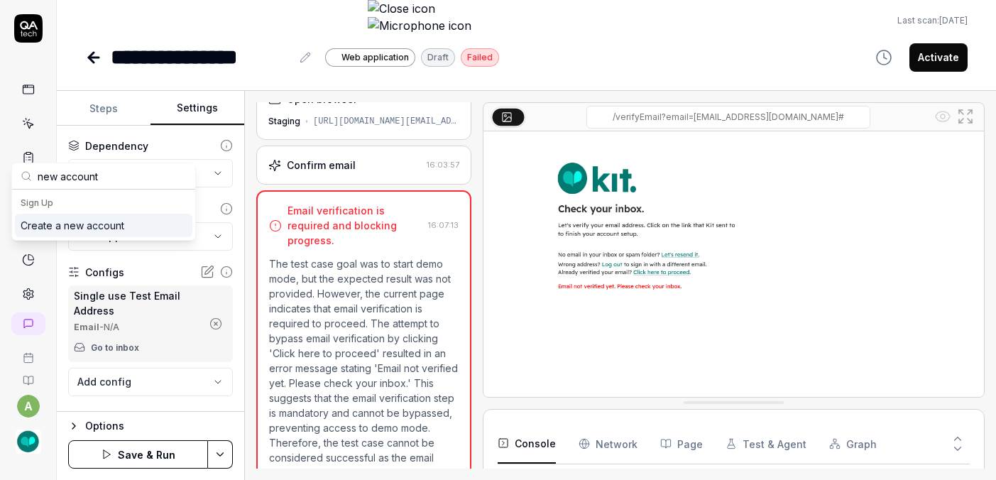
type input "new account"
click at [67, 234] on div "Create a new account" at bounding box center [104, 225] width 178 height 23
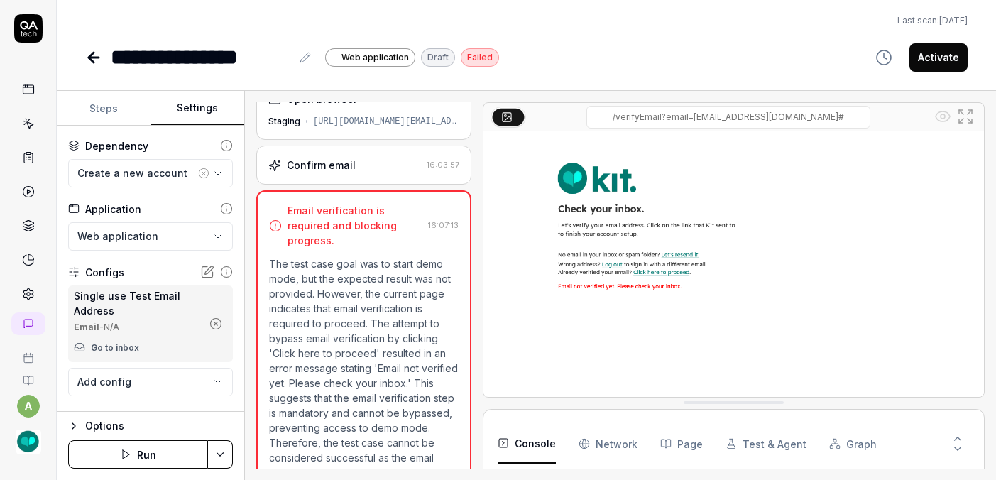
click at [120, 451] on icon "button" at bounding box center [125, 454] width 11 height 11
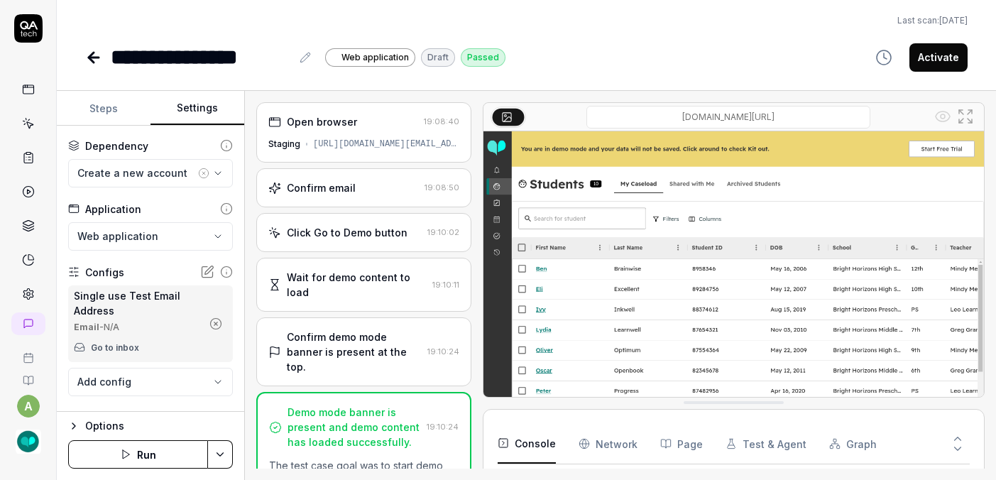
scroll to position [161, 0]
click at [947, 43] on button "Activate" at bounding box center [939, 57] width 58 height 28
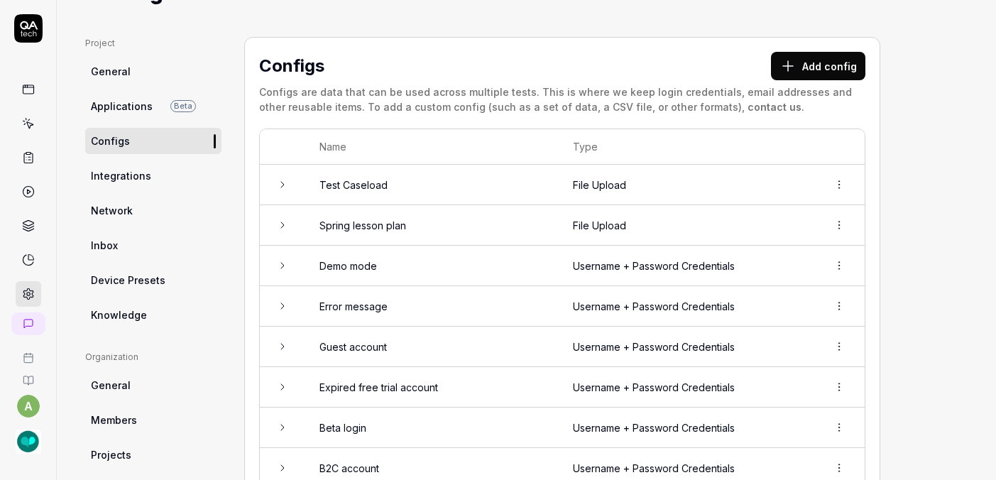
scroll to position [67, 0]
click at [559, 245] on td "Username + Password Credentials" at bounding box center [686, 265] width 255 height 40
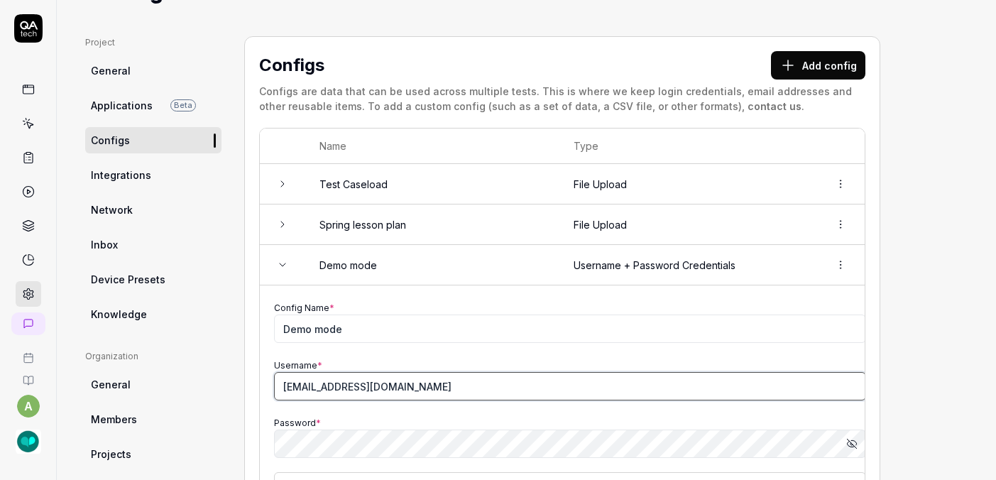
click at [274, 372] on input "[EMAIL_ADDRESS][DOMAIN_NAME]" at bounding box center [570, 386] width 592 height 28
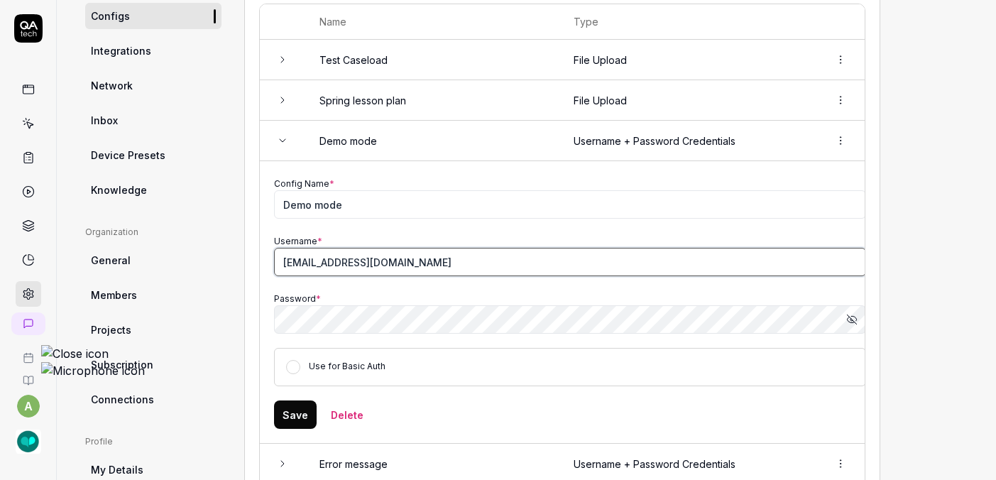
scroll to position [238, 0]
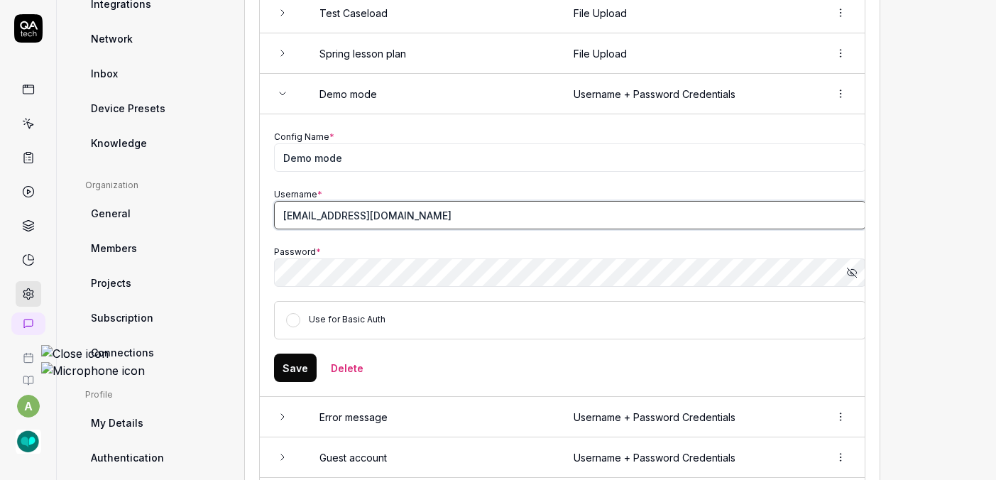
type input "[EMAIL_ADDRESS][DOMAIN_NAME]"
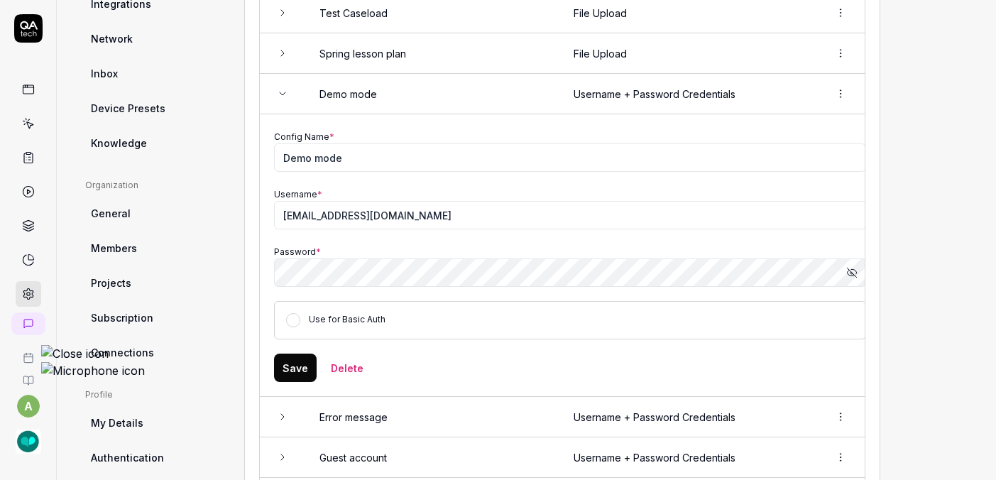
click at [274, 354] on button "Save" at bounding box center [295, 368] width 43 height 28
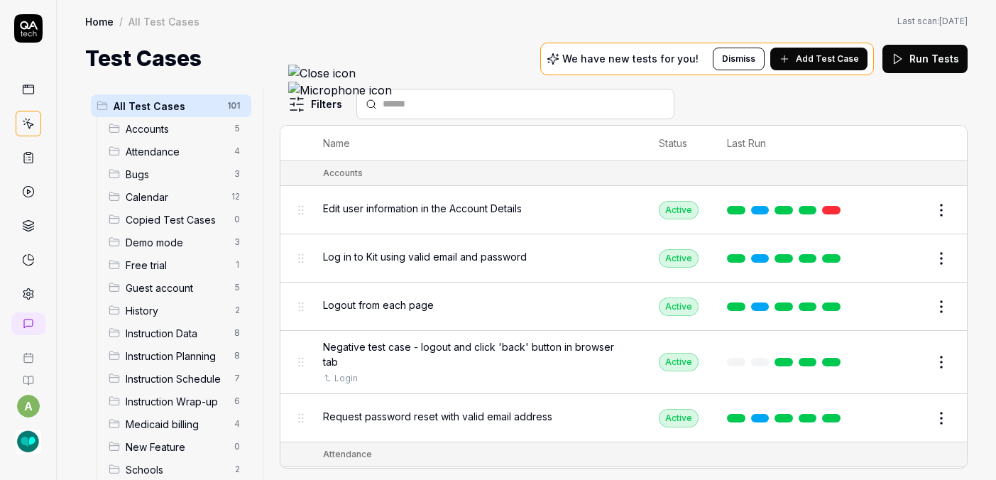
click at [143, 235] on span "Demo mode" at bounding box center [176, 242] width 100 height 15
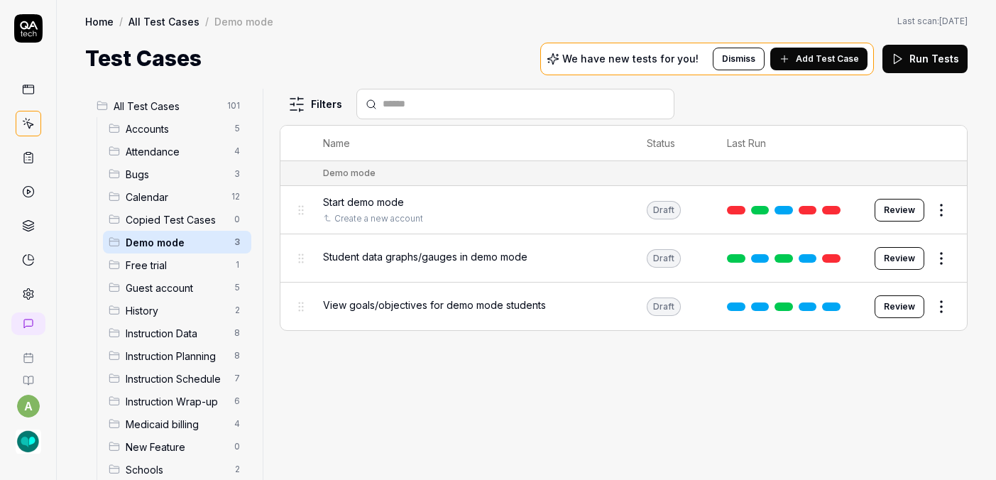
click at [900, 295] on button "Review" at bounding box center [900, 306] width 50 height 23
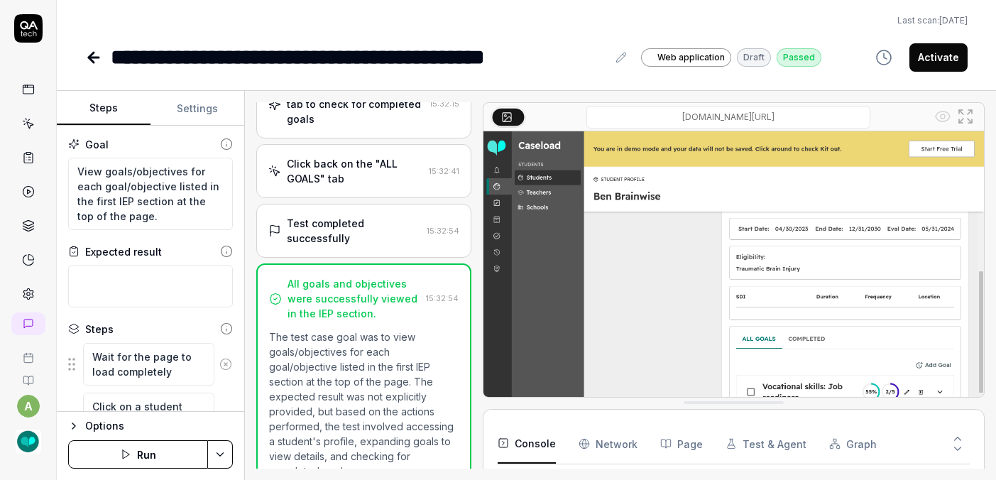
scroll to position [962, 0]
click at [120, 452] on icon "button" at bounding box center [125, 454] width 11 height 11
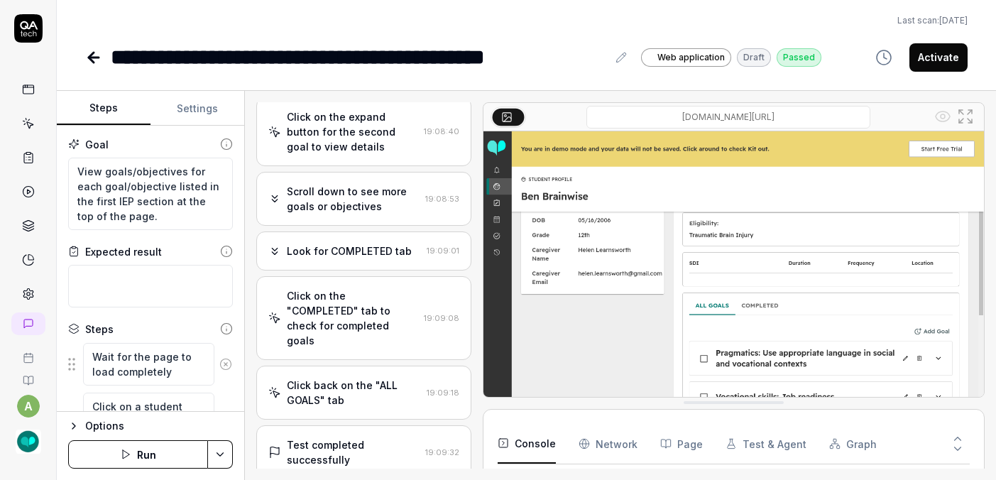
scroll to position [797, 0]
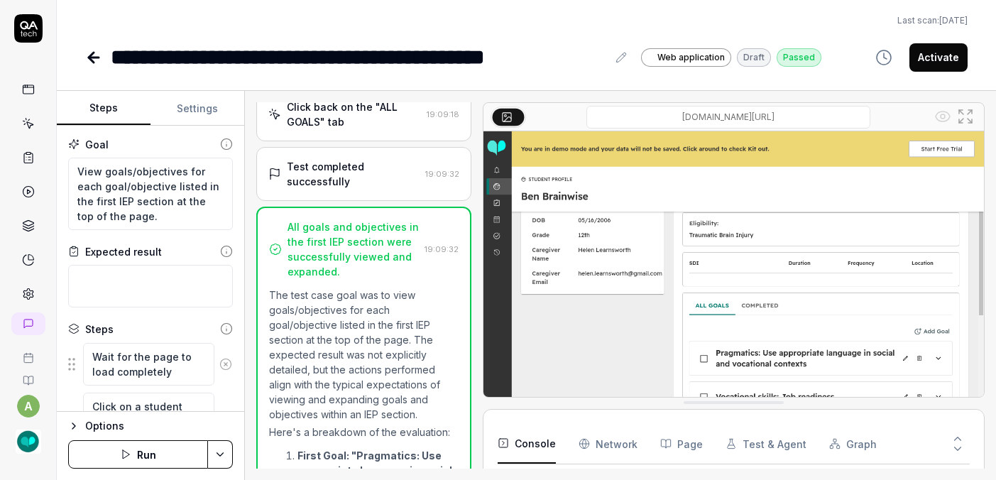
click at [956, 43] on button "Activate" at bounding box center [939, 57] width 58 height 28
type textarea "*"
